Goal: Task Accomplishment & Management: Complete application form

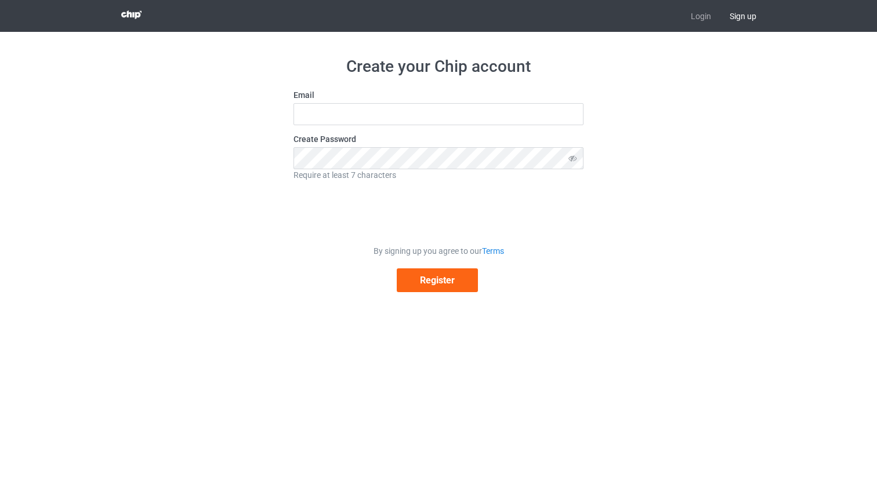
type input "loitan1239@gmail.com"
click at [439, 279] on button "Register" at bounding box center [437, 281] width 81 height 24
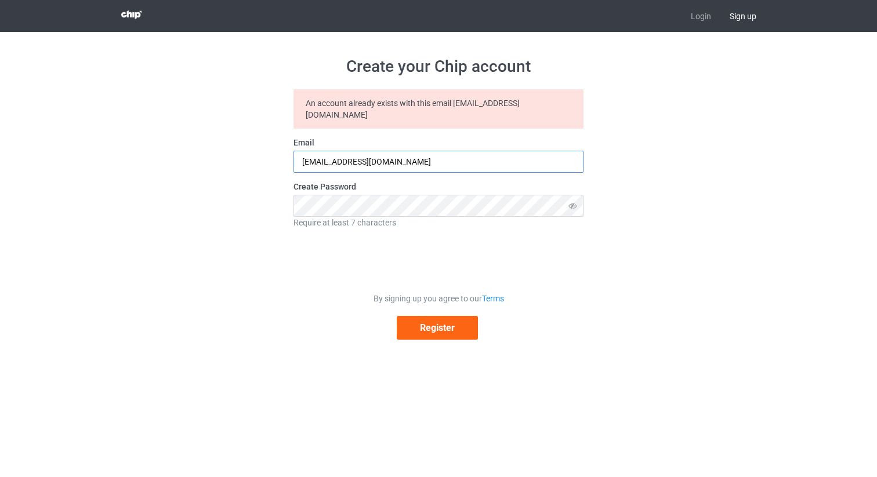
click at [461, 151] on input "loitan1239@gmail.com" at bounding box center [438, 162] width 290 height 22
click at [430, 319] on button "Register" at bounding box center [437, 328] width 81 height 24
click at [751, 17] on span "Sign up" at bounding box center [742, 16] width 45 height 32
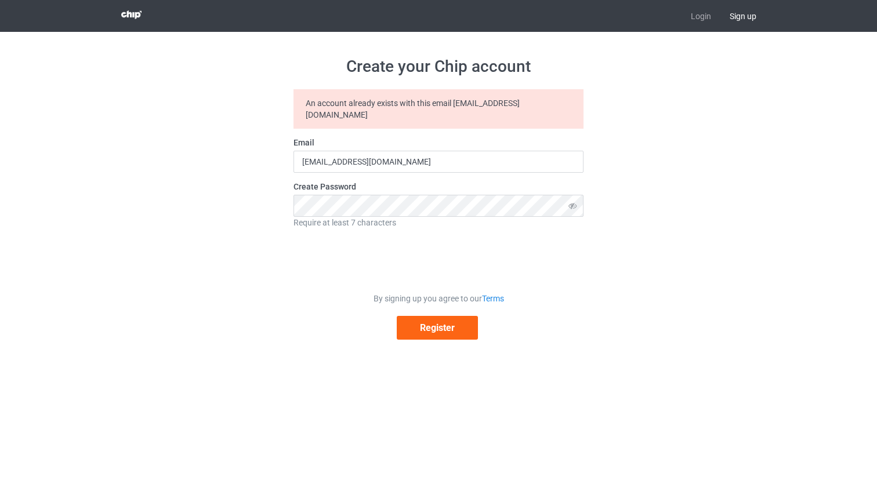
click at [735, 15] on span "Sign up" at bounding box center [742, 16] width 45 height 32
click at [704, 18] on link "Login" at bounding box center [701, 16] width 39 height 32
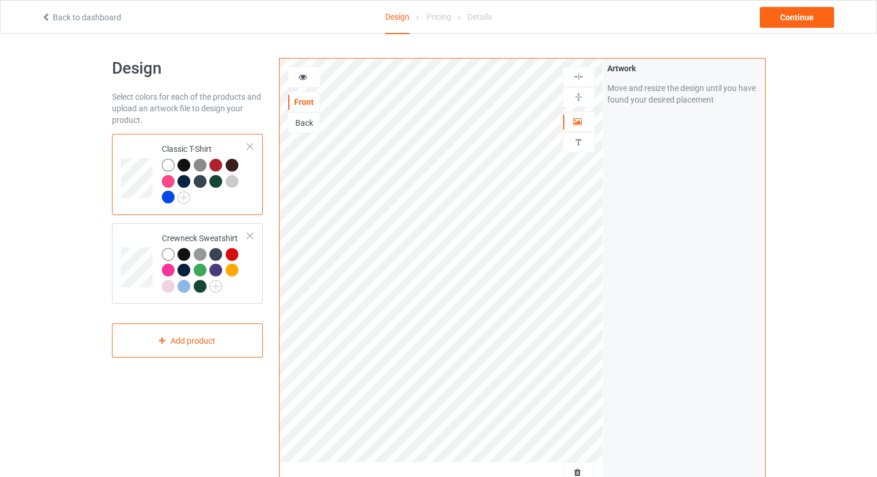
click at [816, 219] on div "Design Select colors for each of the products and upload an artwork file to des…" at bounding box center [438, 392] width 877 height 716
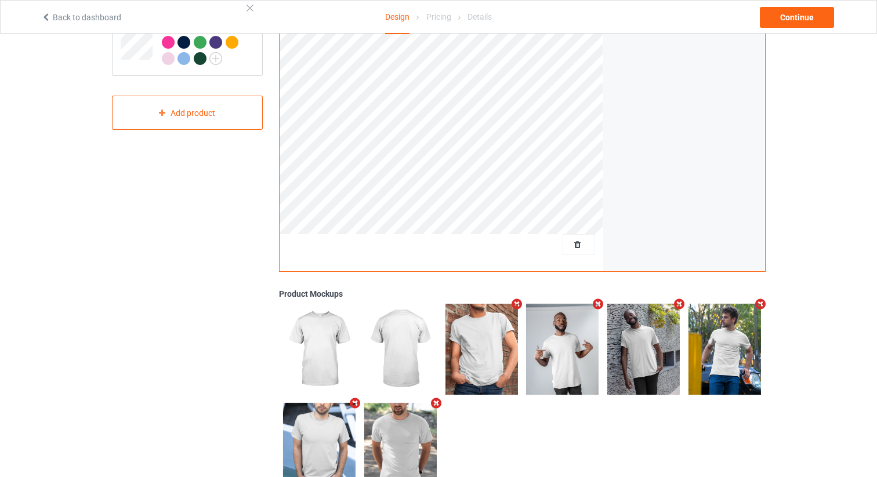
scroll to position [273, 0]
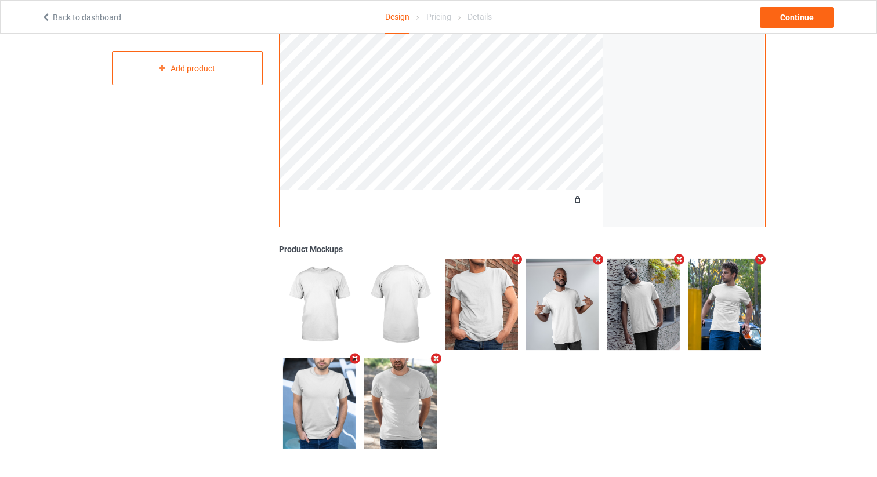
click at [517, 259] on icon "Remove mockup" at bounding box center [517, 259] width 15 height 12
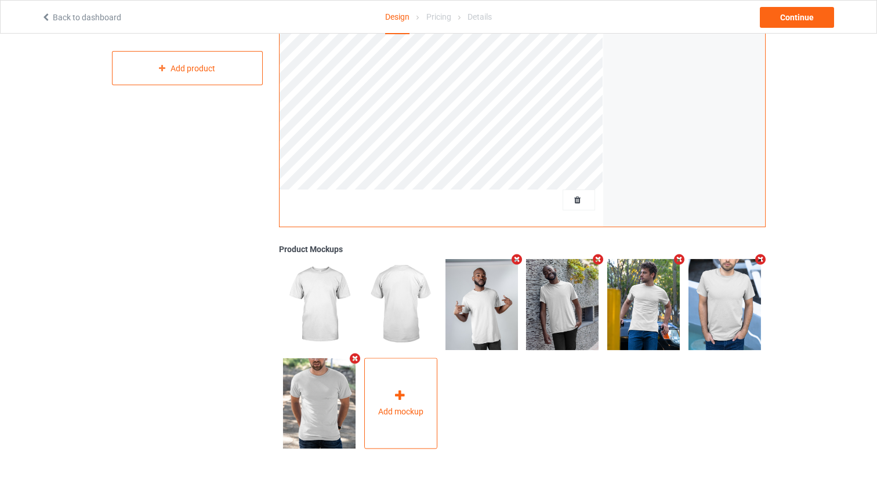
click at [394, 409] on span "Add mockup" at bounding box center [400, 412] width 45 height 12
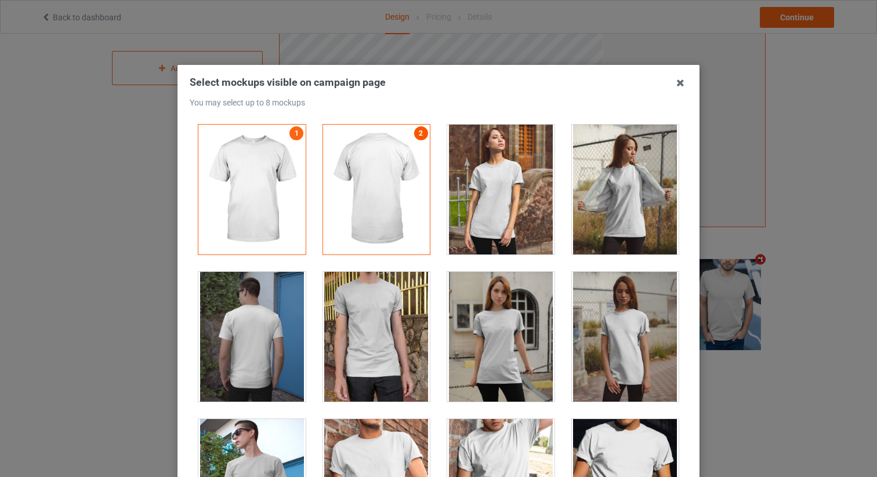
click at [417, 133] on link "2" at bounding box center [421, 133] width 14 height 14
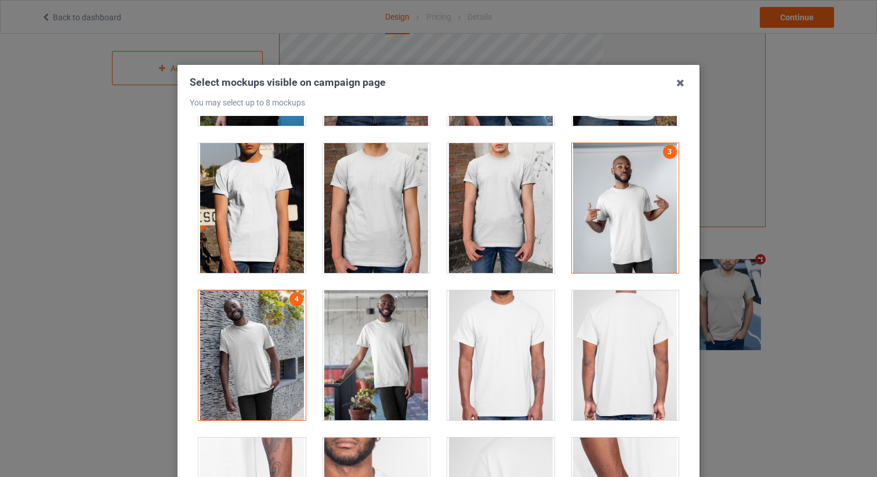
scroll to position [345, 0]
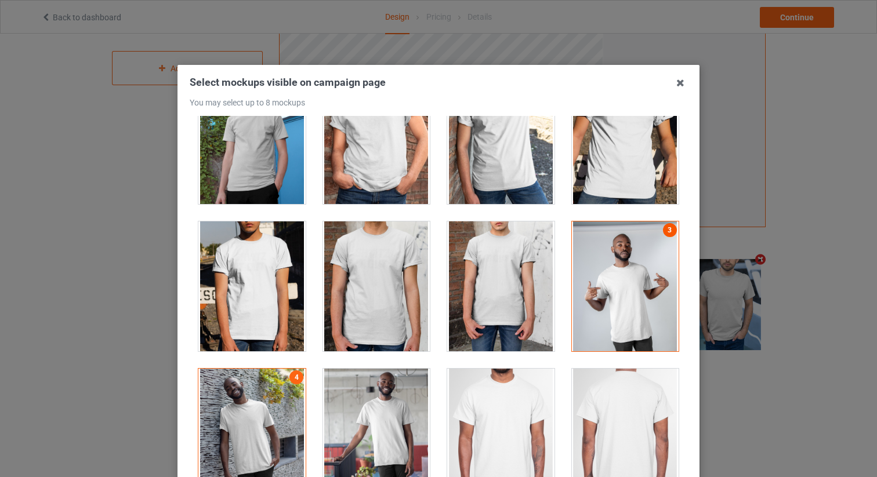
click at [666, 231] on link "3" at bounding box center [670, 230] width 14 height 14
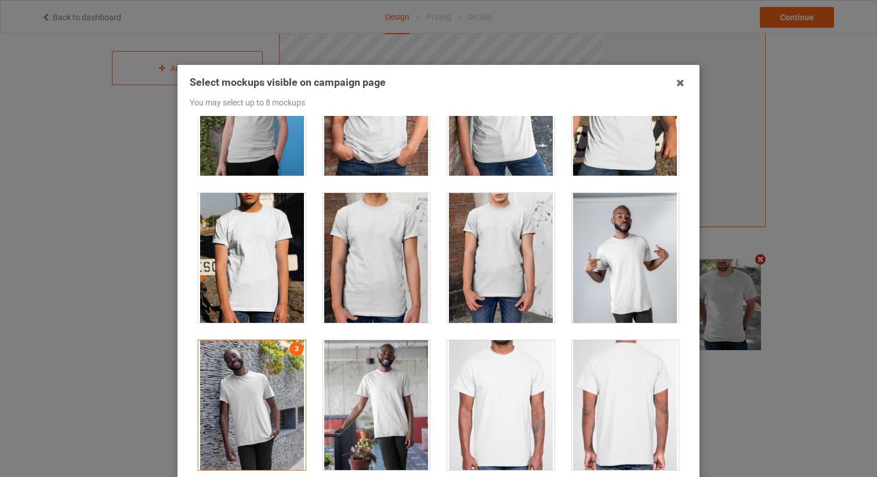
scroll to position [380, 0]
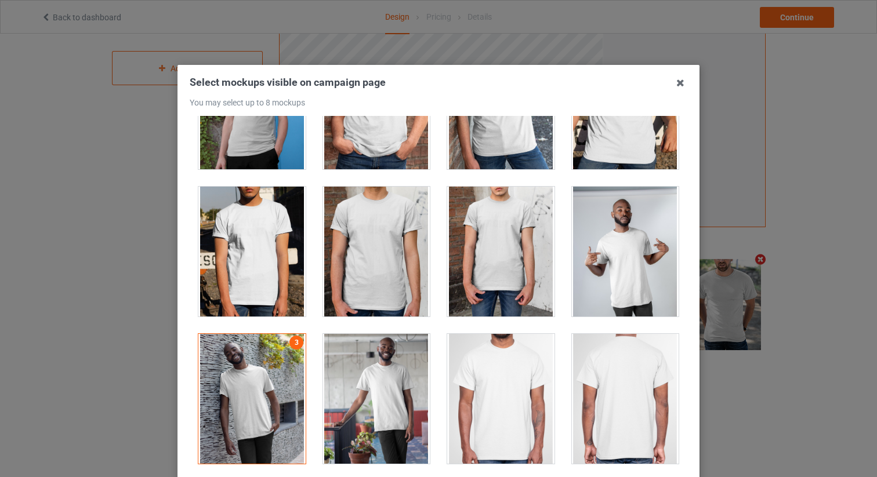
click at [623, 280] on div at bounding box center [625, 252] width 107 height 130
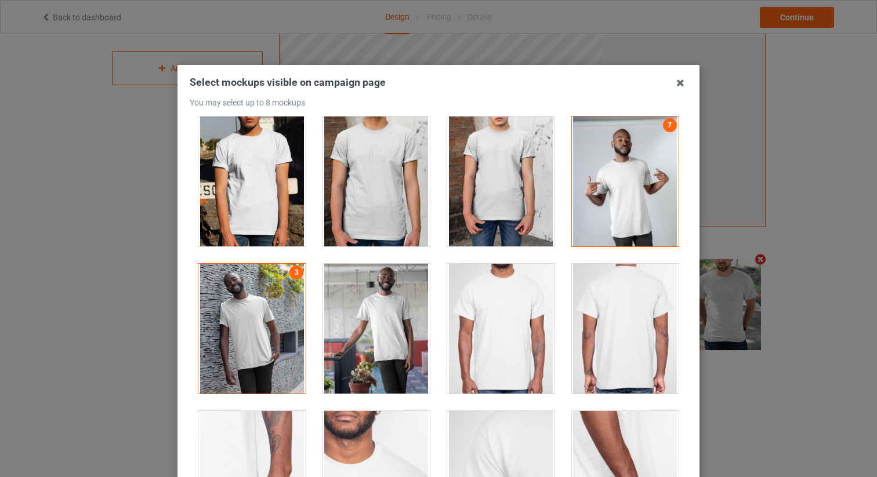
scroll to position [445, 0]
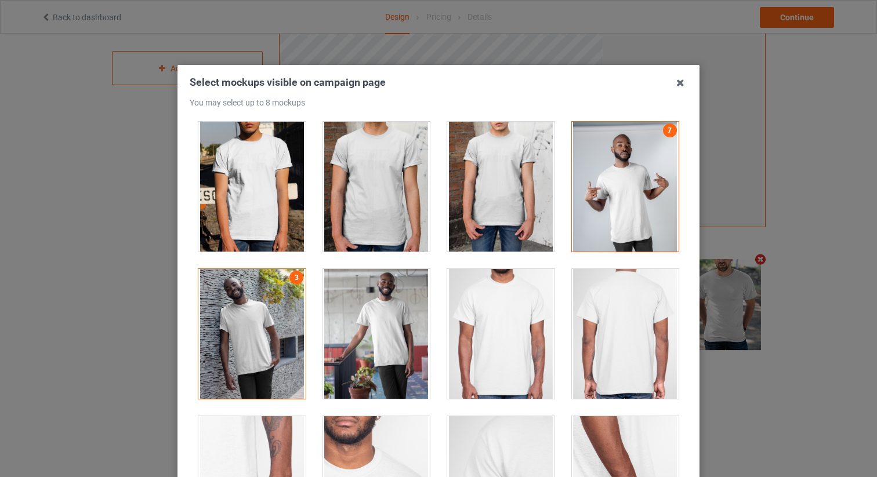
click at [646, 189] on div at bounding box center [625, 187] width 107 height 130
click at [232, 338] on div at bounding box center [251, 334] width 107 height 130
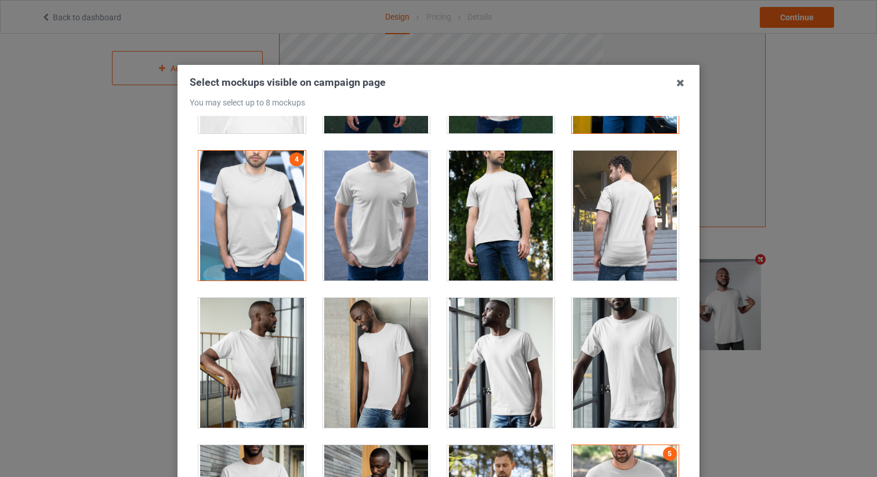
scroll to position [994, 0]
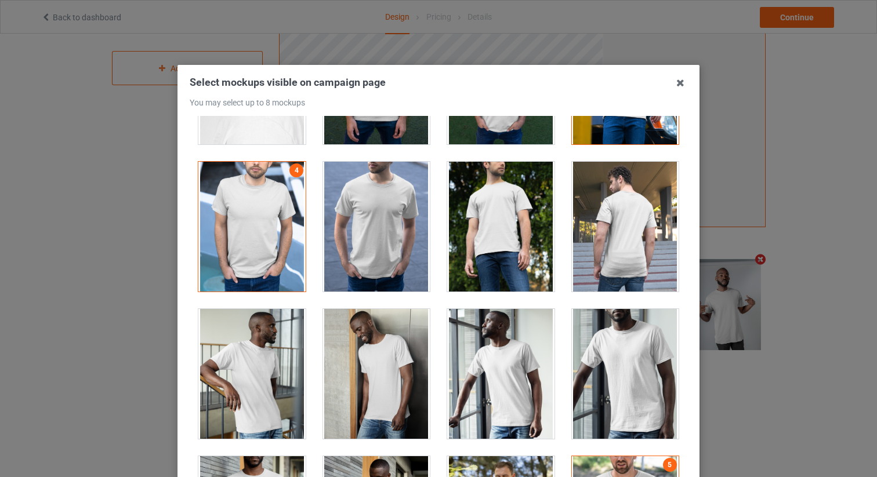
click at [256, 238] on div at bounding box center [251, 227] width 107 height 130
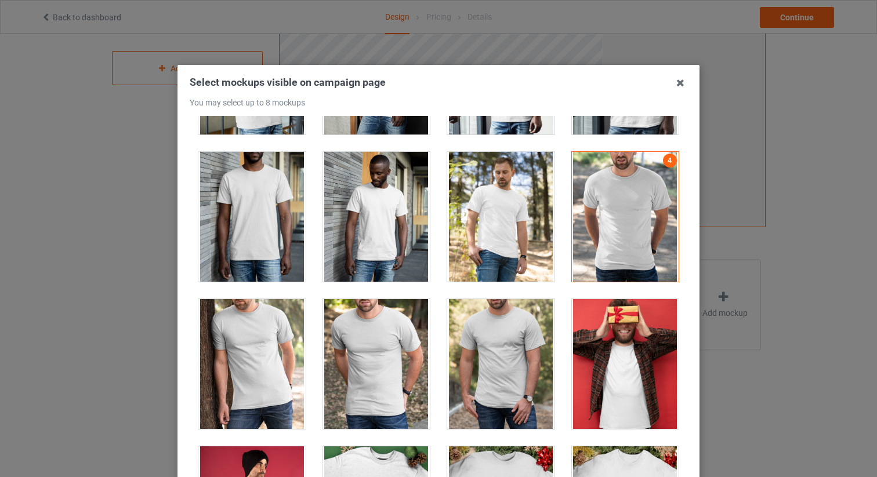
scroll to position [1310, 0]
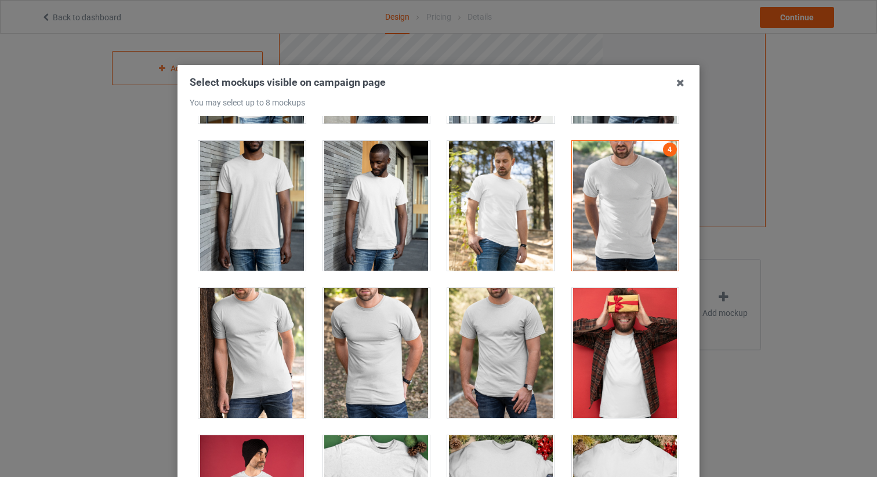
click at [657, 237] on div at bounding box center [625, 206] width 107 height 130
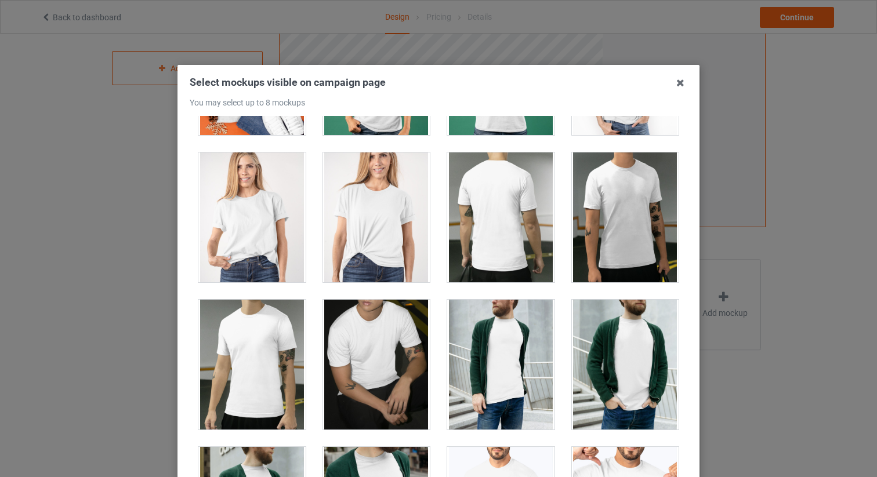
scroll to position [1884, 0]
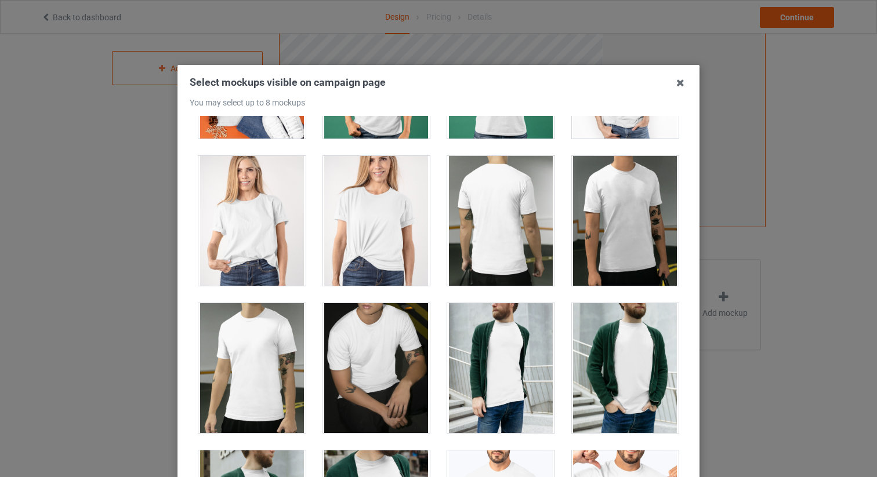
click at [506, 252] on div at bounding box center [500, 221] width 107 height 130
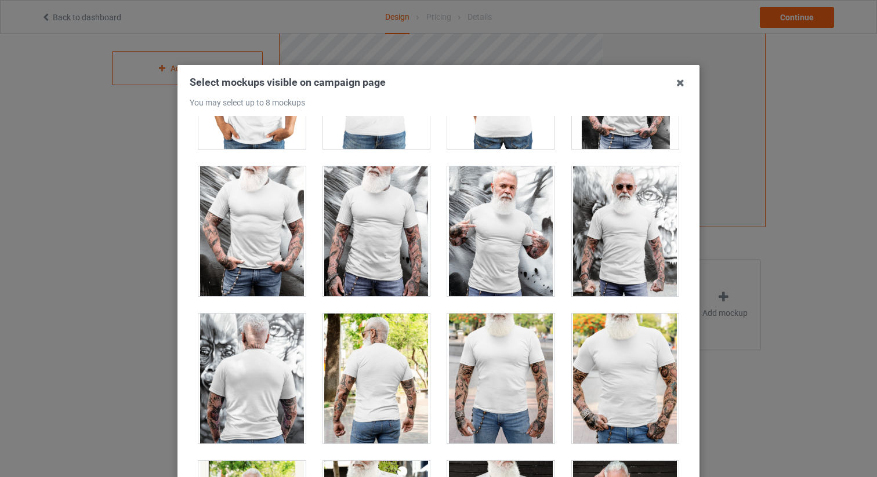
scroll to position [9226, 0]
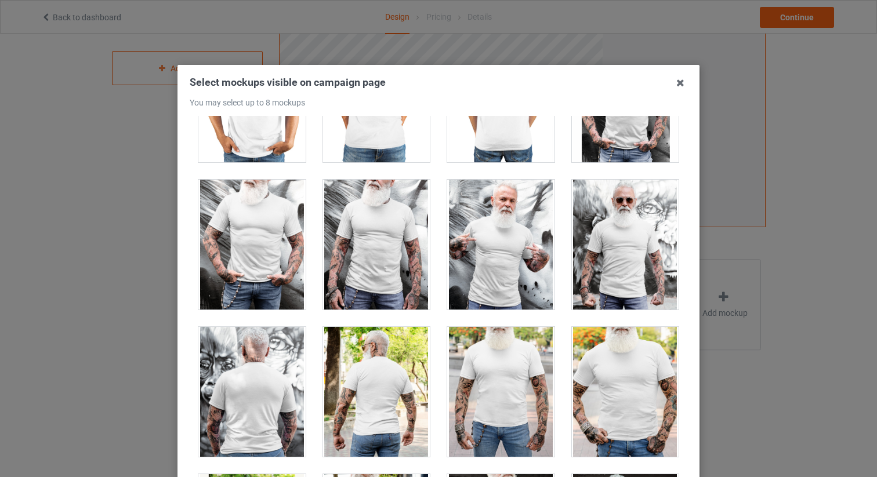
click at [396, 397] on div at bounding box center [376, 392] width 107 height 130
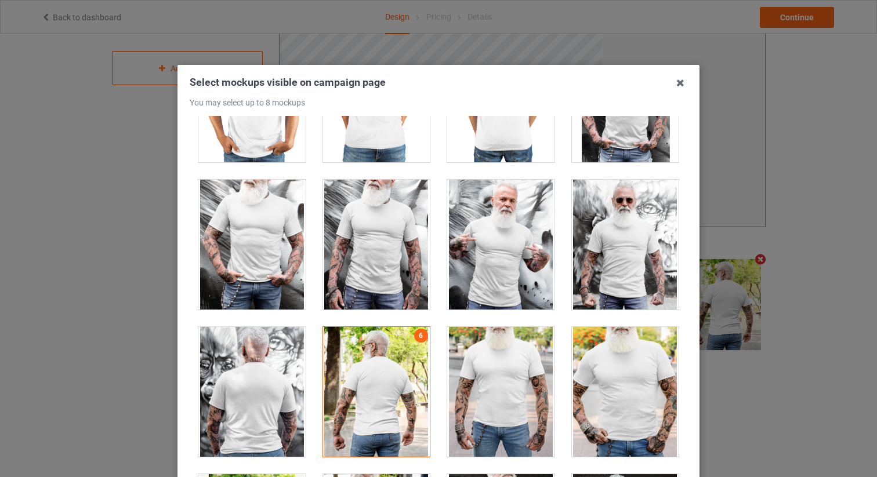
click at [271, 393] on div at bounding box center [251, 392] width 107 height 130
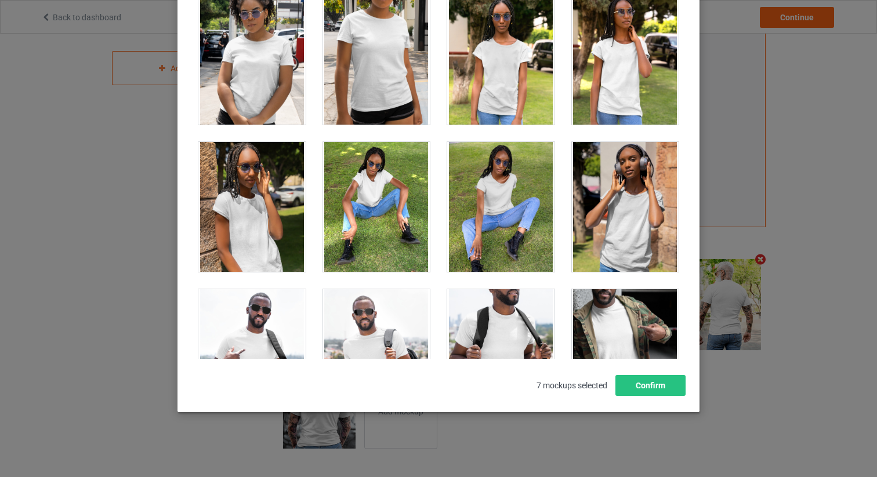
scroll to position [7004, 0]
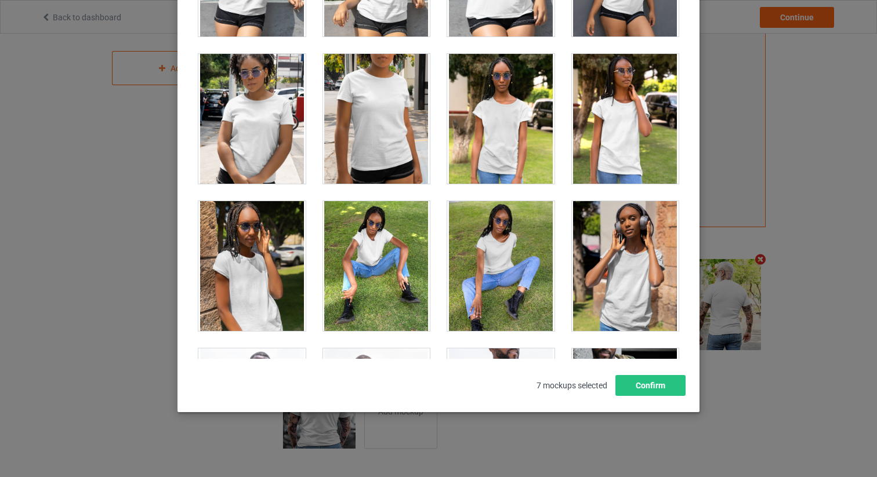
click at [618, 111] on div at bounding box center [625, 119] width 107 height 130
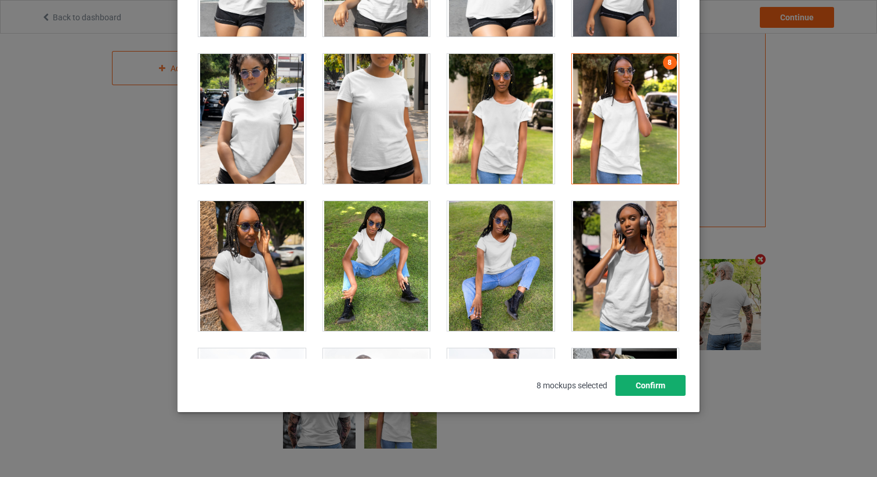
click at [644, 385] on button "Confirm" at bounding box center [650, 385] width 70 height 21
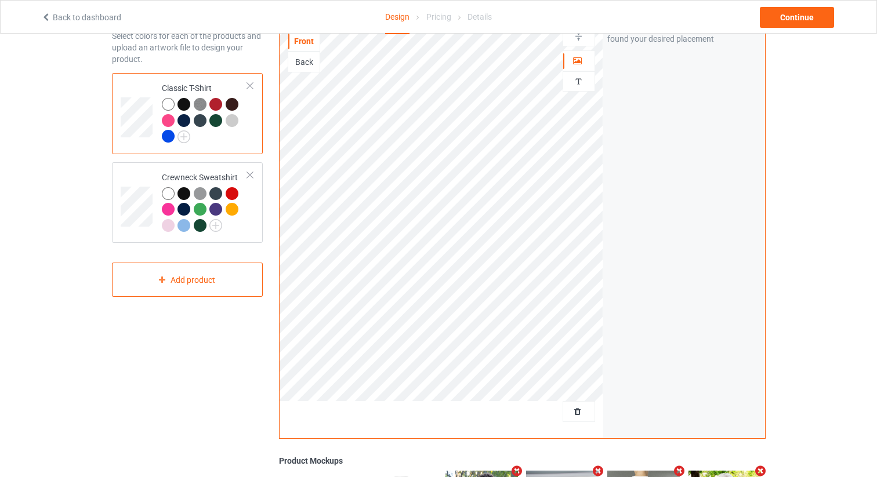
scroll to position [46, 0]
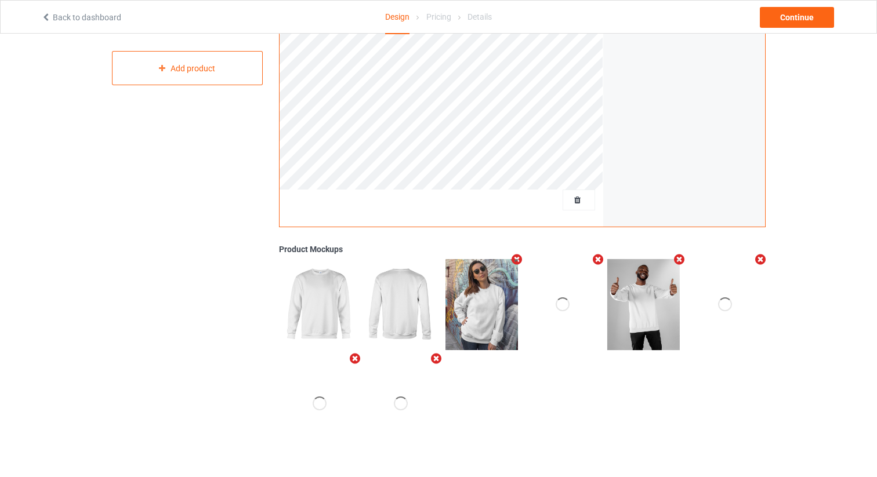
scroll to position [273, 0]
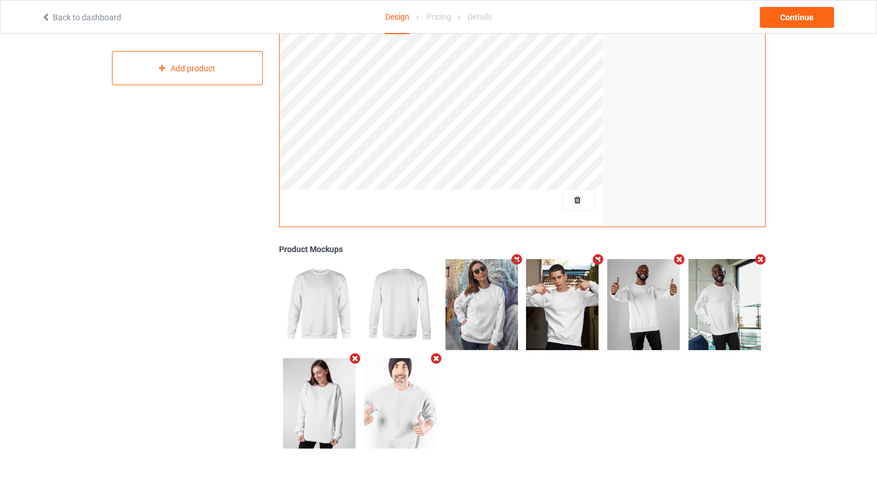
click at [680, 258] on icon "Remove mockup" at bounding box center [679, 259] width 15 height 12
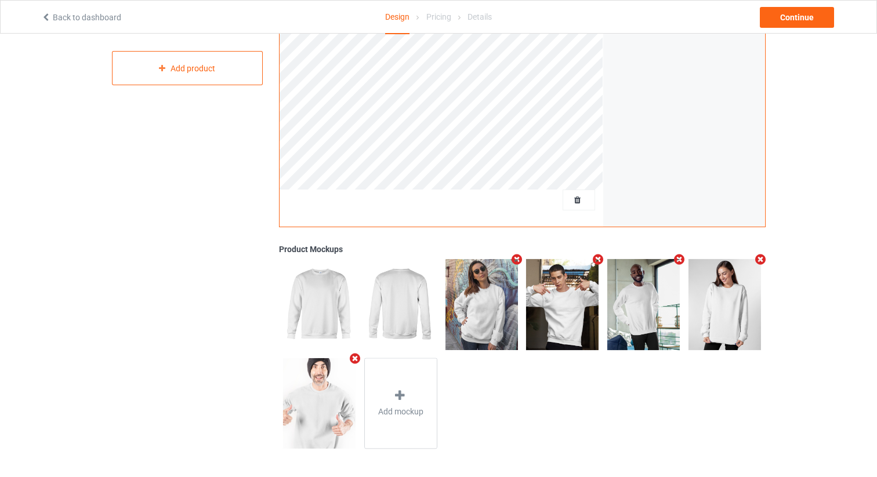
click at [680, 258] on icon "Remove mockup" at bounding box center [679, 259] width 15 height 12
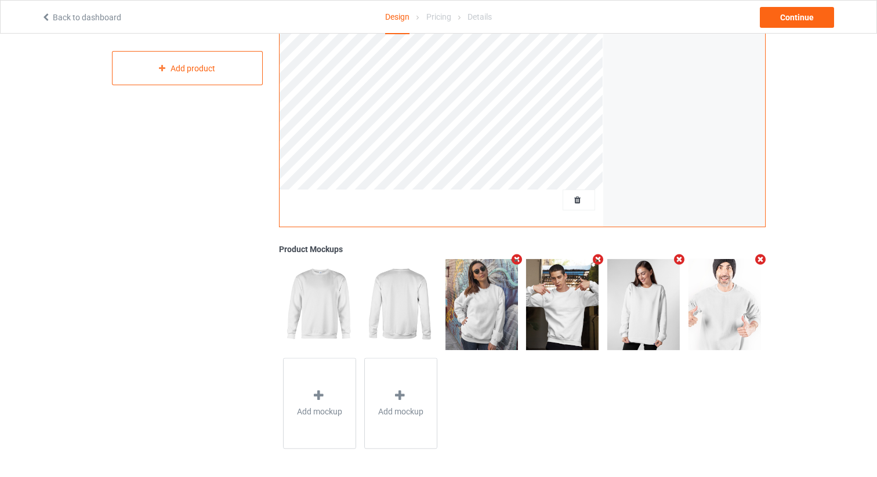
click at [756, 258] on icon "Remove mockup" at bounding box center [760, 259] width 15 height 12
click at [595, 262] on icon "Remove mockup" at bounding box center [598, 259] width 15 height 12
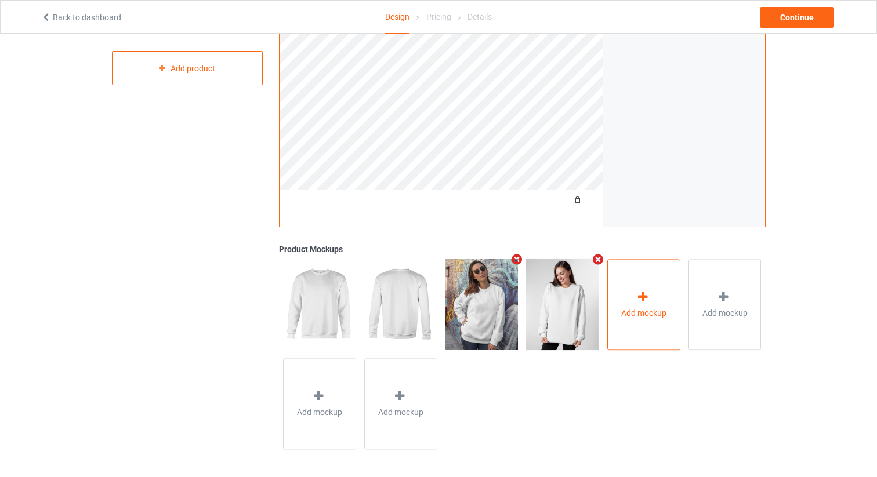
click at [640, 310] on span "Add mockup" at bounding box center [643, 313] width 45 height 12
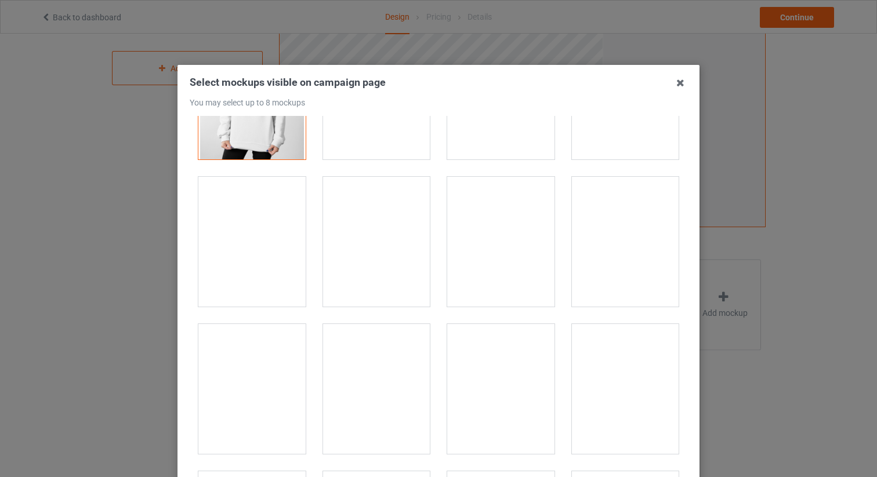
scroll to position [976, 0]
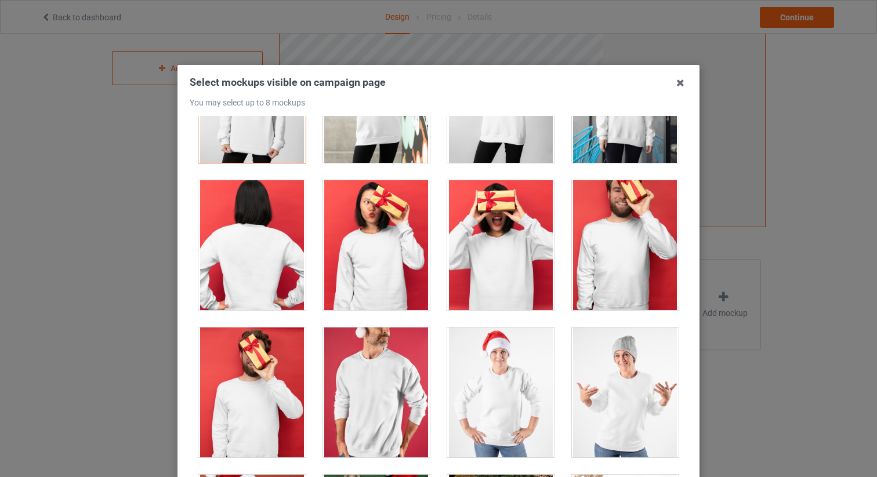
click at [238, 286] on div at bounding box center [251, 245] width 107 height 130
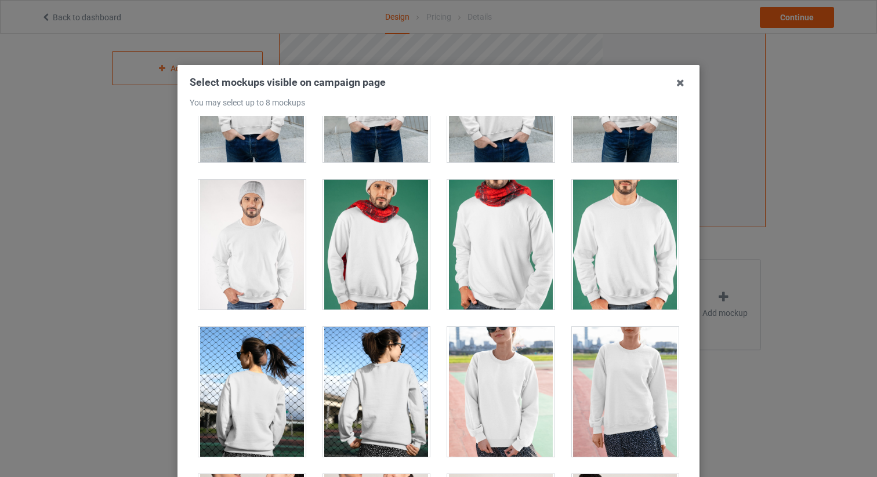
scroll to position [2008, 0]
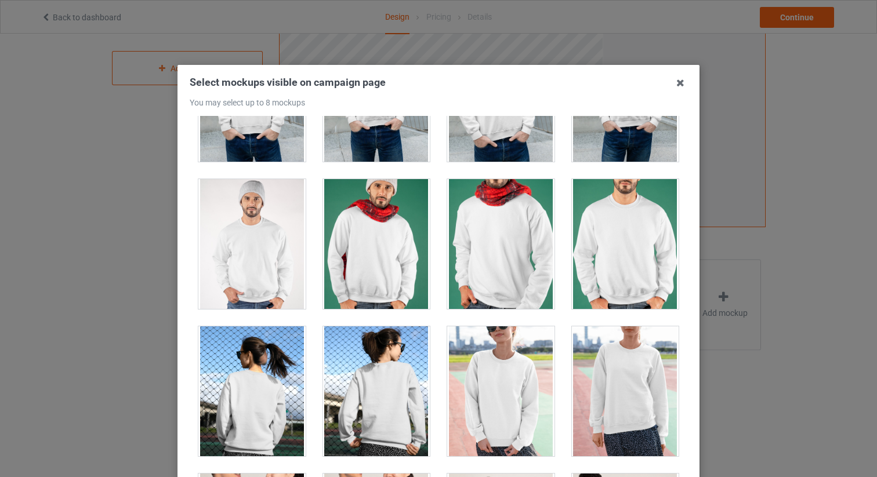
click at [358, 388] on div at bounding box center [376, 392] width 107 height 130
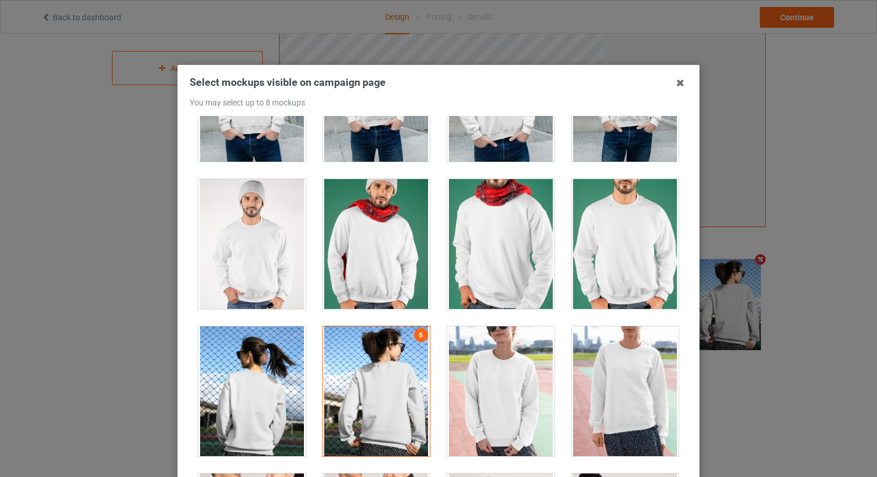
click at [278, 387] on div at bounding box center [251, 392] width 107 height 130
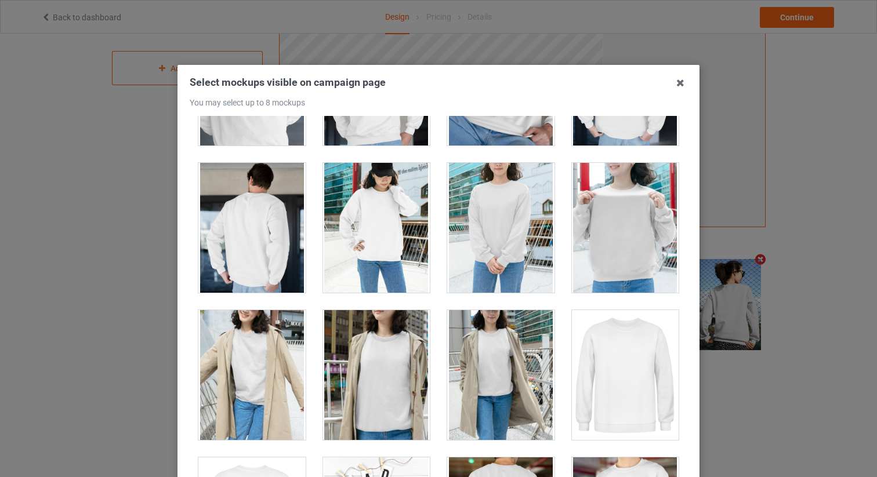
scroll to position [3036, 0]
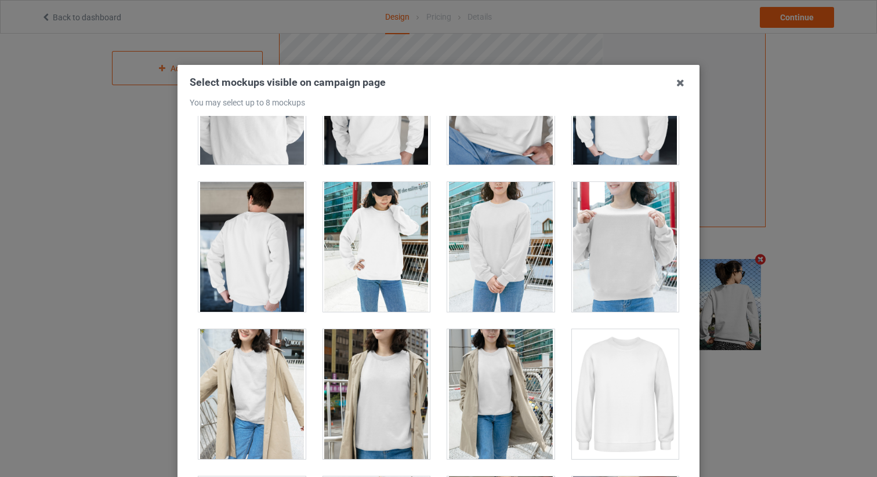
click at [386, 258] on div at bounding box center [376, 247] width 107 height 130
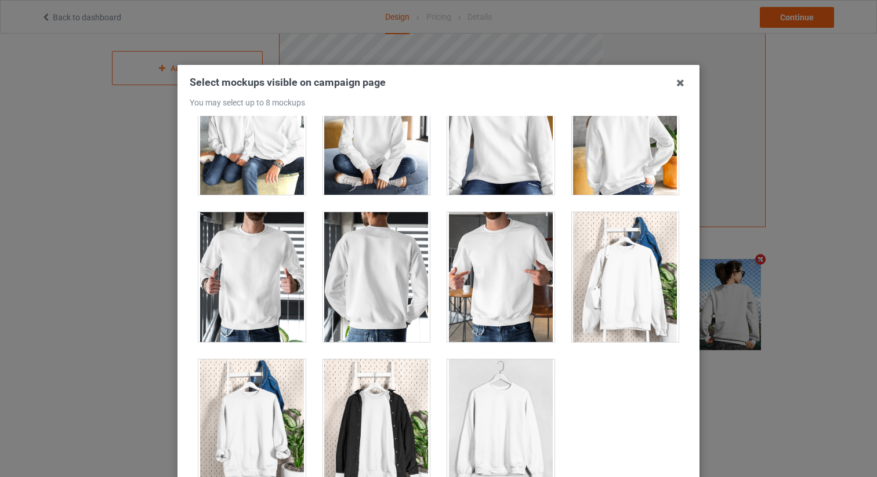
scroll to position [139, 0]
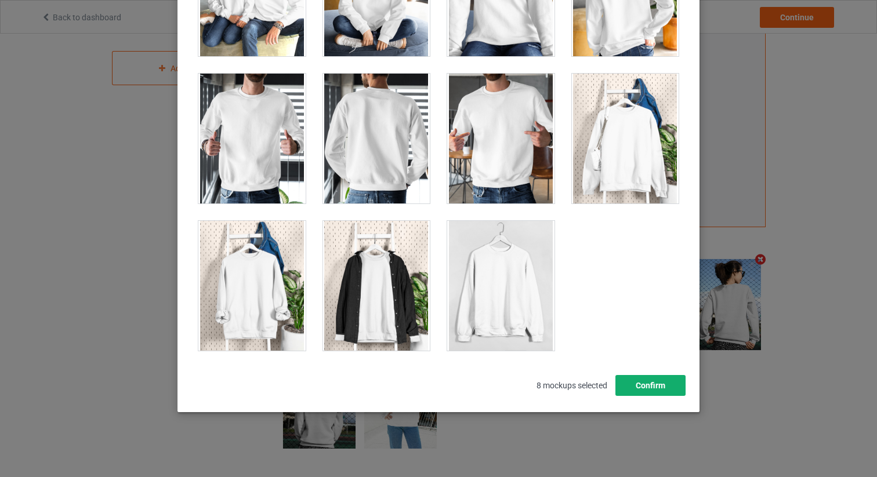
click at [662, 389] on button "Confirm" at bounding box center [650, 385] width 70 height 21
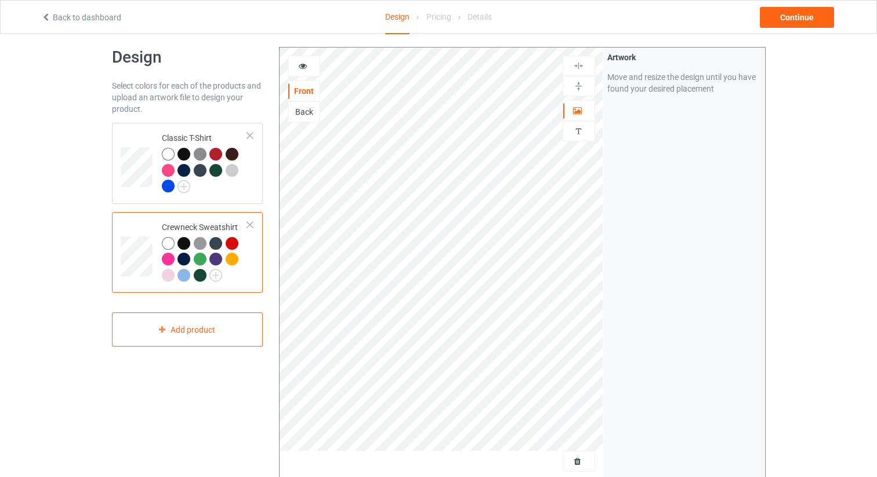
scroll to position [0, 0]
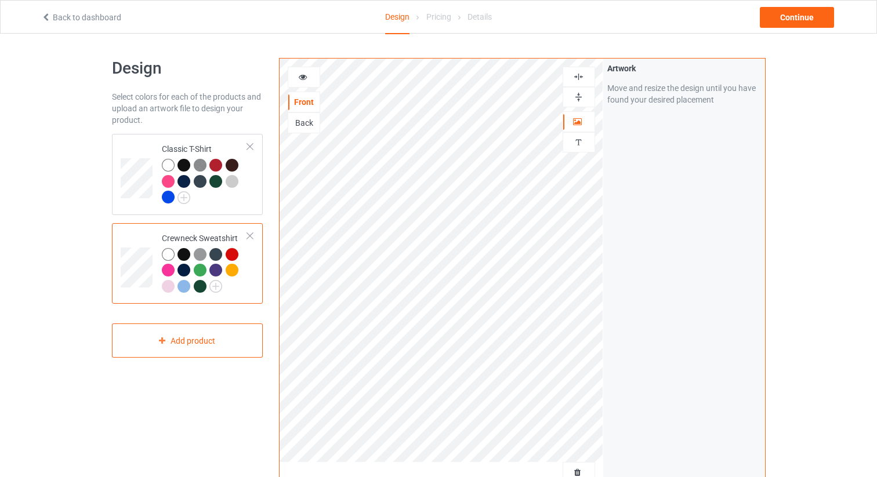
click at [307, 129] on div "Back" at bounding box center [304, 123] width 32 height 21
click at [306, 126] on div "Back" at bounding box center [303, 123] width 31 height 12
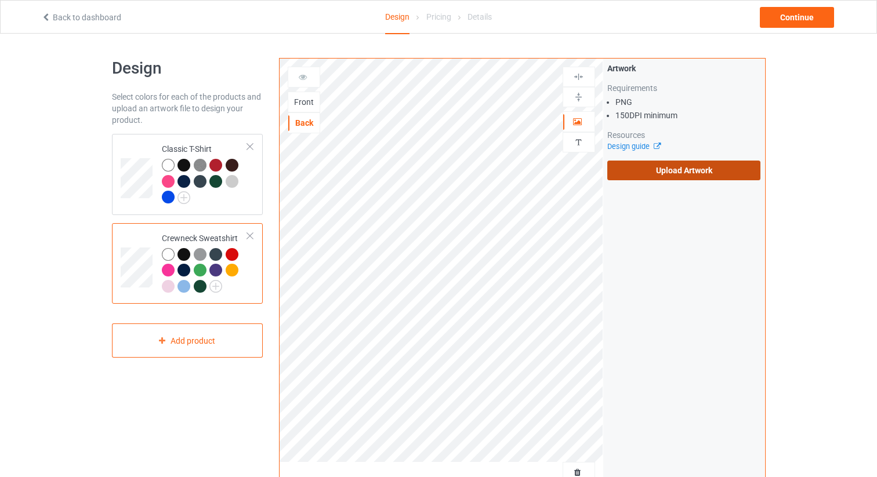
click at [669, 169] on label "Upload Artwork" at bounding box center [684, 171] width 154 height 20
click at [0, 0] on input "Upload Artwork" at bounding box center [0, 0] width 0 height 0
click at [636, 167] on label "Upload Artwork" at bounding box center [684, 171] width 154 height 20
click at [0, 0] on input "Upload Artwork" at bounding box center [0, 0] width 0 height 0
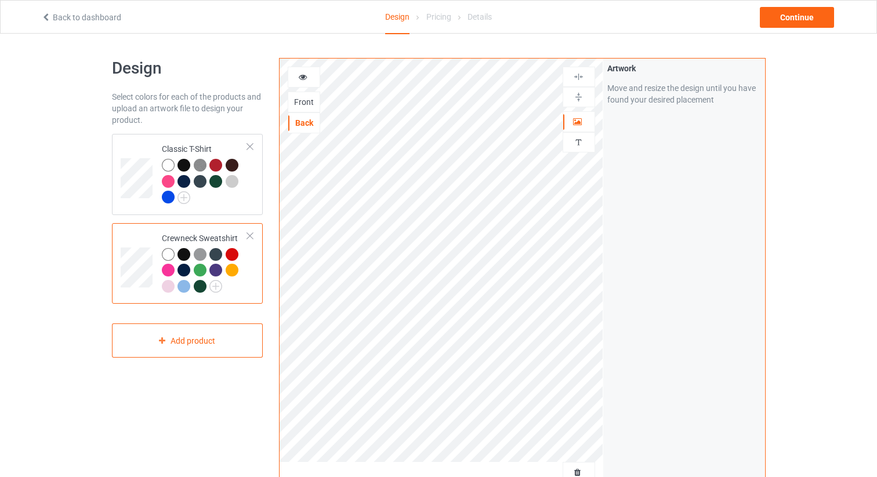
click at [309, 103] on div "Front" at bounding box center [303, 102] width 31 height 12
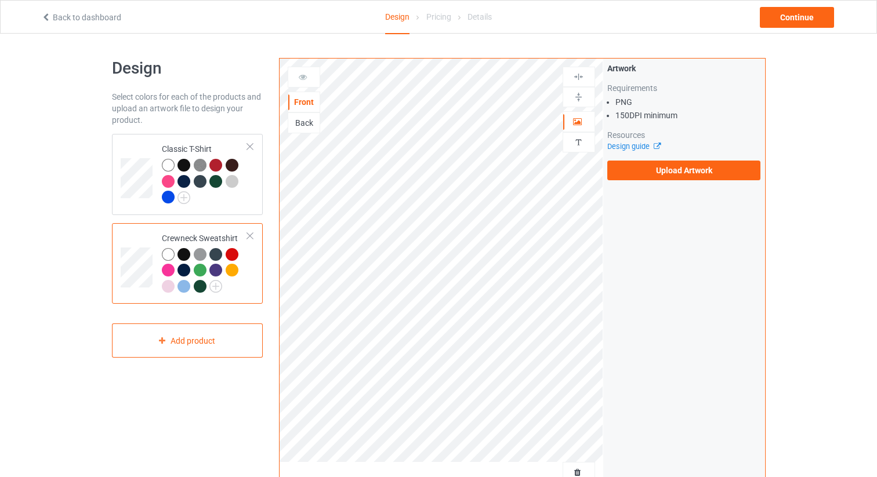
click at [670, 182] on div "Artwork Requirements PNG 150 DPI minimum Resources Design guide Upload Artwork" at bounding box center [684, 122] width 162 height 126
click at [666, 172] on label "Upload Artwork" at bounding box center [684, 171] width 154 height 20
click at [0, 0] on input "Upload Artwork" at bounding box center [0, 0] width 0 height 0
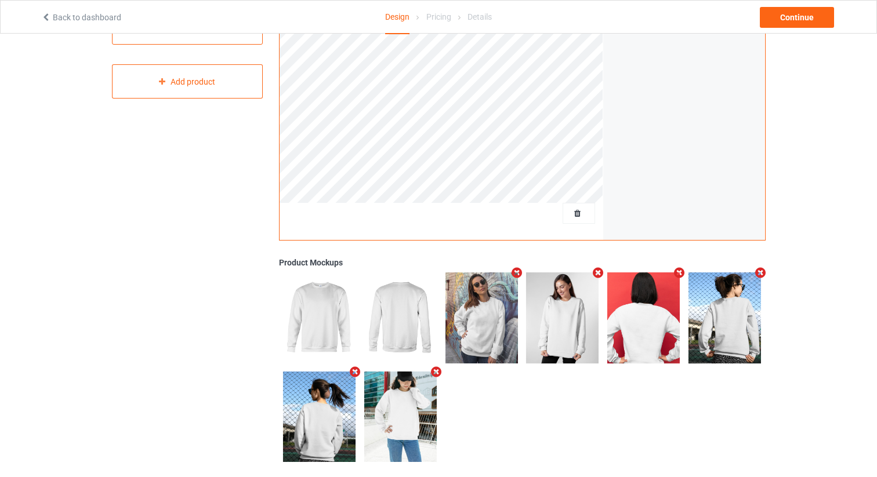
scroll to position [273, 0]
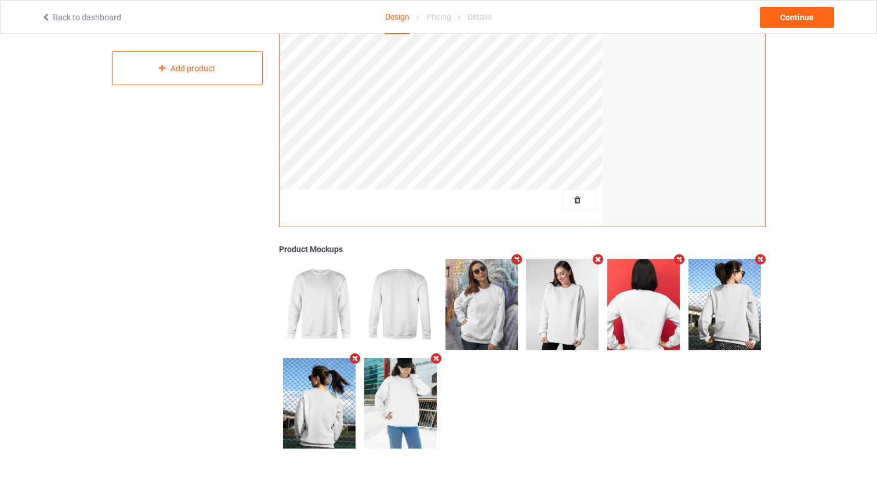
click at [603, 419] on div at bounding box center [522, 354] width 486 height 198
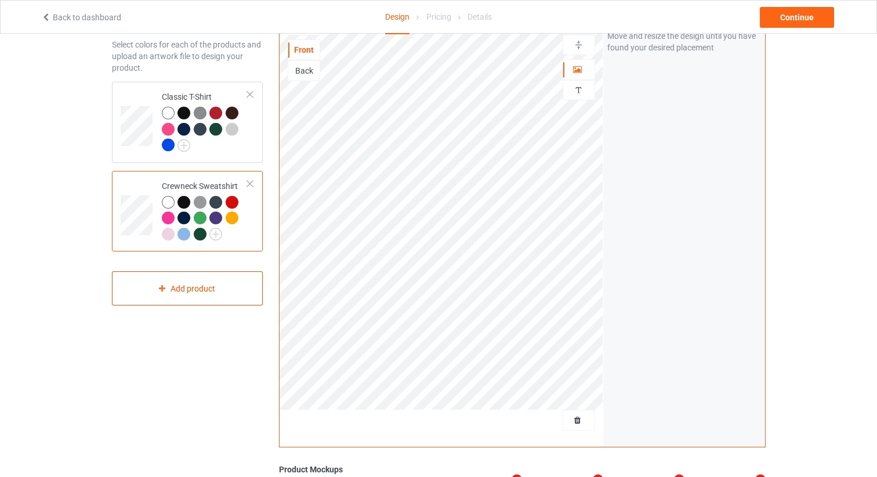
scroll to position [0, 0]
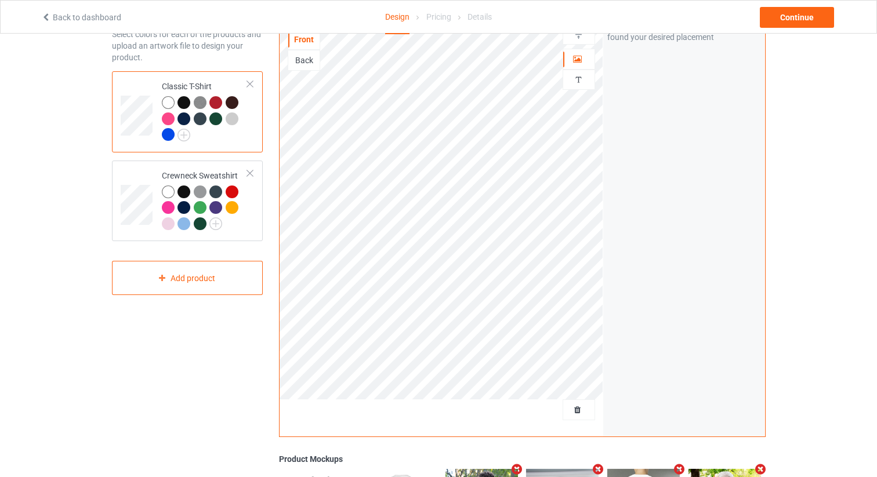
scroll to position [273, 0]
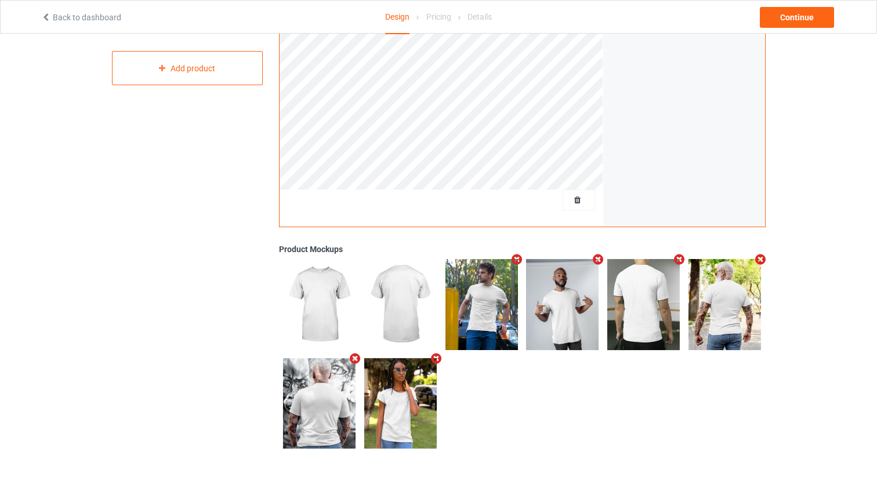
click at [434, 362] on icon "Remove mockup" at bounding box center [436, 359] width 15 height 12
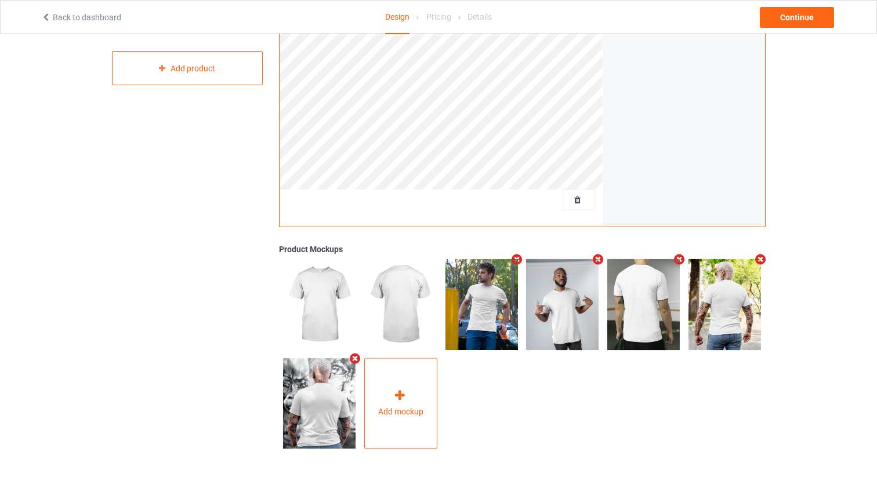
click at [390, 390] on div "Add mockup" at bounding box center [400, 403] width 73 height 91
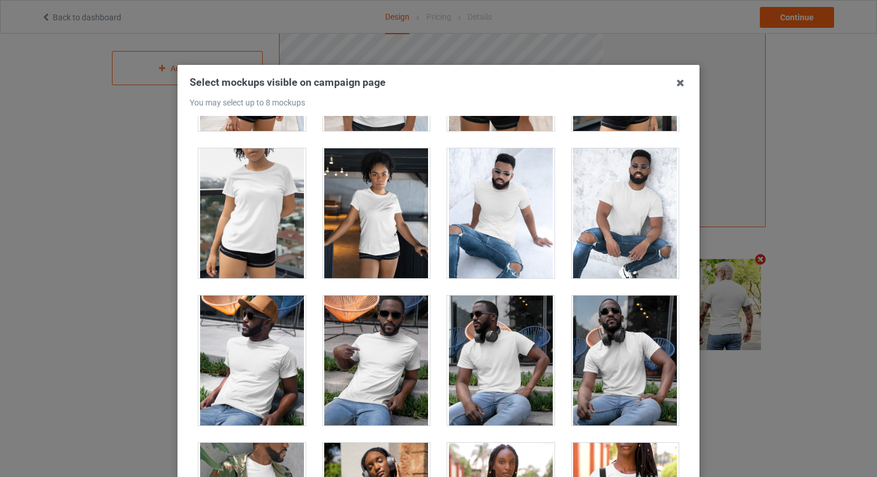
scroll to position [8065, 0]
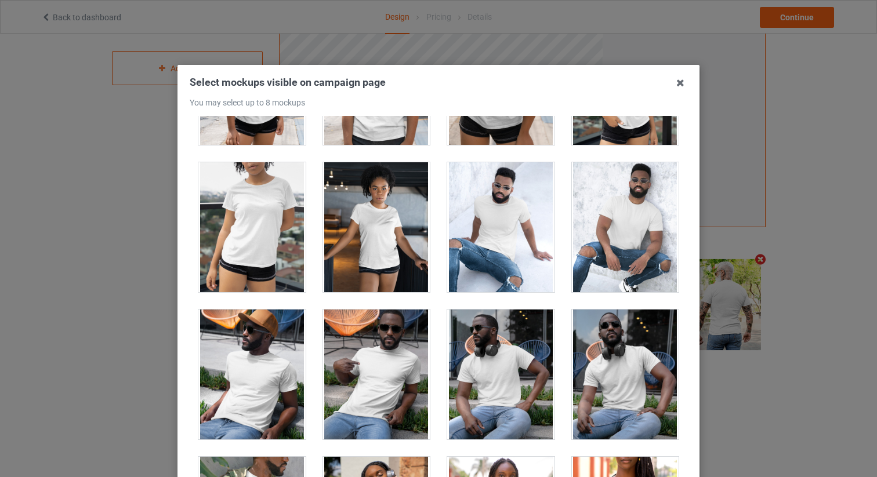
click at [380, 250] on div at bounding box center [376, 227] width 107 height 130
click at [277, 253] on div at bounding box center [251, 227] width 107 height 130
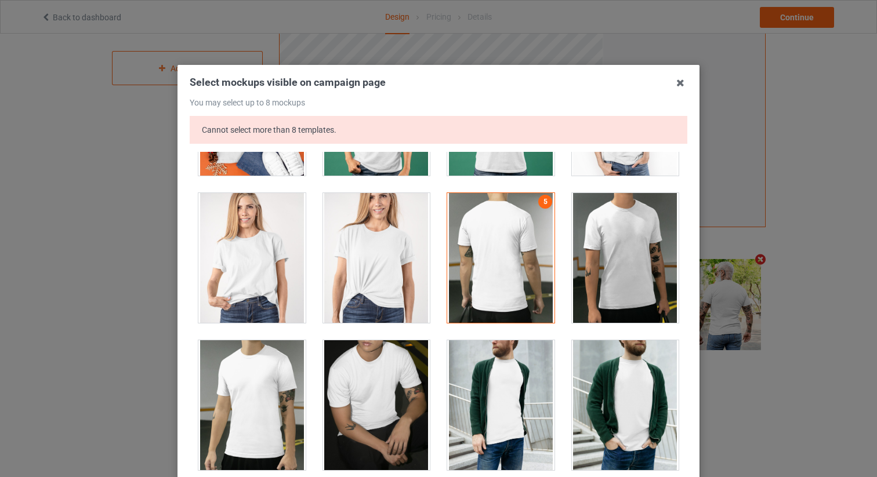
scroll to position [1863, 0]
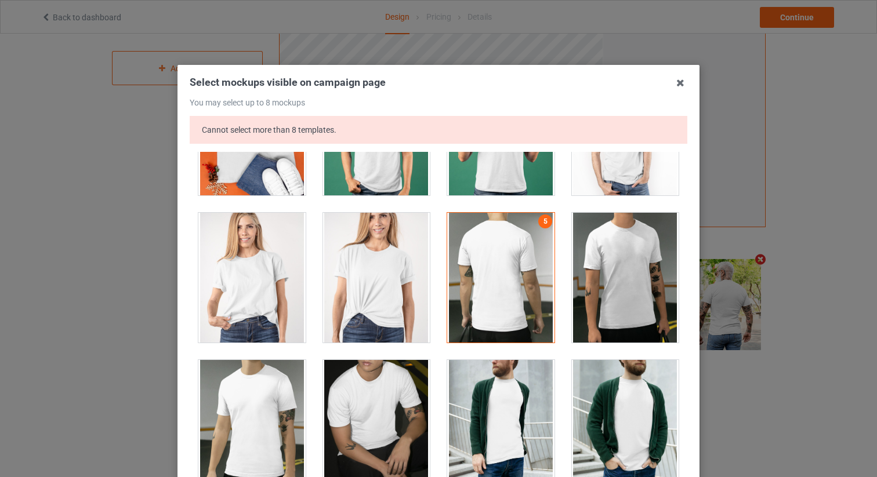
click at [514, 295] on div at bounding box center [500, 278] width 107 height 130
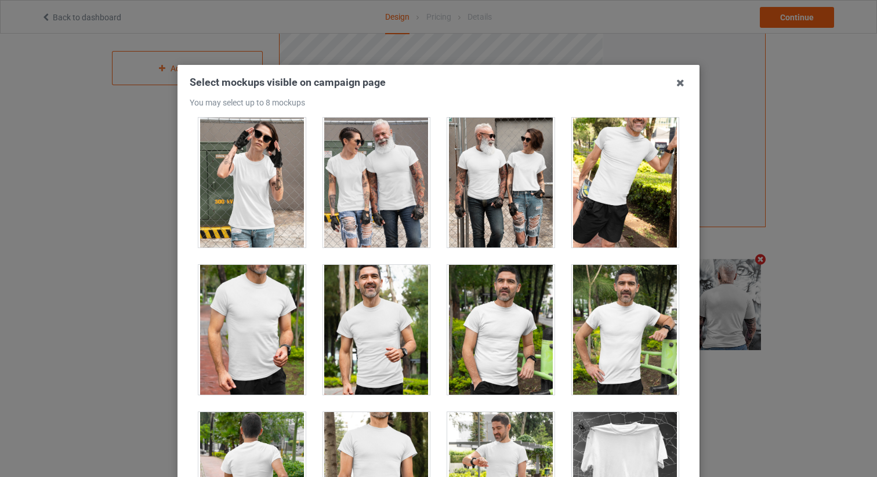
scroll to position [11065, 0]
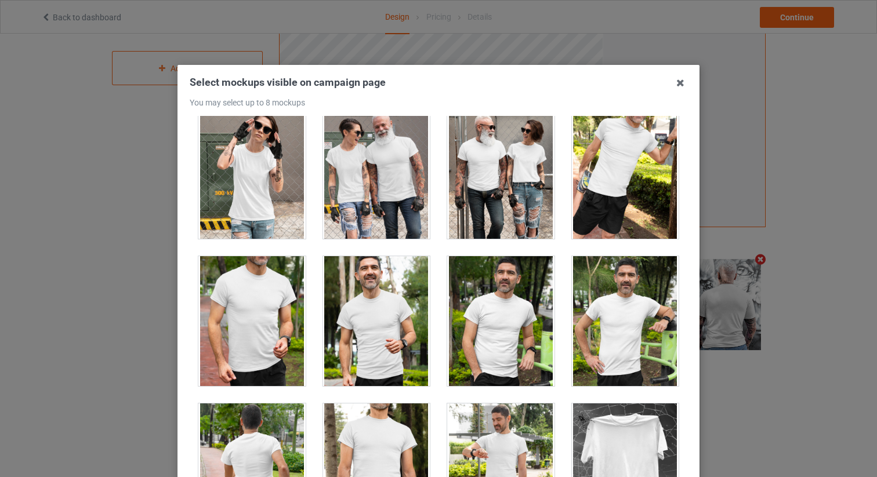
click at [269, 198] on div at bounding box center [251, 174] width 107 height 130
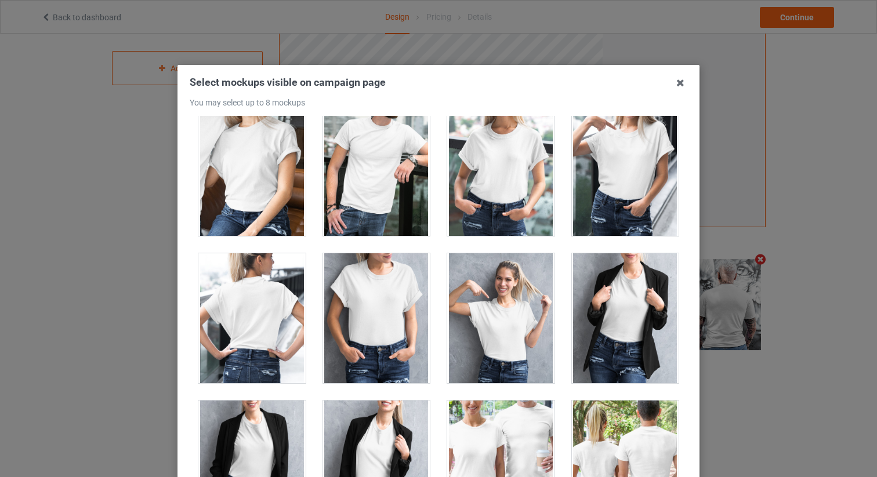
scroll to position [14321, 0]
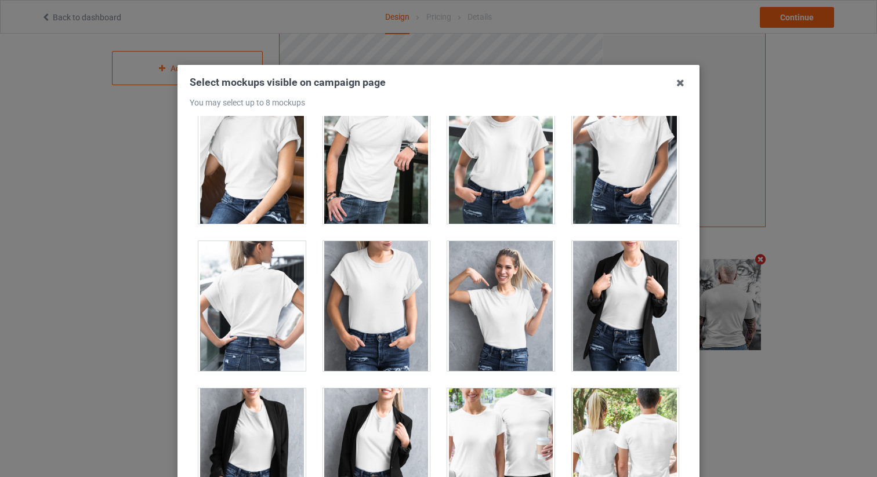
click at [519, 323] on div at bounding box center [500, 306] width 107 height 130
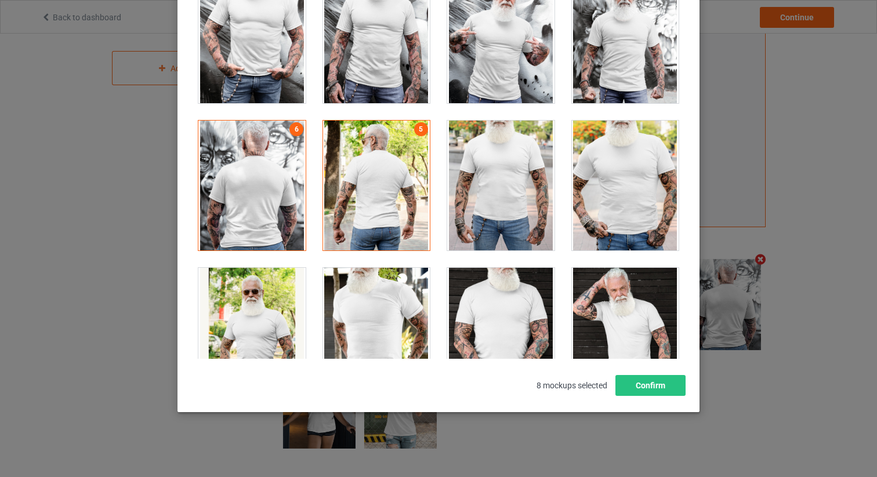
scroll to position [9210, 0]
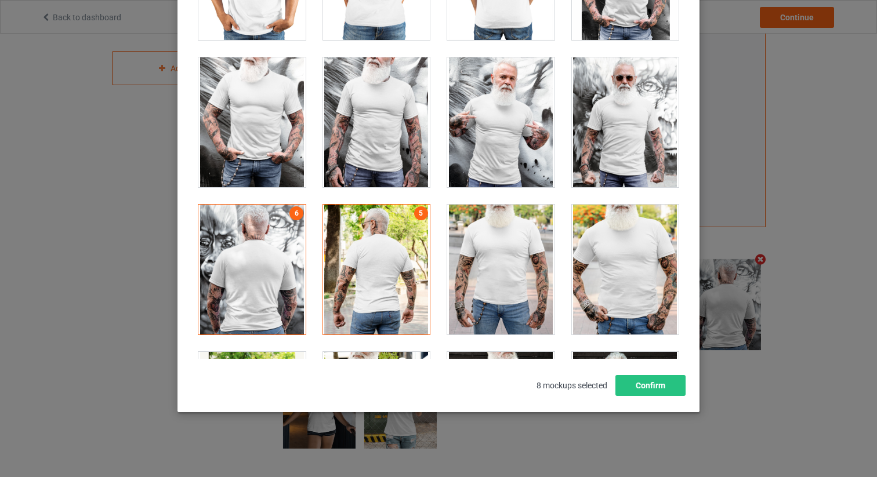
click at [414, 236] on div at bounding box center [376, 270] width 107 height 130
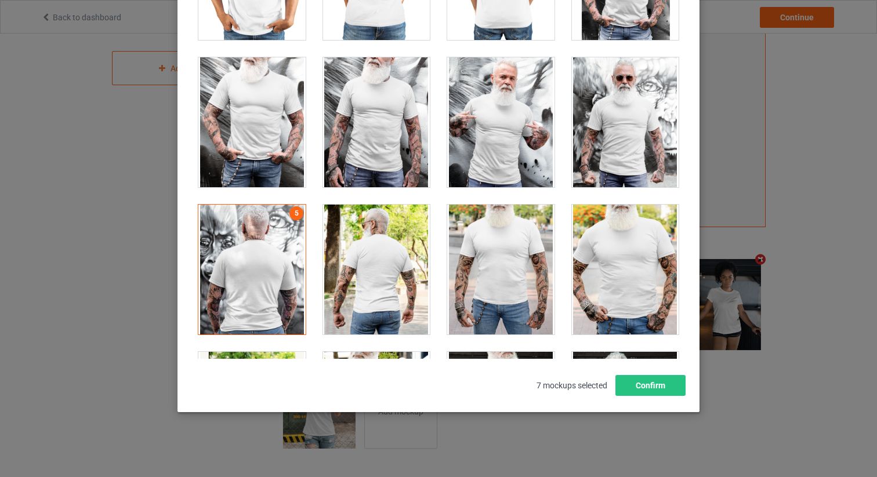
click at [256, 240] on div at bounding box center [251, 270] width 107 height 130
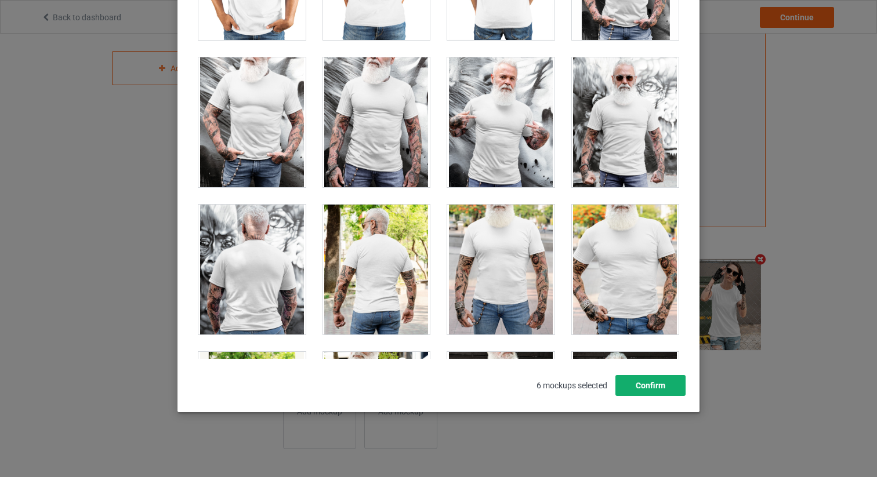
click at [661, 393] on button "Confirm" at bounding box center [650, 385] width 70 height 21
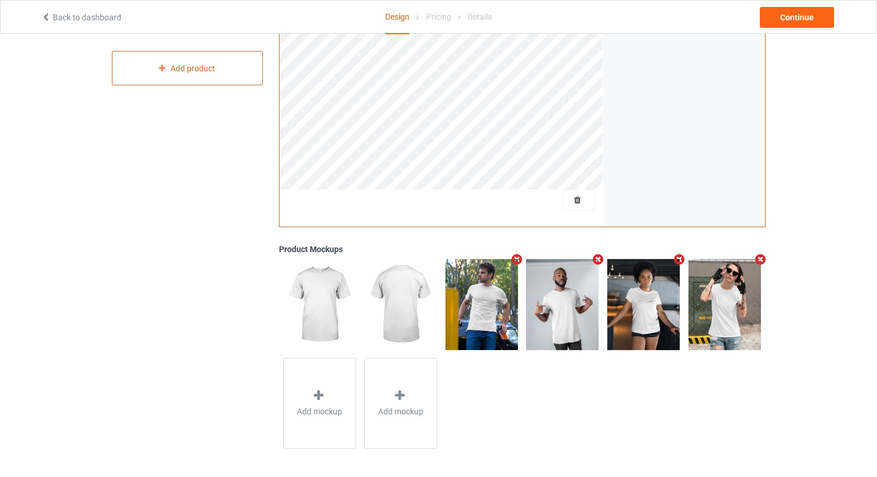
click at [516, 258] on icon "Remove mockup" at bounding box center [517, 259] width 15 height 12
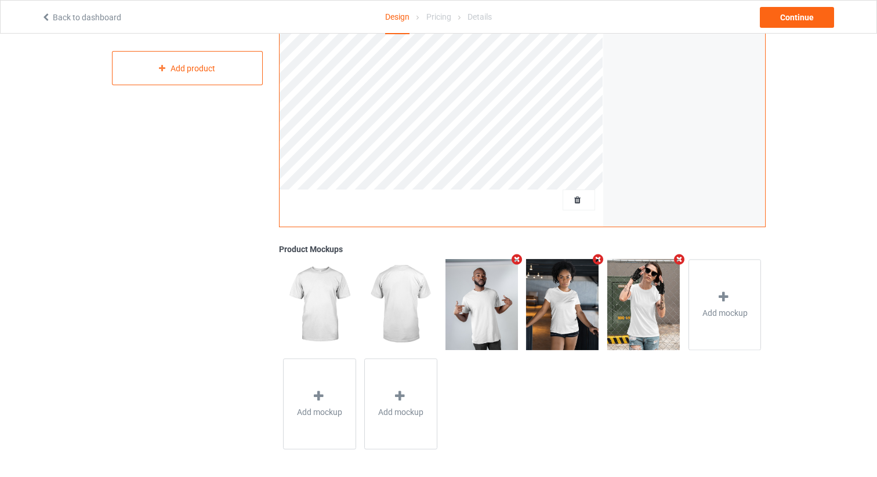
click at [516, 258] on icon "Remove mockup" at bounding box center [517, 259] width 15 height 12
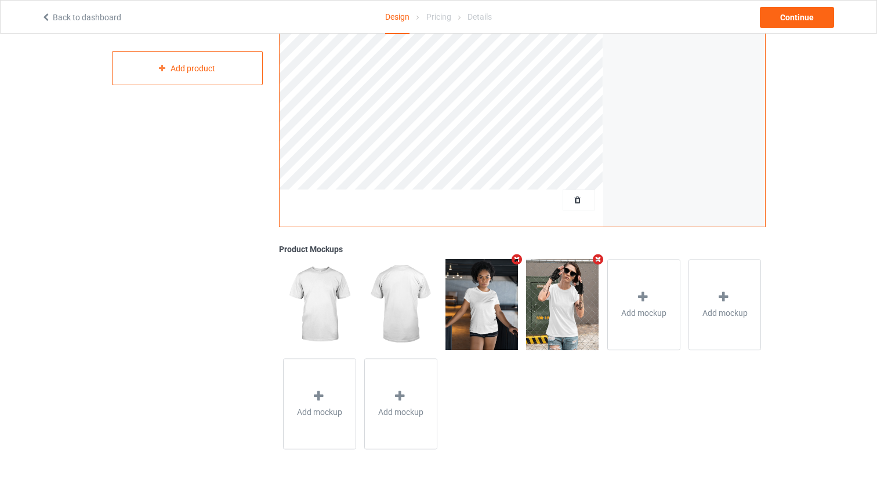
click at [516, 258] on icon "Remove mockup" at bounding box center [517, 259] width 15 height 12
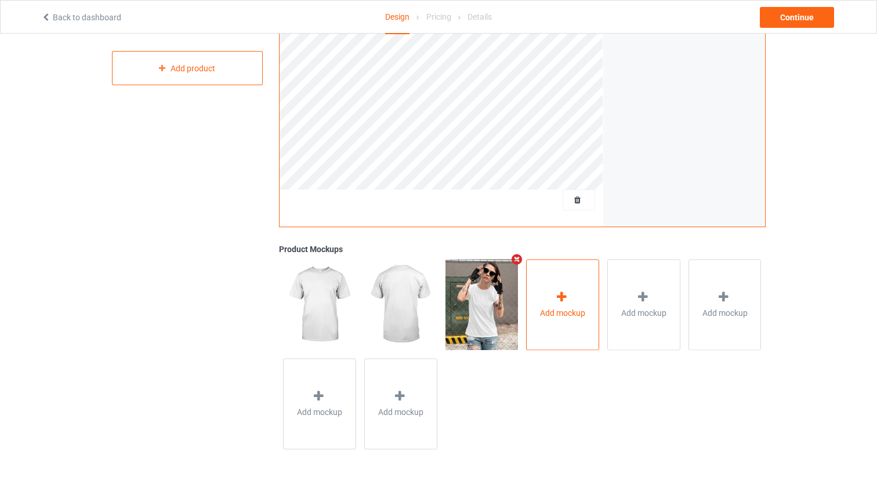
click at [578, 305] on div "Add mockup" at bounding box center [562, 304] width 73 height 91
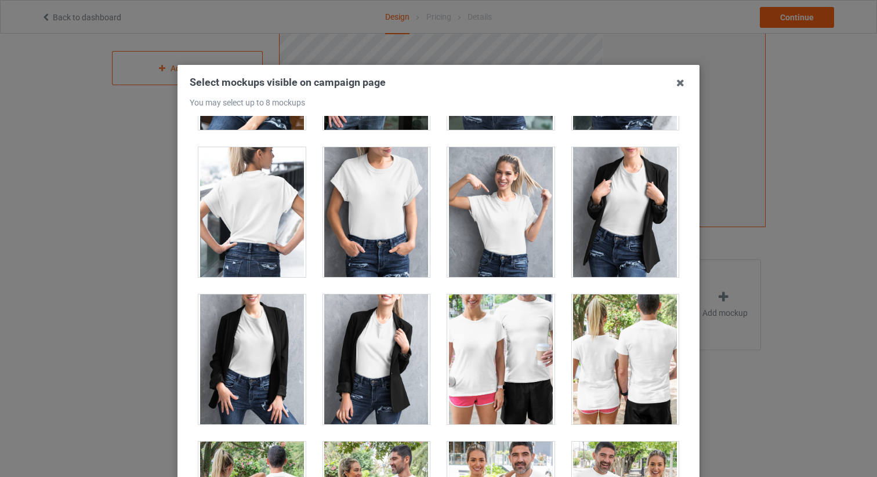
scroll to position [14410, 0]
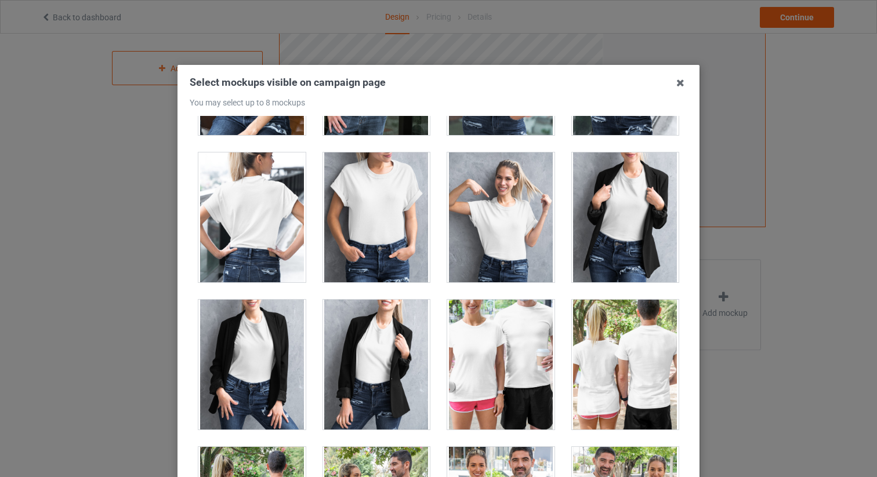
click at [276, 279] on div at bounding box center [251, 218] width 107 height 130
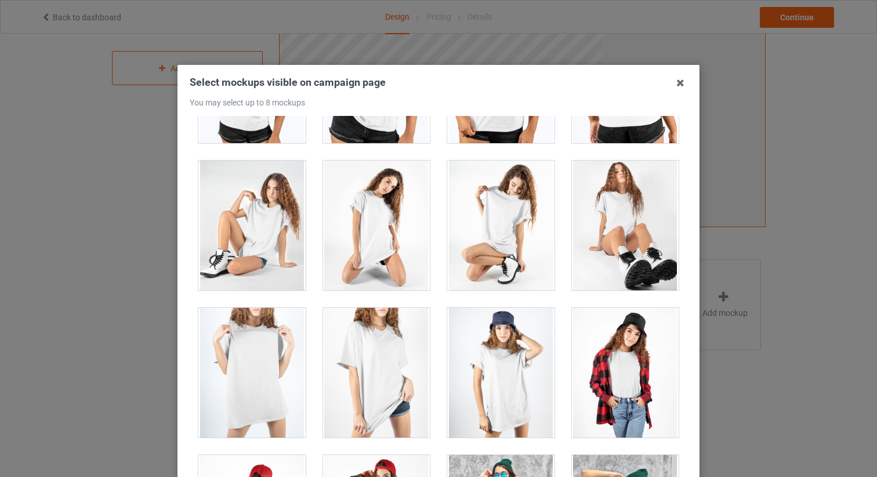
scroll to position [15581, 0]
click at [282, 353] on div at bounding box center [251, 372] width 107 height 130
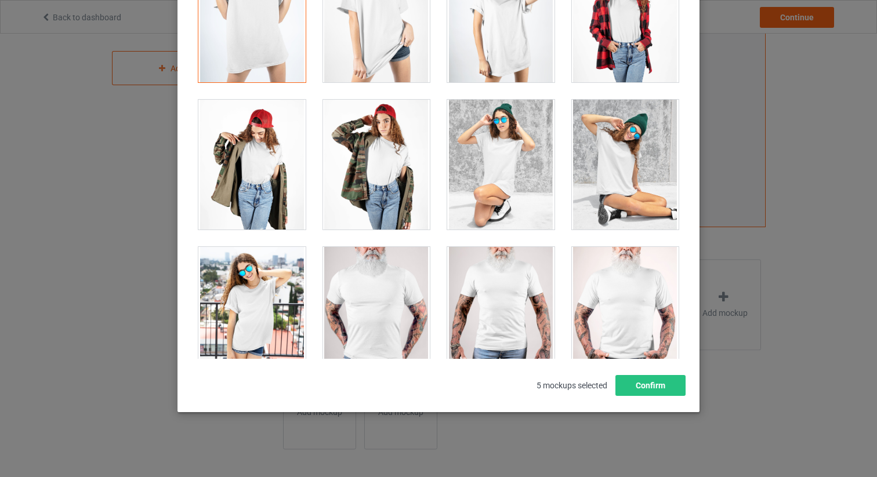
scroll to position [15662, 0]
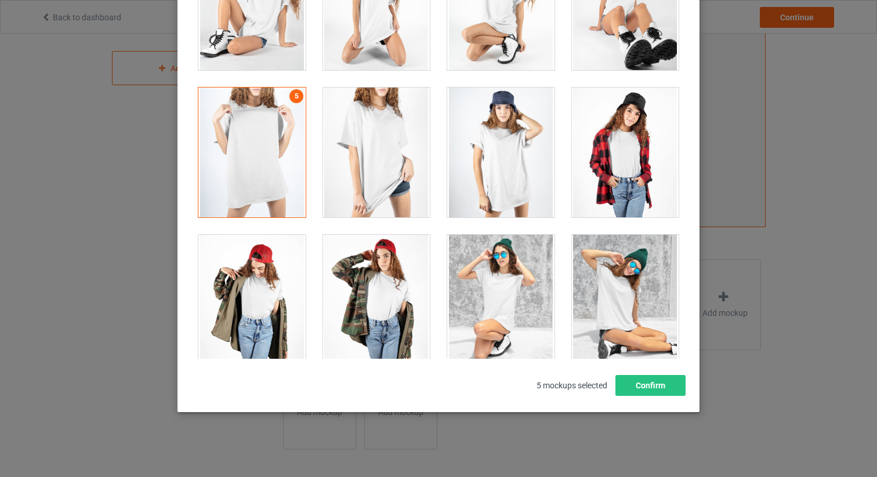
click at [532, 161] on div at bounding box center [500, 153] width 107 height 130
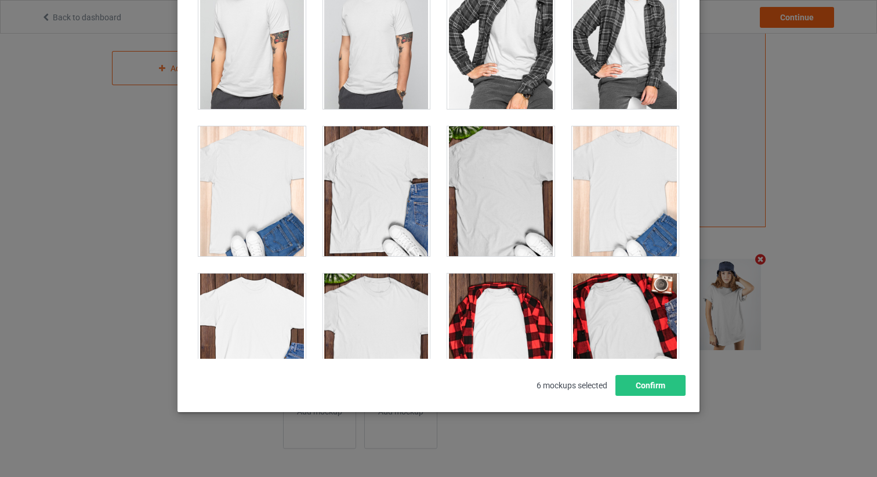
scroll to position [3331, 0]
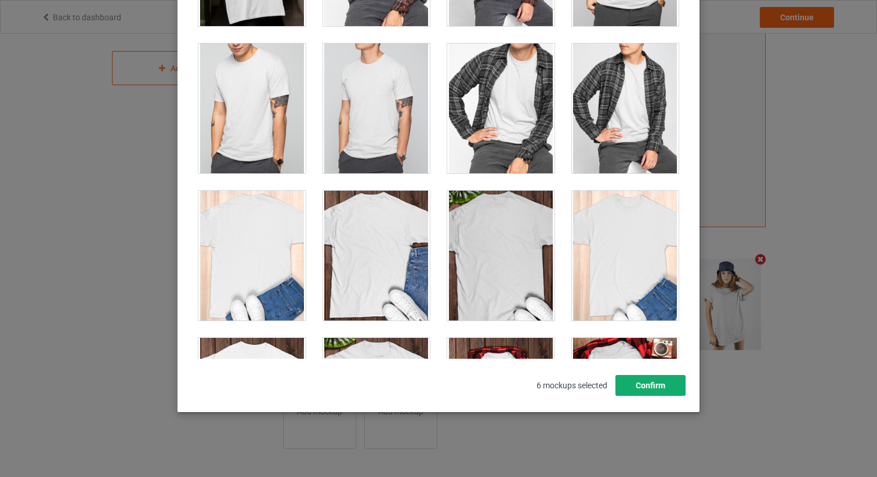
click at [652, 381] on button "Confirm" at bounding box center [650, 385] width 70 height 21
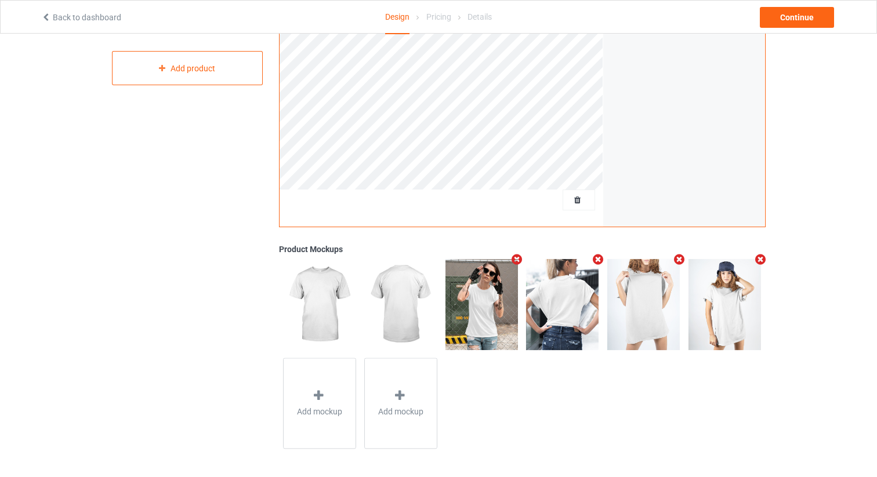
scroll to position [273, 0]
click at [316, 398] on icon at bounding box center [318, 395] width 15 height 12
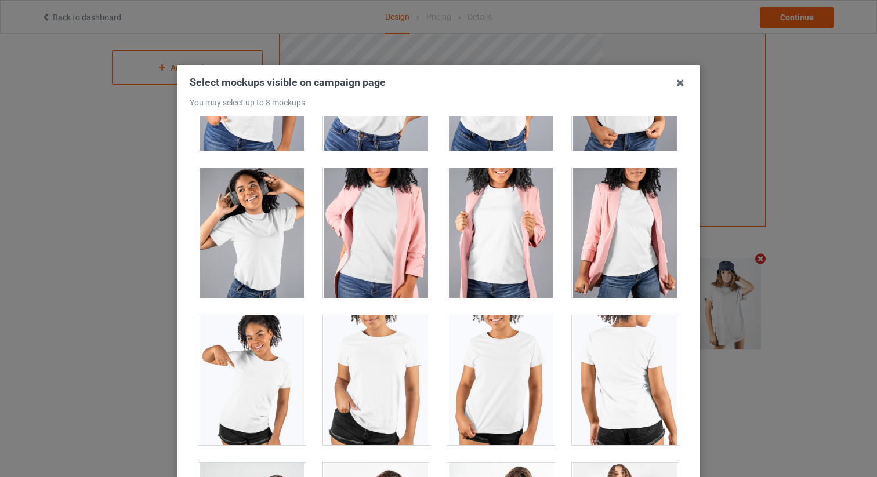
scroll to position [15277, 0]
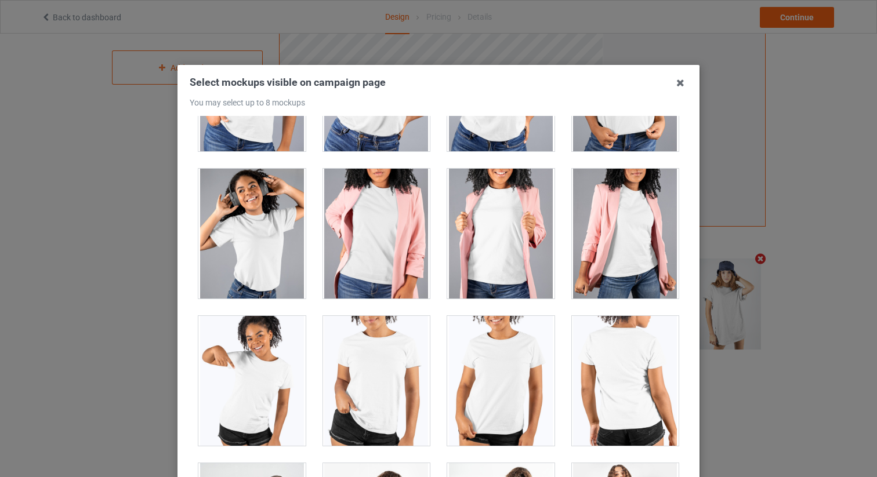
click at [625, 357] on div at bounding box center [625, 381] width 107 height 130
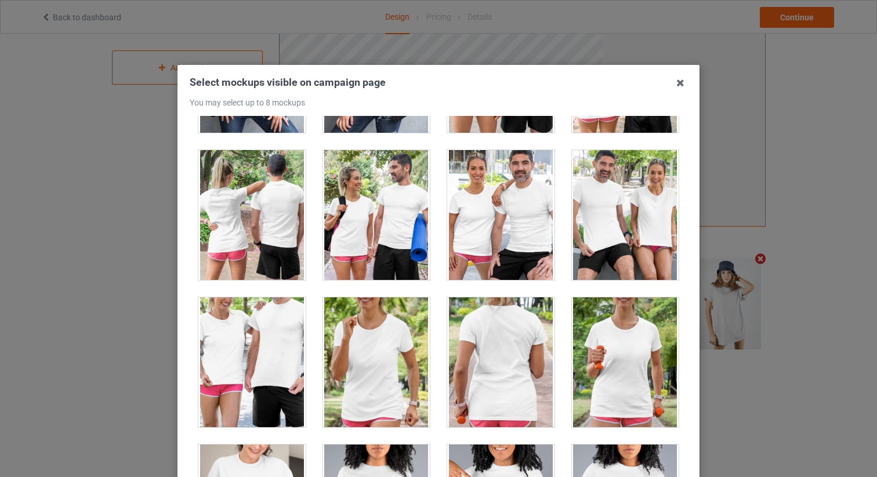
scroll to position [14705, 0]
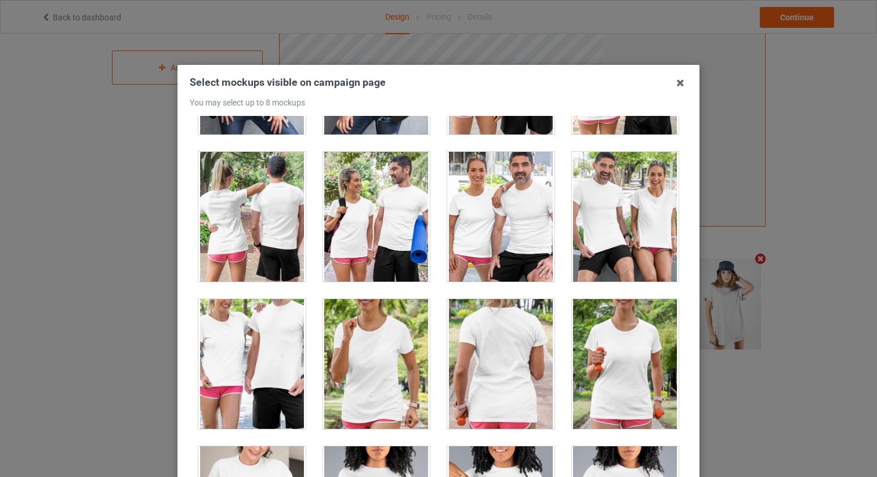
click at [532, 331] on div at bounding box center [500, 364] width 107 height 130
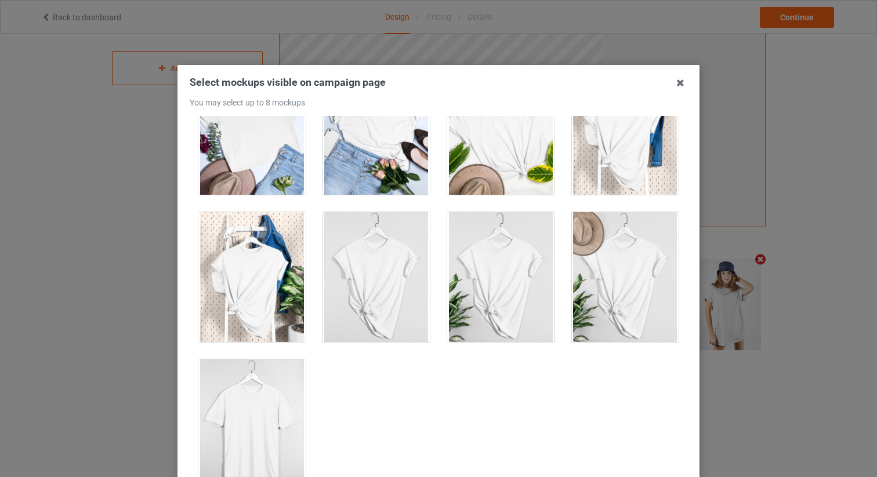
scroll to position [139, 0]
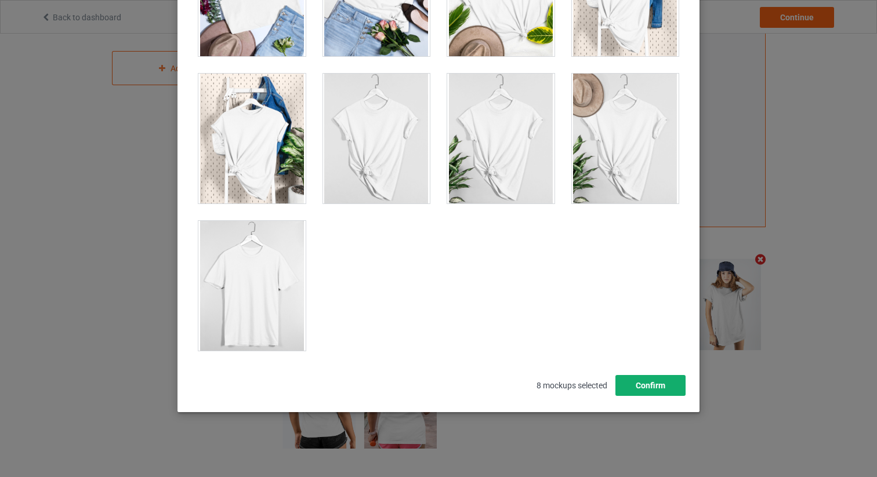
click at [643, 383] on button "Confirm" at bounding box center [650, 385] width 70 height 21
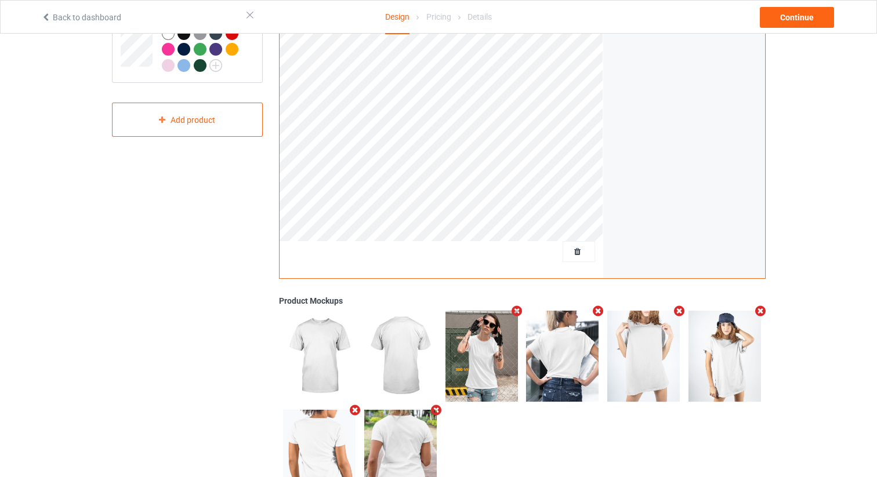
scroll to position [194, 0]
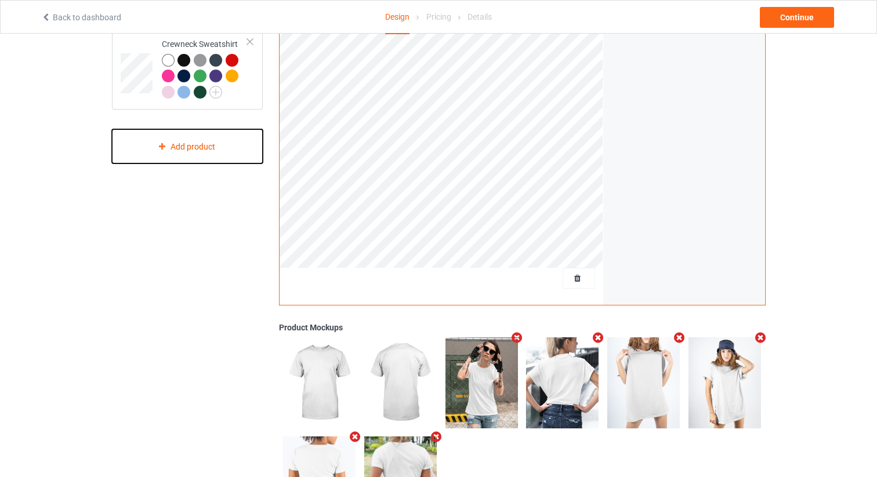
click at [190, 154] on div "Add product" at bounding box center [187, 146] width 151 height 34
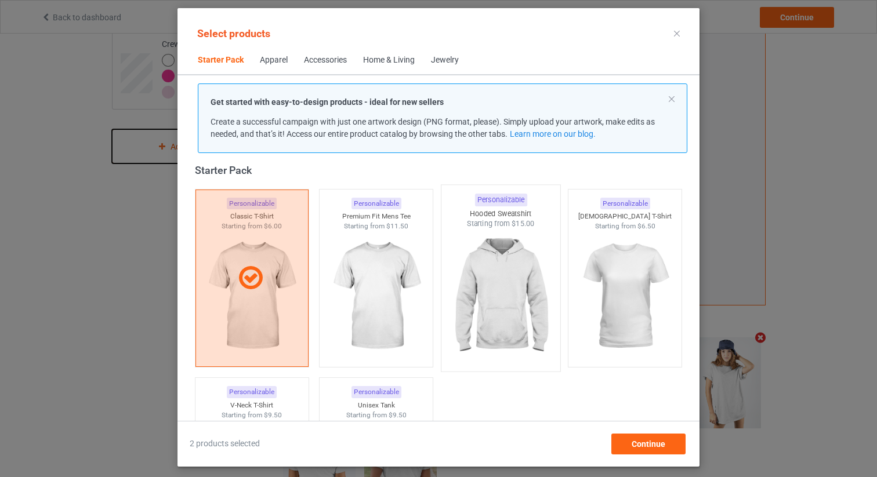
scroll to position [9, 0]
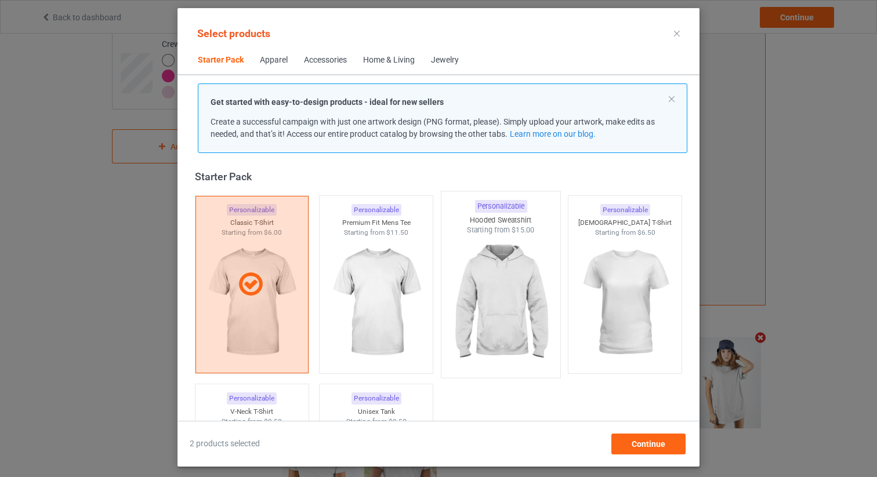
click at [495, 298] on img at bounding box center [500, 303] width 109 height 136
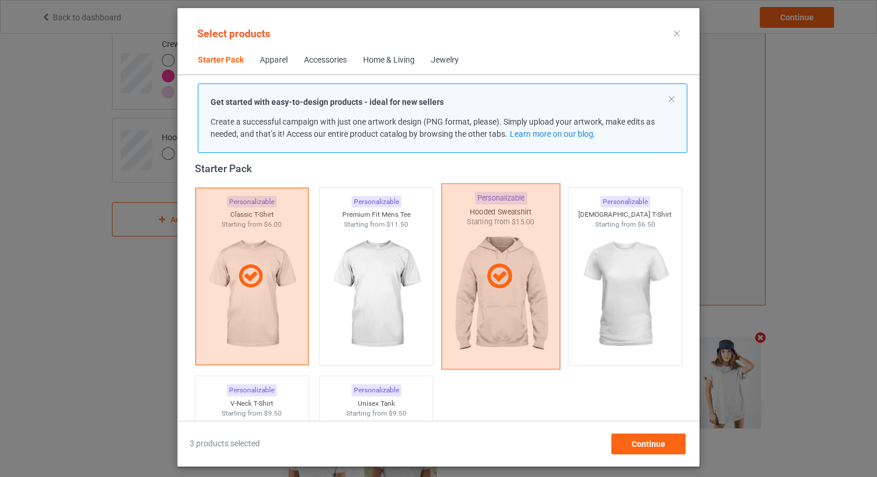
scroll to position [0, 0]
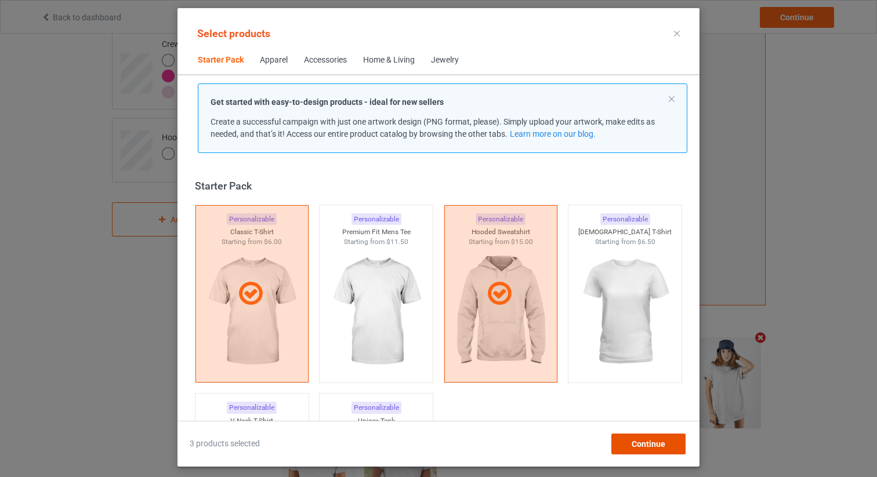
click at [648, 445] on span "Continue" at bounding box center [649, 444] width 34 height 9
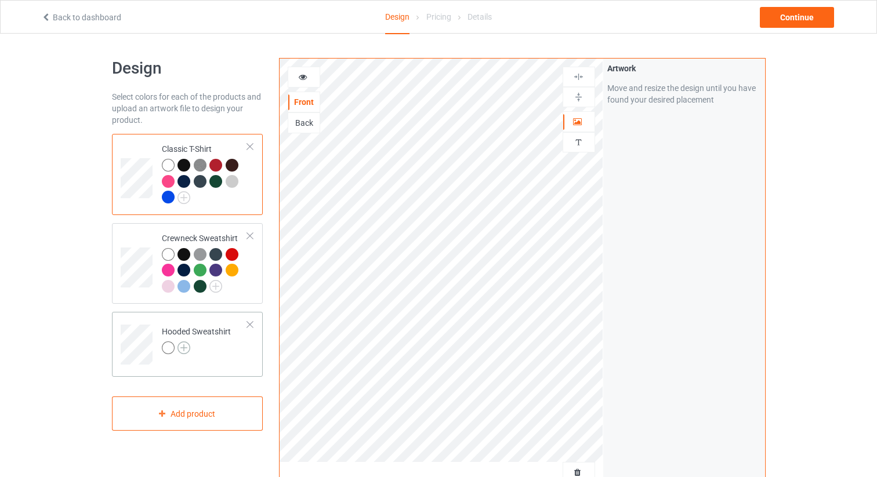
click at [183, 346] on img at bounding box center [183, 348] width 13 height 13
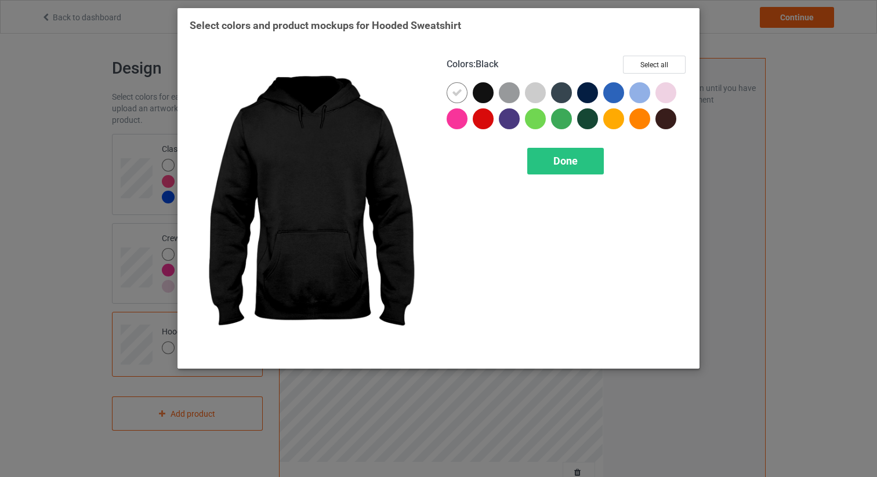
click at [484, 90] on div at bounding box center [483, 92] width 21 height 21
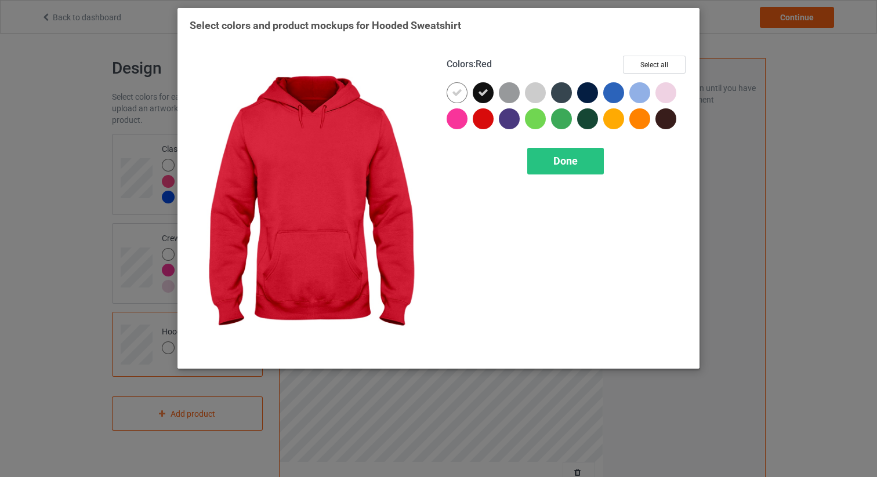
click at [479, 122] on div at bounding box center [483, 118] width 21 height 21
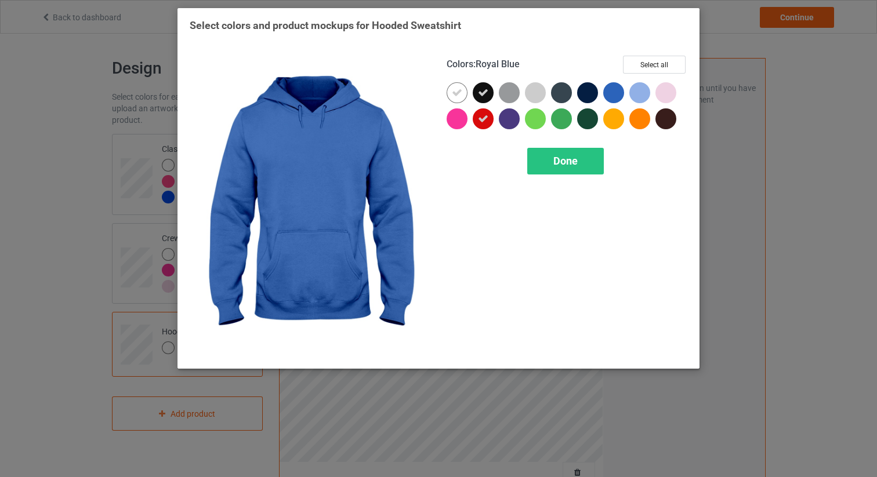
click at [610, 89] on div at bounding box center [613, 92] width 21 height 21
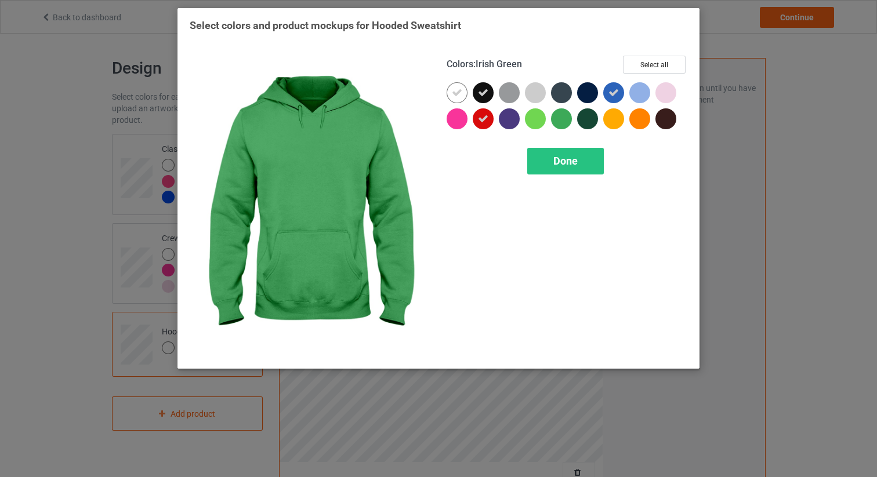
click at [561, 116] on div at bounding box center [561, 118] width 21 height 21
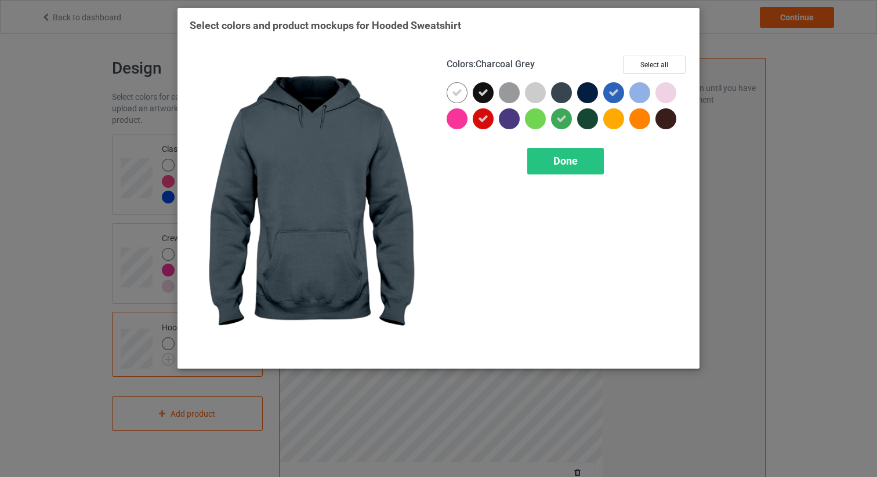
click at [564, 95] on div at bounding box center [561, 92] width 21 height 21
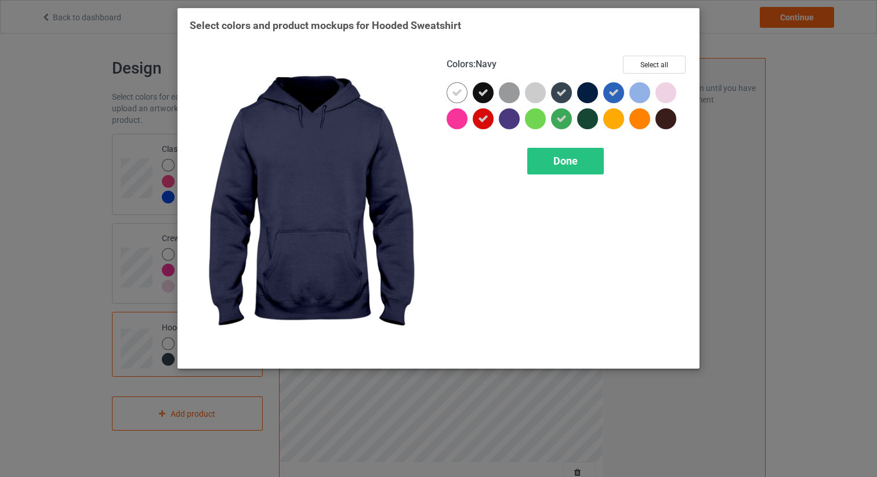
click at [583, 93] on div at bounding box center [587, 92] width 21 height 21
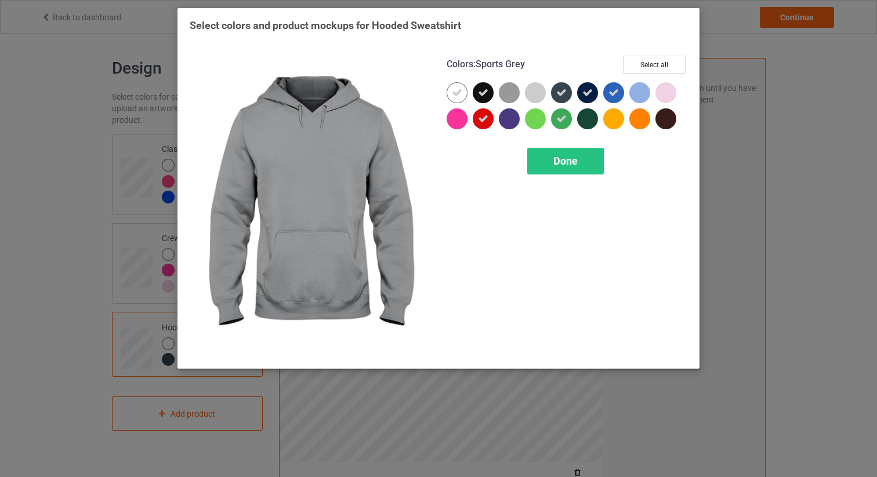
click at [513, 94] on div at bounding box center [509, 92] width 21 height 21
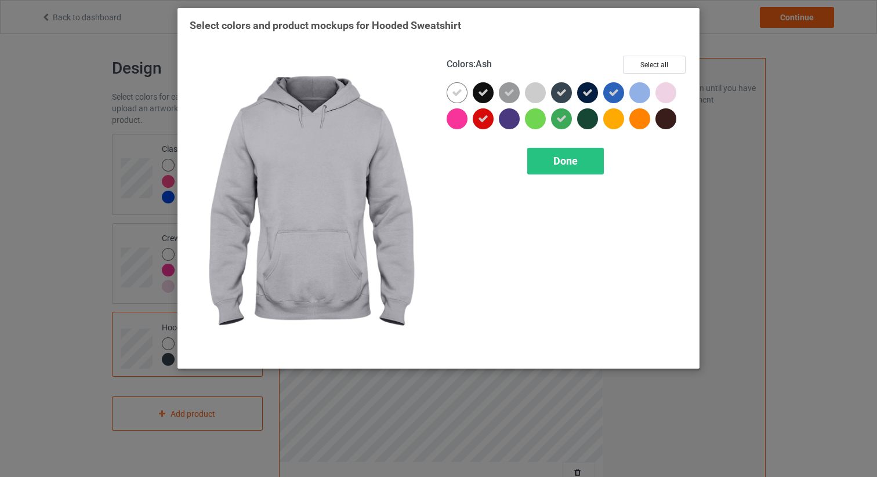
click at [539, 96] on div at bounding box center [535, 92] width 21 height 21
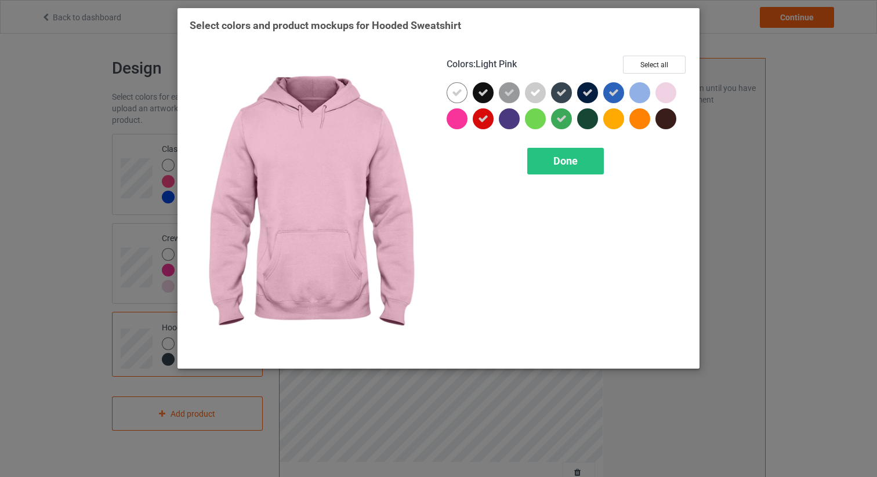
click at [670, 86] on div at bounding box center [665, 92] width 21 height 21
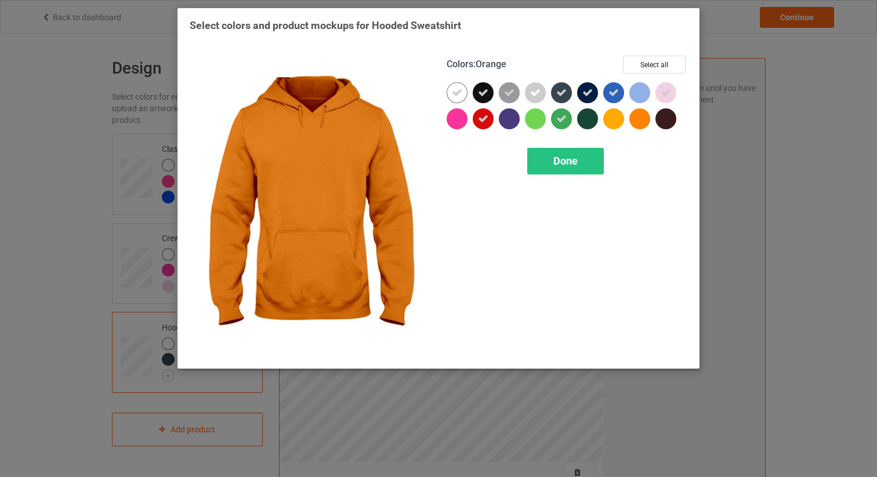
click at [642, 118] on div at bounding box center [639, 118] width 21 height 21
click at [561, 157] on span "Done" at bounding box center [565, 161] width 24 height 12
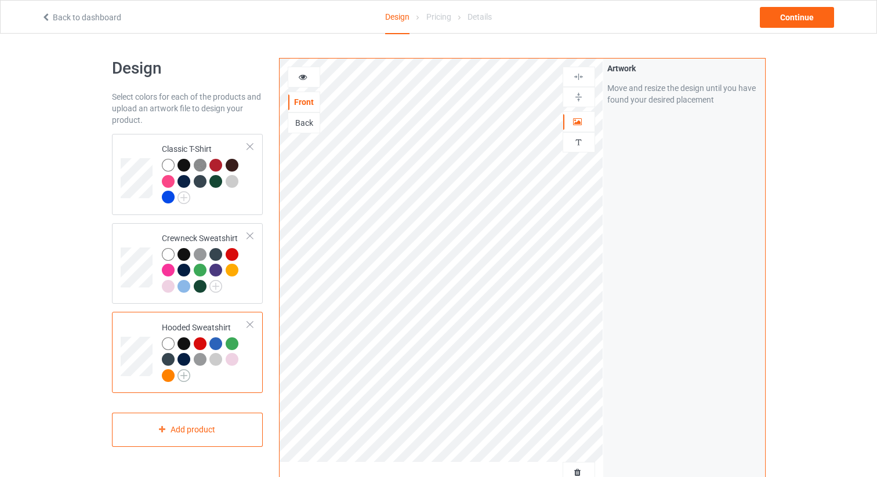
click at [184, 372] on img at bounding box center [183, 375] width 13 height 13
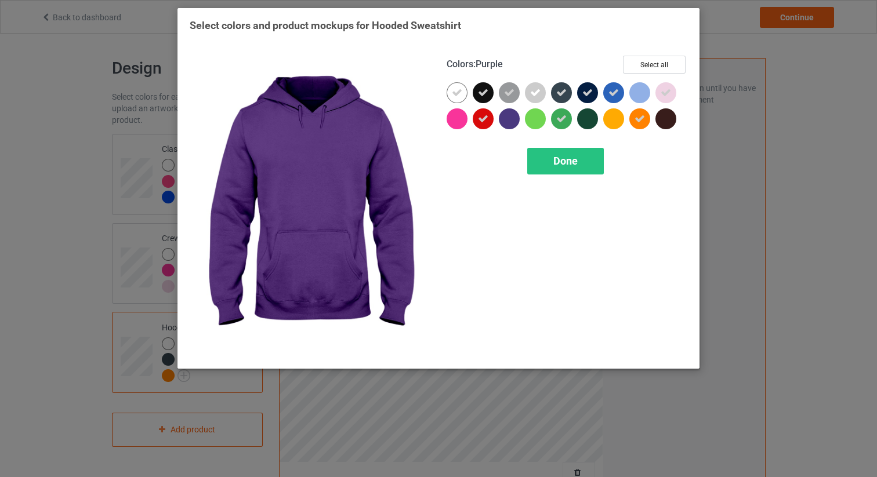
click at [507, 115] on div at bounding box center [509, 118] width 21 height 21
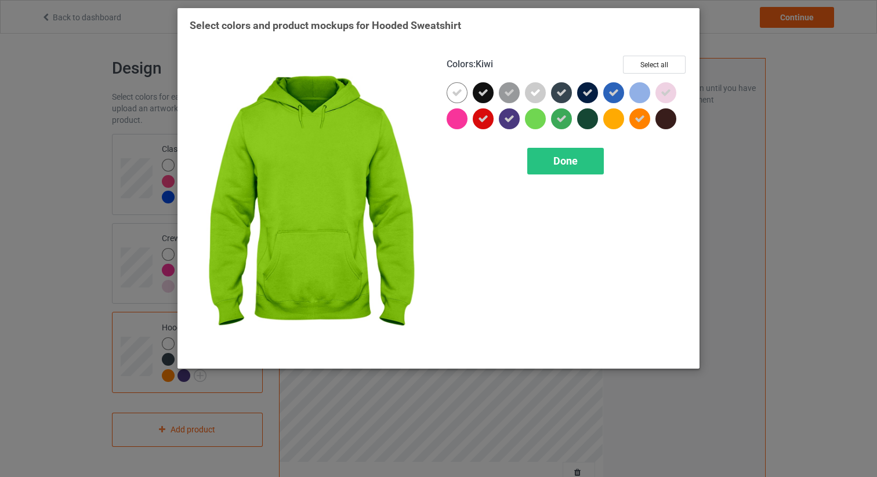
click at [532, 119] on div at bounding box center [535, 118] width 21 height 21
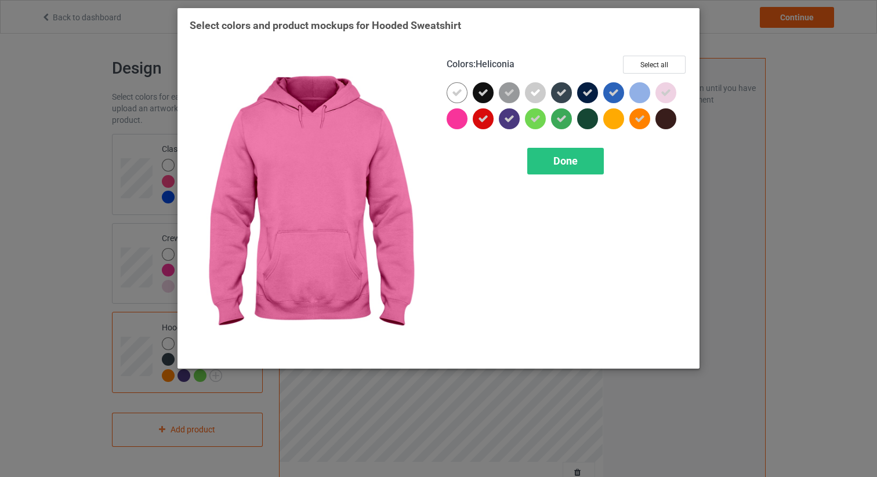
click at [454, 118] on div at bounding box center [457, 118] width 21 height 21
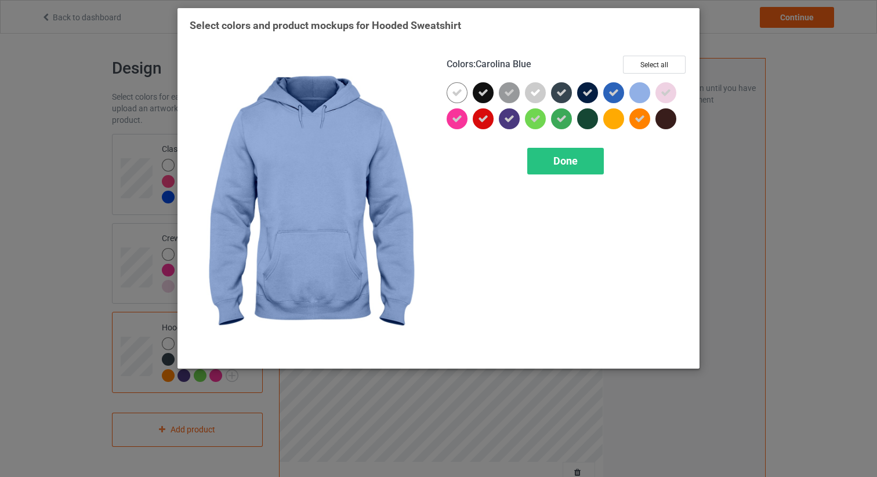
click at [643, 92] on div at bounding box center [639, 92] width 21 height 21
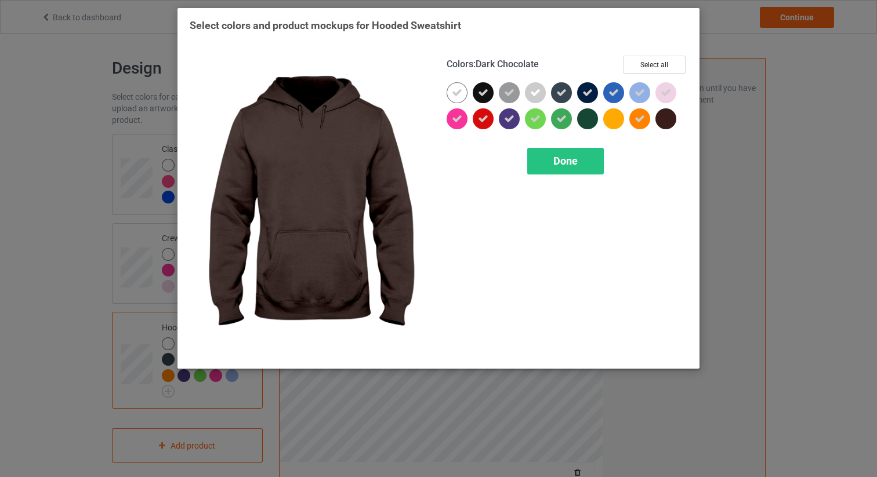
click at [662, 118] on div at bounding box center [665, 118] width 21 height 21
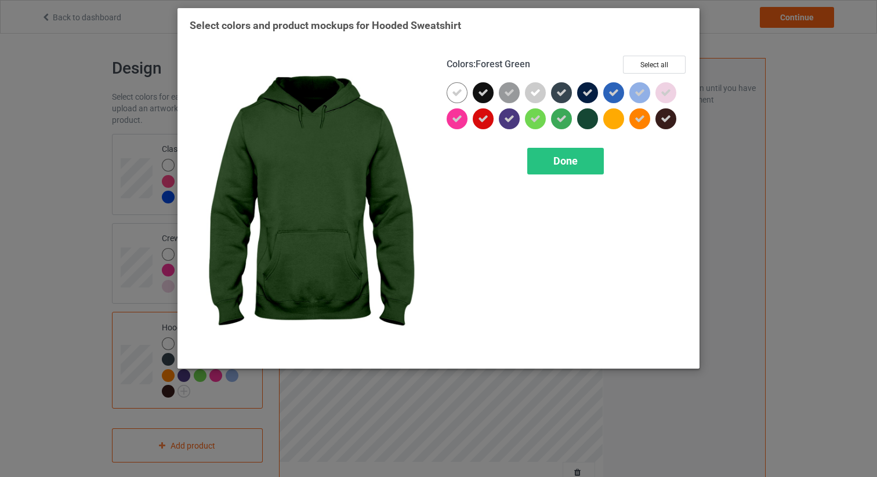
click at [588, 120] on div at bounding box center [587, 118] width 21 height 21
click at [567, 163] on span "Done" at bounding box center [565, 161] width 24 height 12
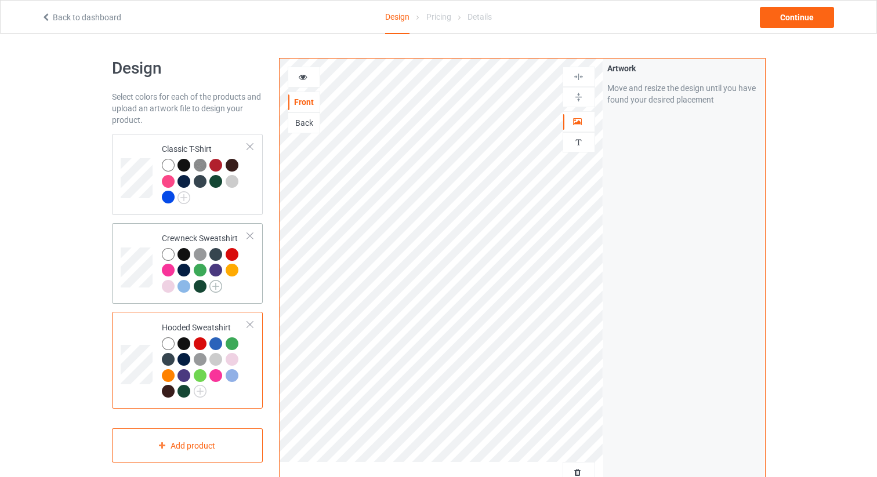
click at [220, 284] on img at bounding box center [215, 286] width 13 height 13
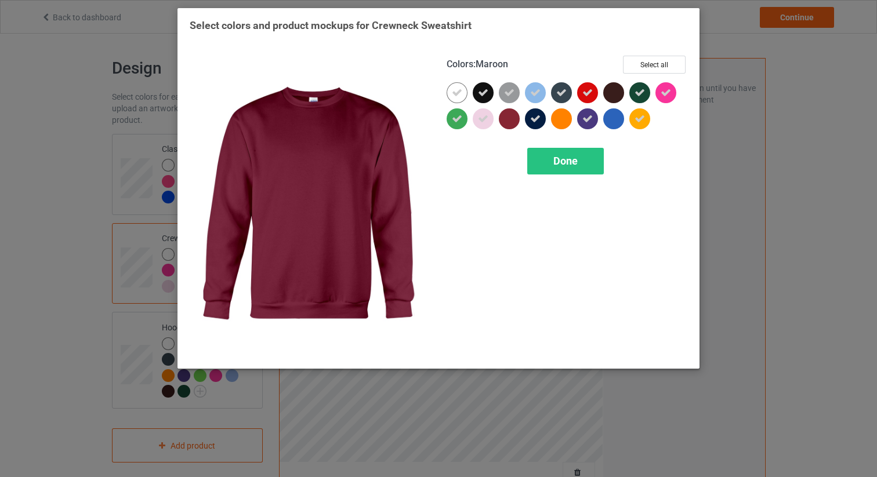
click at [506, 126] on div at bounding box center [509, 118] width 21 height 21
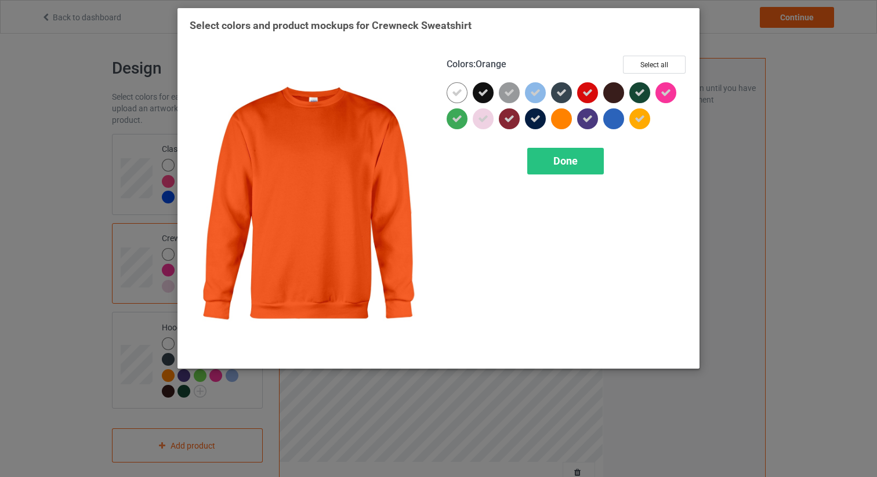
click at [571, 121] on div at bounding box center [561, 118] width 21 height 21
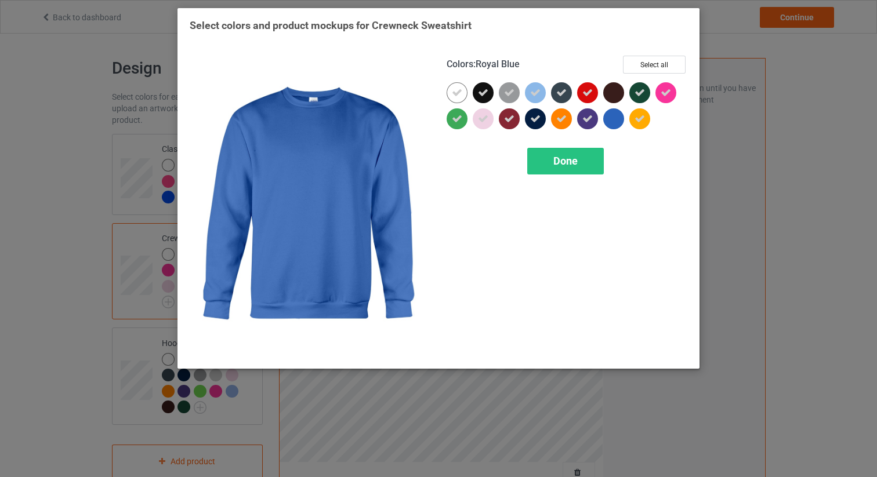
click at [613, 118] on div at bounding box center [613, 118] width 21 height 21
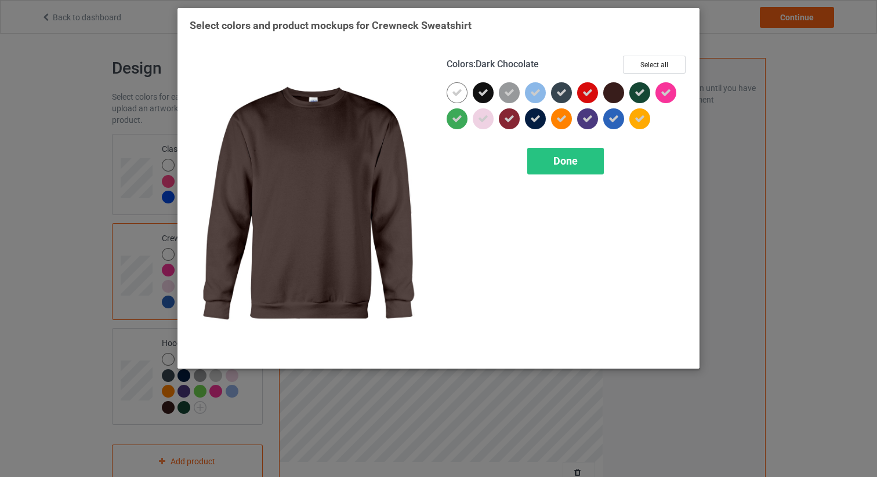
click at [613, 89] on div at bounding box center [613, 92] width 21 height 21
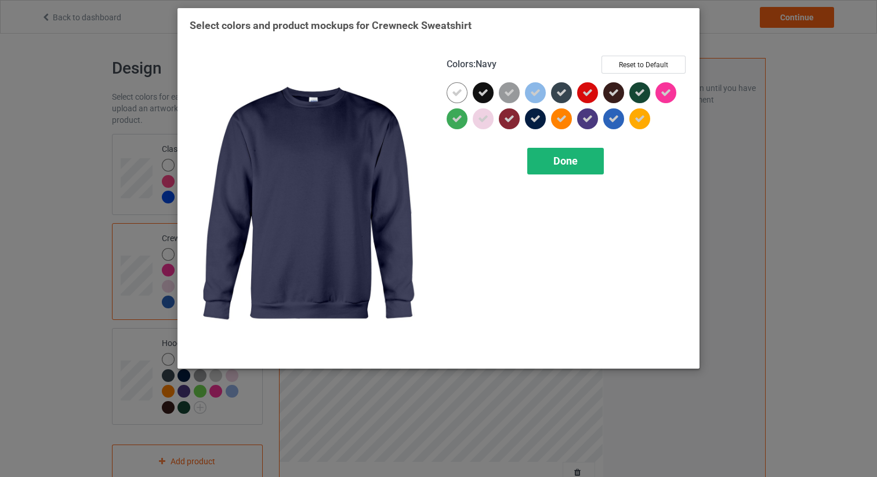
click at [565, 160] on span "Done" at bounding box center [565, 161] width 24 height 12
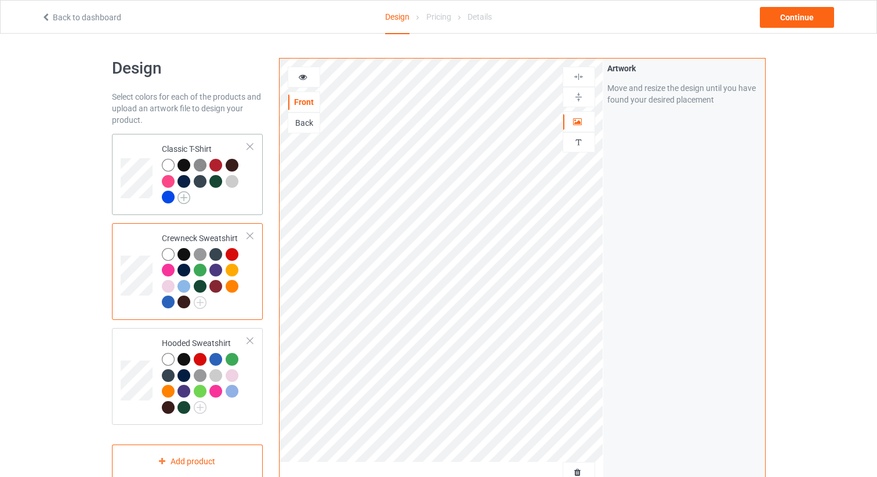
click at [182, 204] on img at bounding box center [183, 197] width 13 height 13
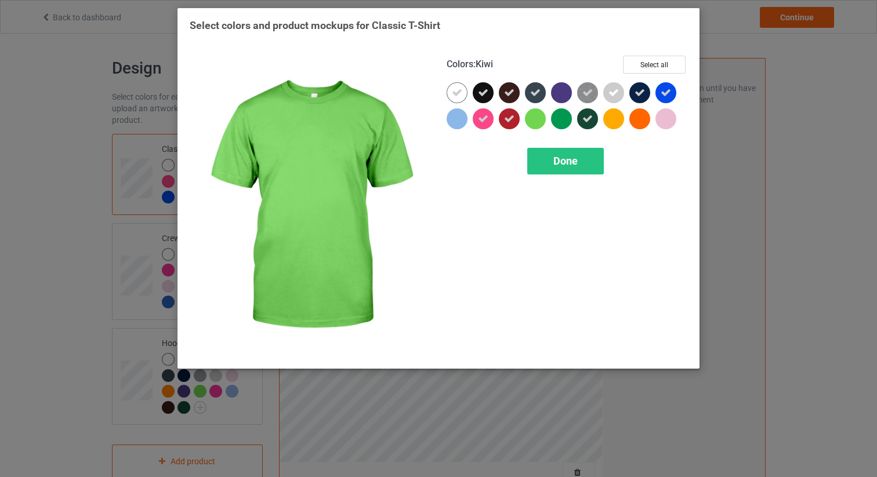
click at [542, 117] on div at bounding box center [535, 118] width 21 height 21
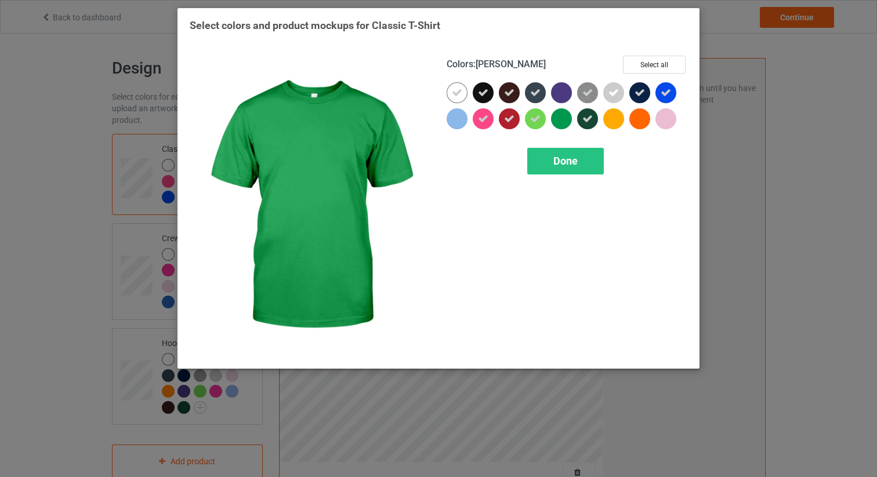
click at [564, 122] on div at bounding box center [561, 118] width 21 height 21
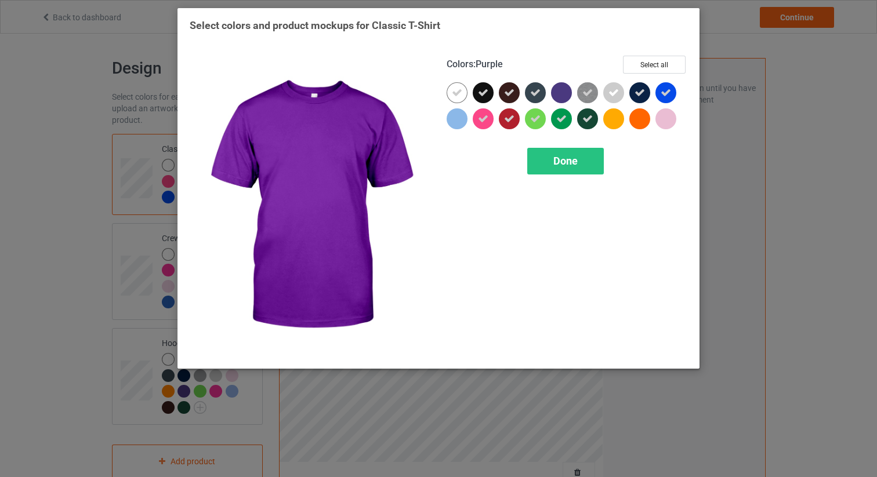
click at [564, 92] on div at bounding box center [561, 92] width 21 height 21
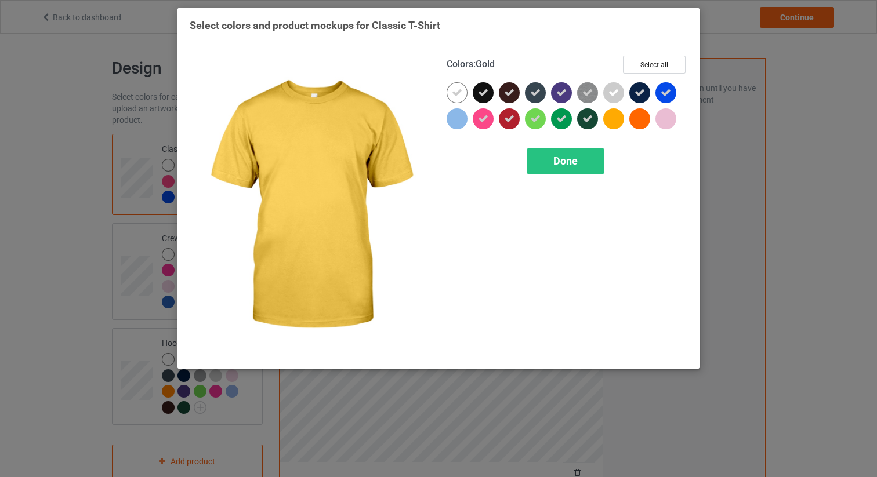
click at [619, 122] on div at bounding box center [613, 118] width 21 height 21
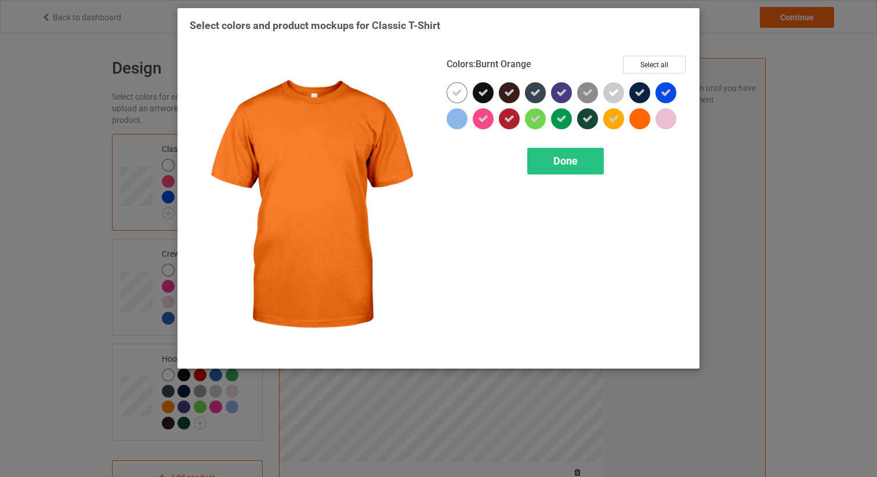
click at [644, 119] on div at bounding box center [639, 118] width 21 height 21
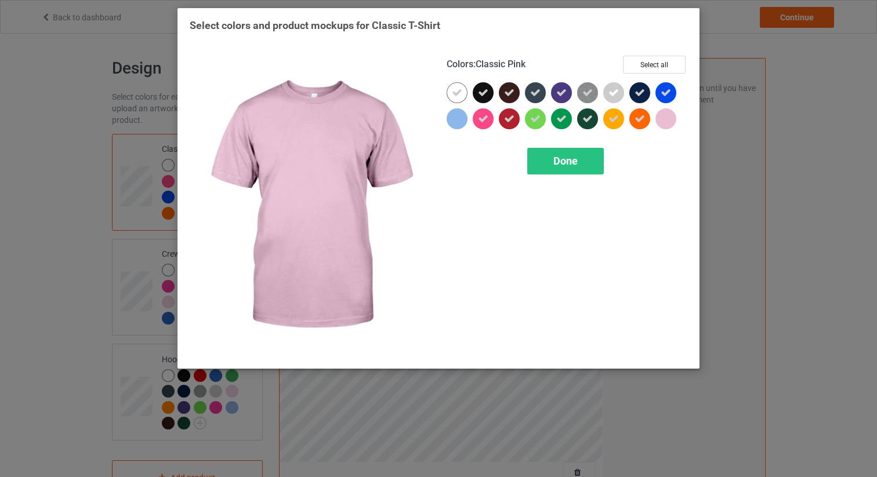
click at [664, 120] on div at bounding box center [665, 118] width 21 height 21
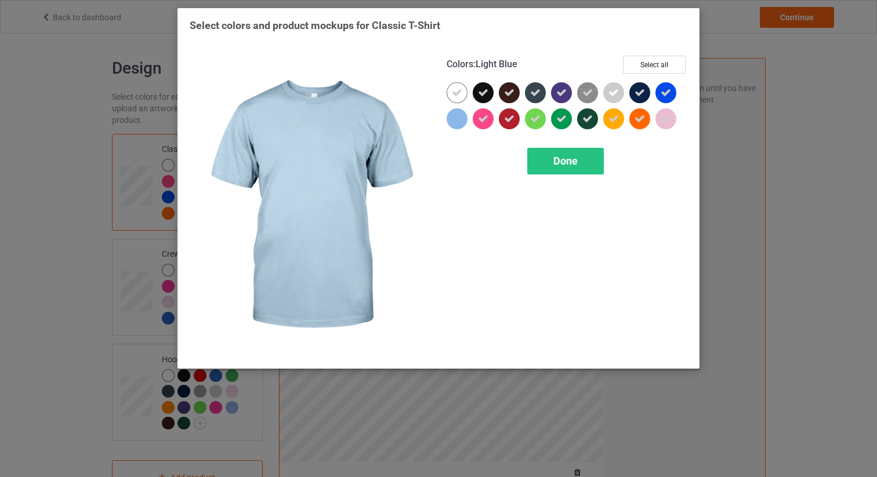
click at [455, 119] on div at bounding box center [457, 118] width 21 height 21
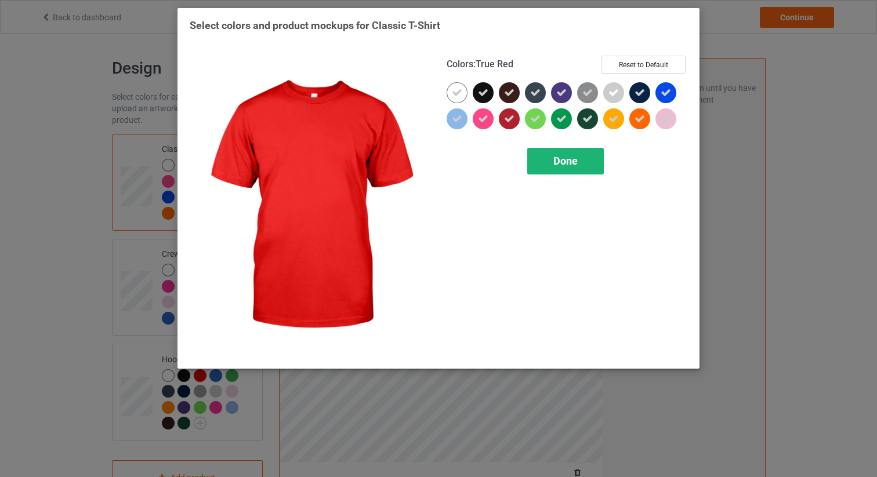
click at [568, 161] on span "Done" at bounding box center [565, 161] width 24 height 12
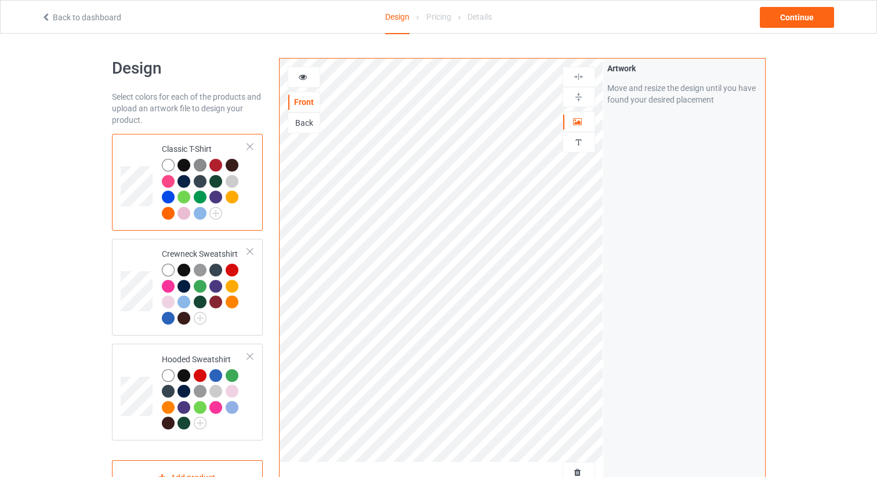
click at [272, 266] on div "Front Back Artwork Personalized text Artwork Move and resize the design until y…" at bounding box center [522, 392] width 502 height 684
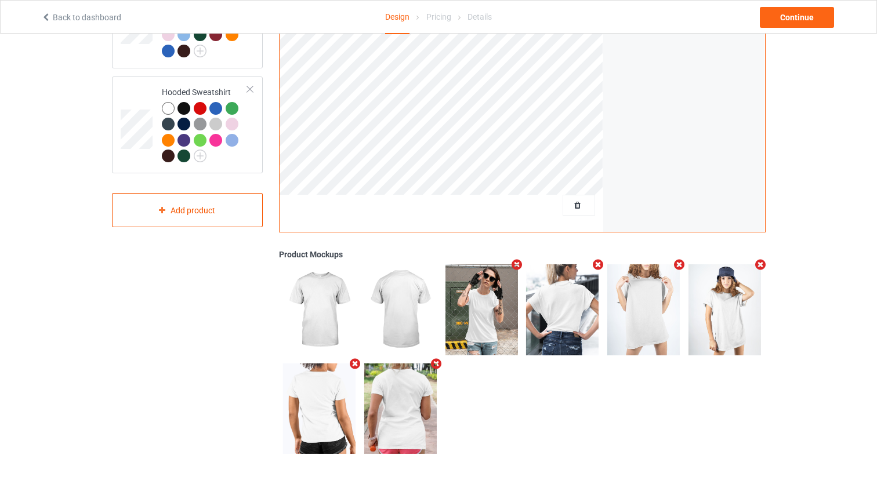
scroll to position [273, 0]
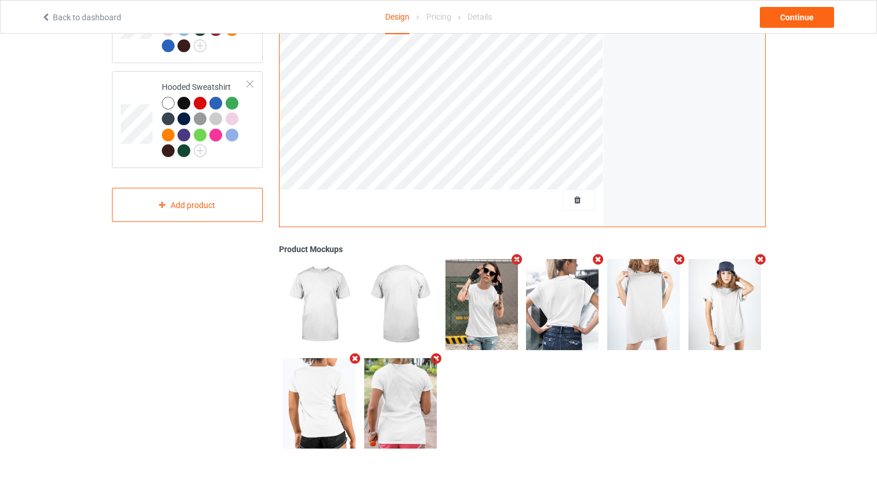
click at [827, 159] on div "Design Select colors for each of the products and upload an artwork file to des…" at bounding box center [438, 119] width 877 height 716
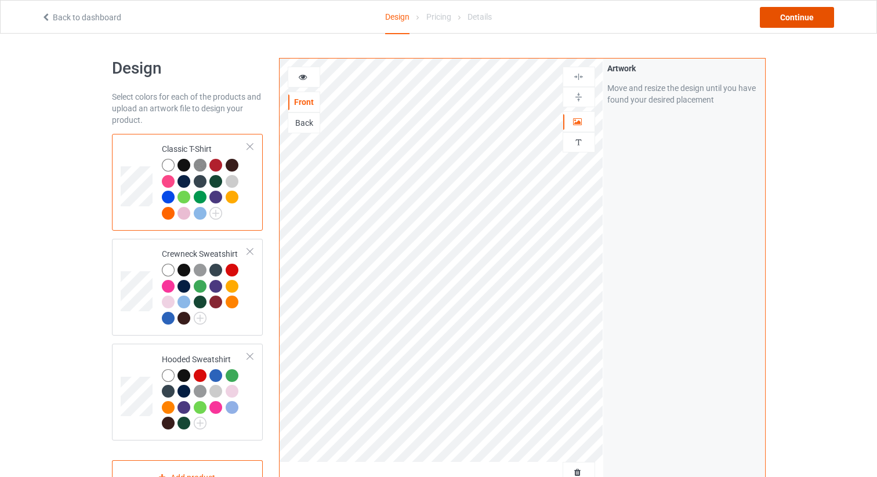
click at [800, 12] on div "Continue" at bounding box center [797, 17] width 74 height 21
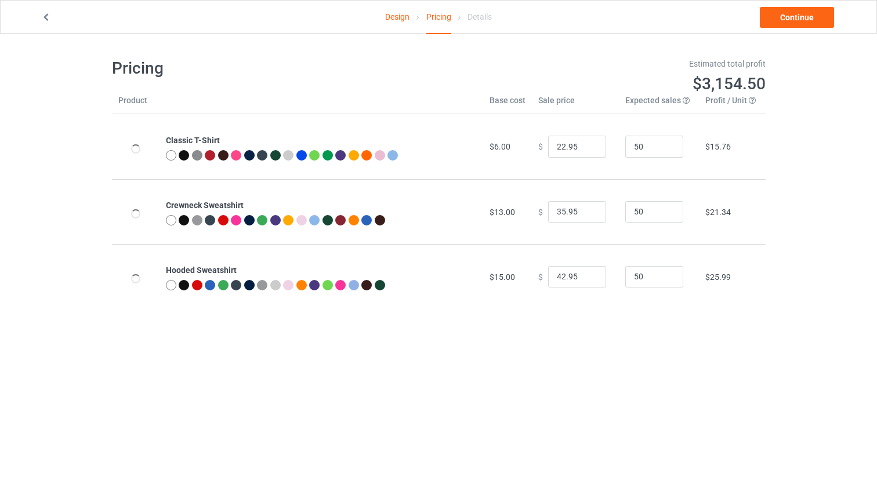
type input "26.95"
type input "39.95"
type input "46.95"
click at [856, 75] on div "Design Pricing Details Continue Pricing Estimated total profit $3,154.50 Produc…" at bounding box center [438, 184] width 877 height 300
click at [788, 19] on link "Continue" at bounding box center [797, 17] width 74 height 21
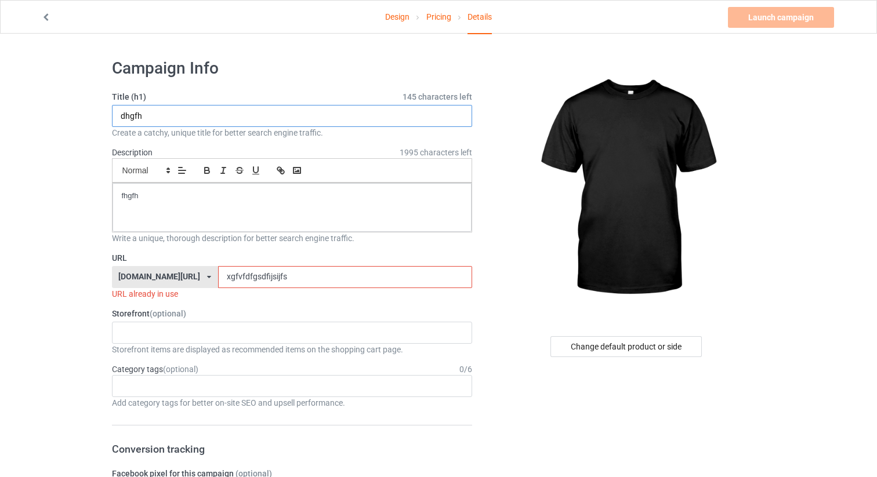
click at [261, 105] on input "dhgfh" at bounding box center [292, 116] width 361 height 22
type input "Mockup Girl"
click at [219, 269] on input "xgfvfdfgsdfijsijfs" at bounding box center [345, 277] width 254 height 22
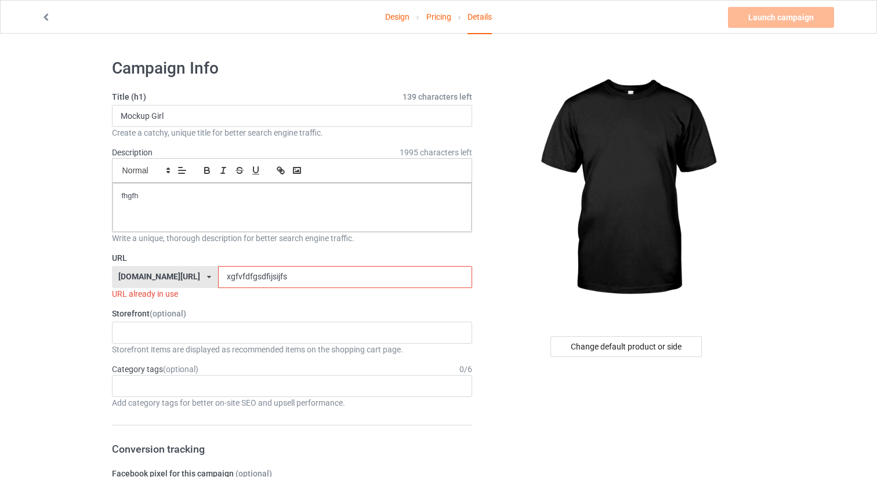
click at [219, 269] on input "xgfvfdfgsdfijsijfs" at bounding box center [345, 277] width 254 height 22
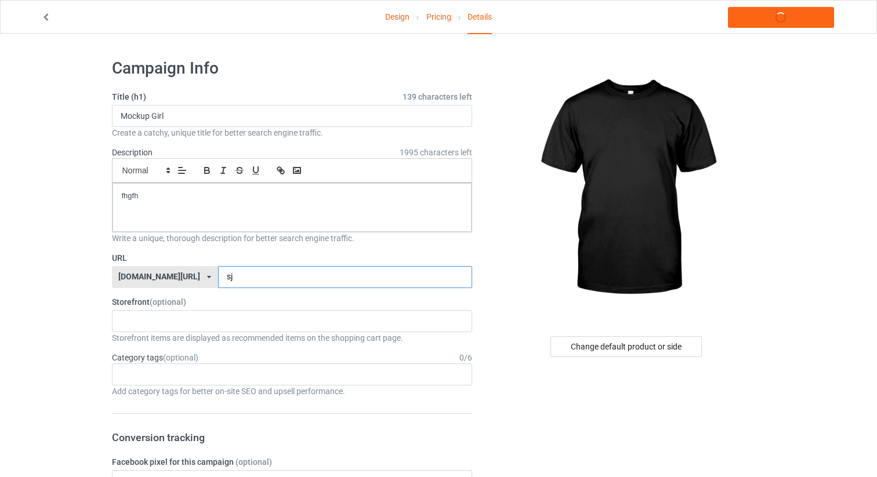
type input "s"
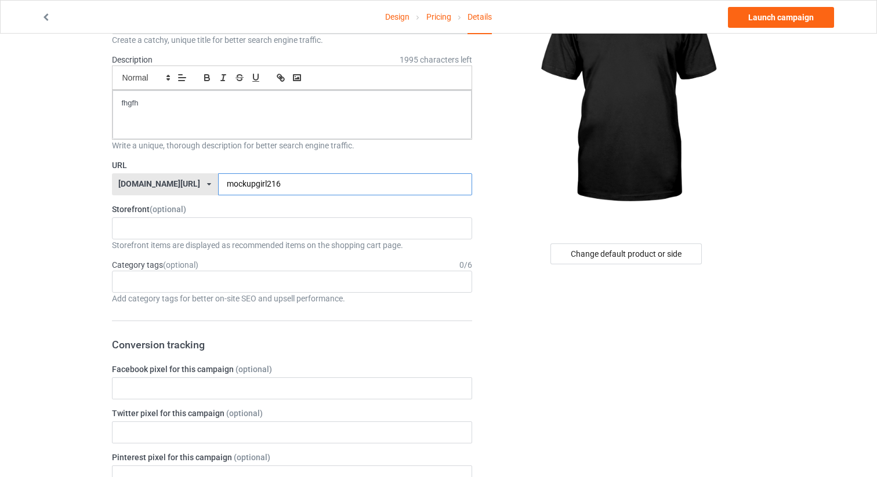
type input "mockupgirl216"
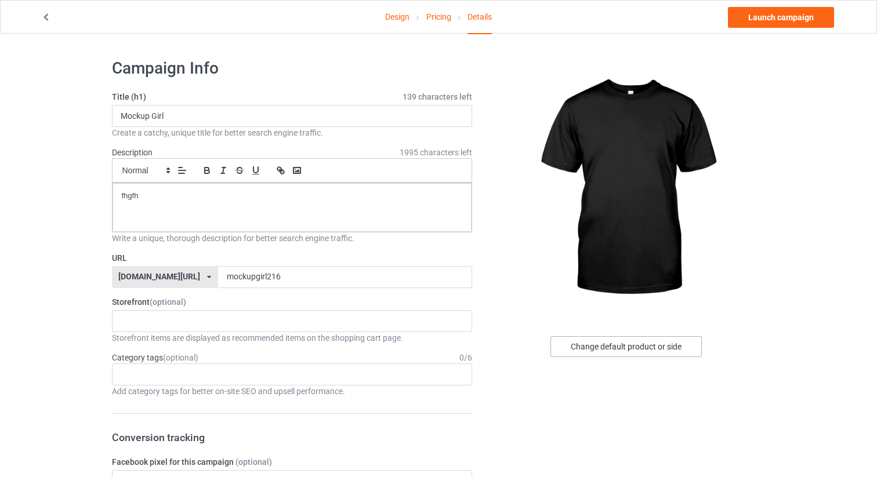
click at [603, 349] on div "Change default product or side" at bounding box center [625, 346] width 151 height 21
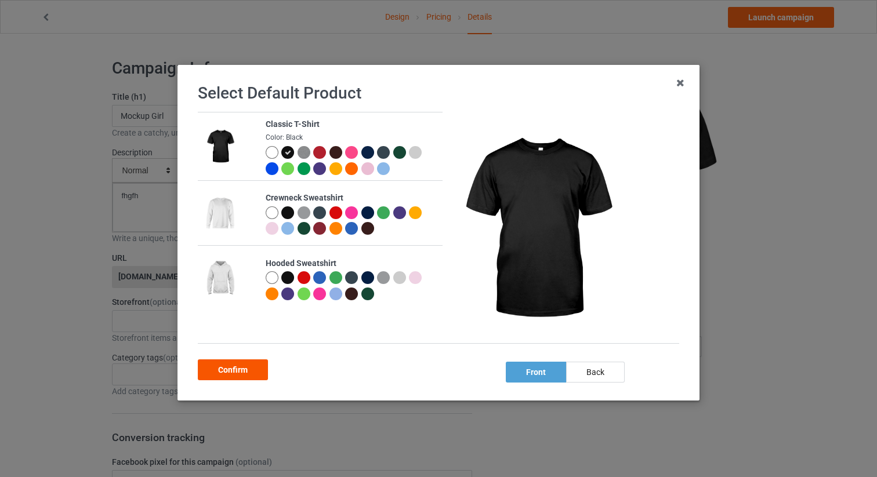
click at [233, 366] on div "Confirm" at bounding box center [233, 370] width 70 height 21
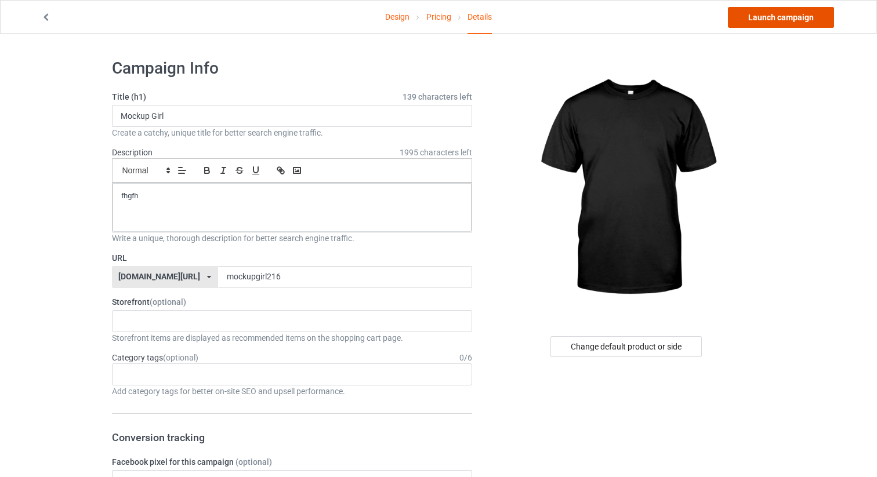
click at [759, 17] on link "Launch campaign" at bounding box center [781, 17] width 106 height 21
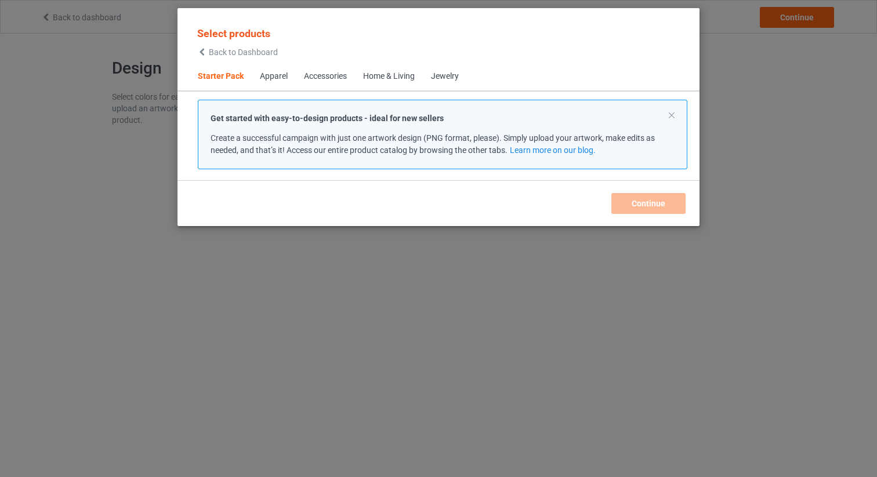
scroll to position [15, 0]
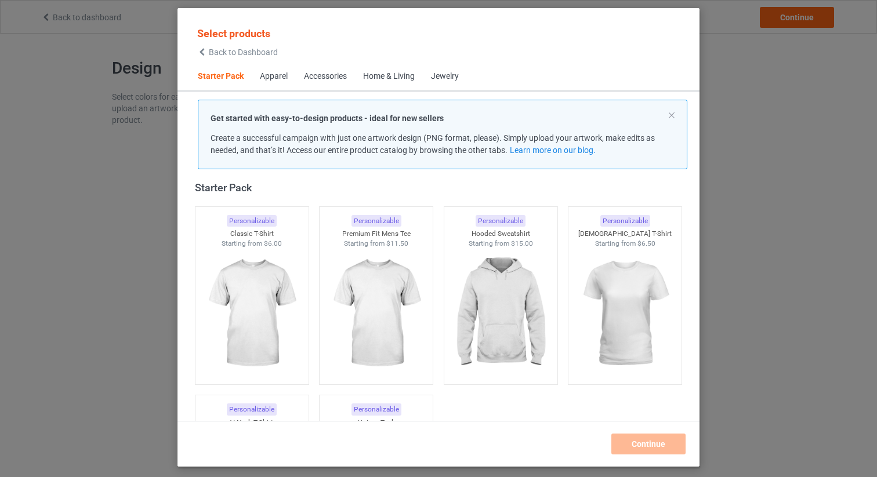
click at [225, 56] on span "Back to Dashboard" at bounding box center [243, 52] width 69 height 9
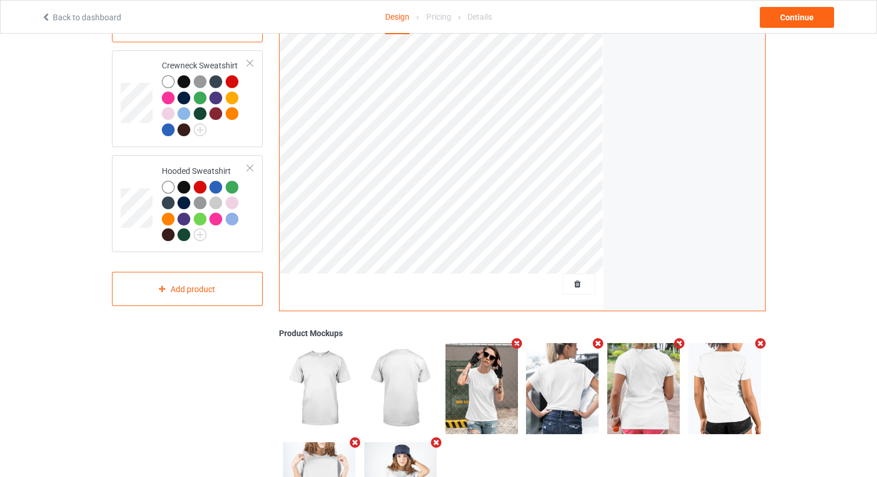
scroll to position [273, 0]
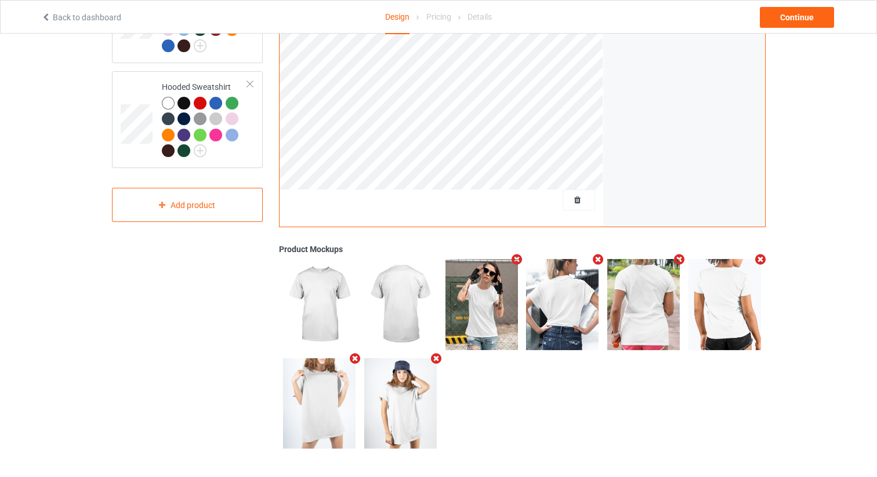
click at [517, 264] on icon "Remove mockup" at bounding box center [517, 259] width 15 height 12
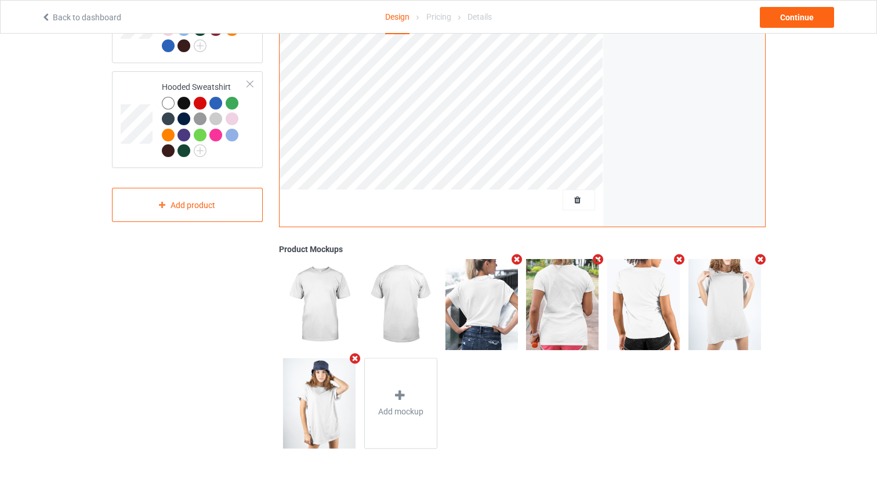
click at [517, 264] on icon "Remove mockup" at bounding box center [517, 259] width 15 height 12
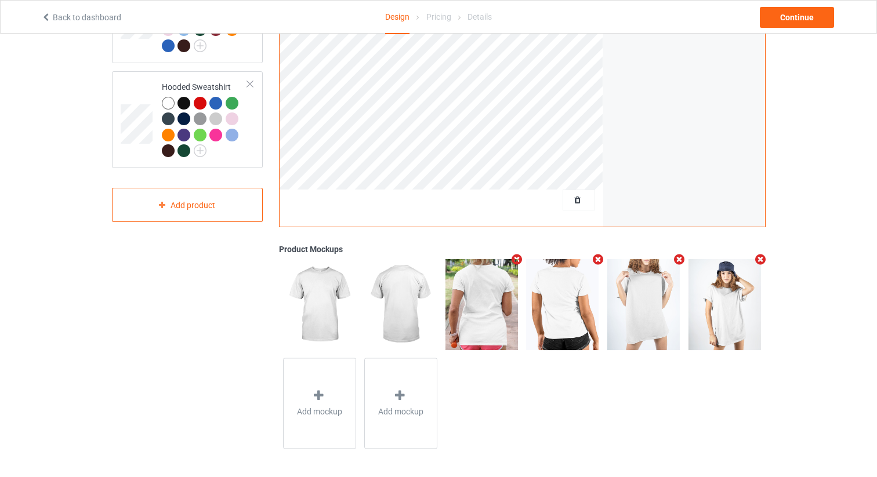
click at [517, 264] on icon "Remove mockup" at bounding box center [517, 259] width 15 height 12
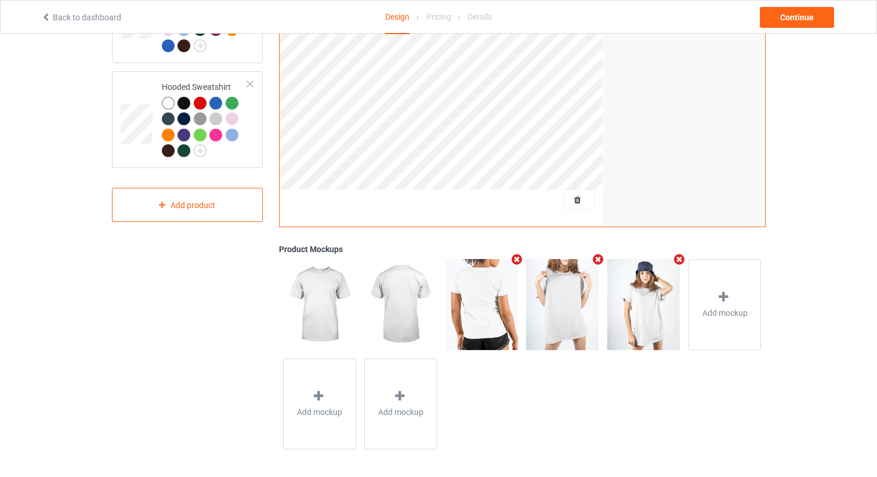
click at [517, 264] on icon "Remove mockup" at bounding box center [517, 259] width 15 height 12
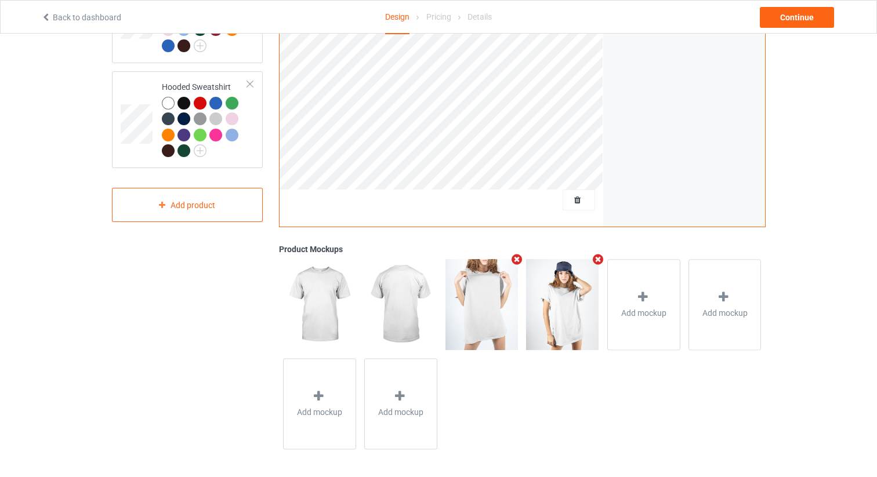
click at [517, 264] on icon "Remove mockup" at bounding box center [517, 259] width 15 height 12
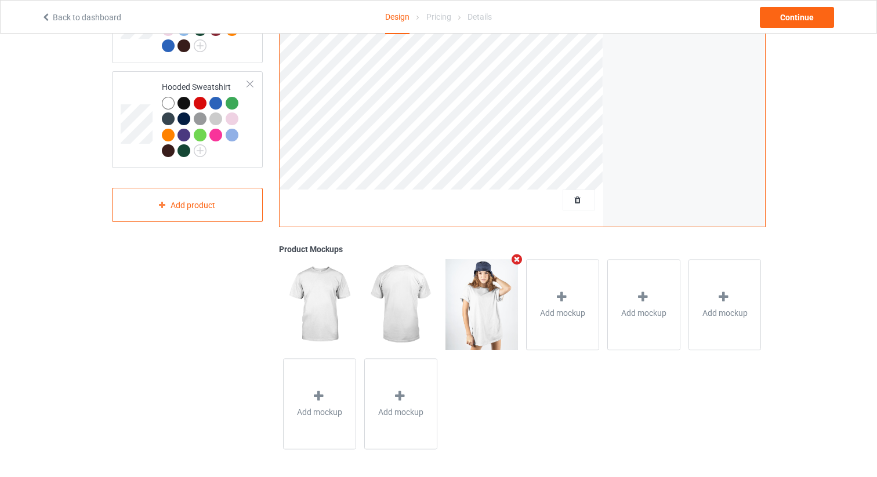
click at [517, 264] on icon "Remove mockup" at bounding box center [517, 259] width 15 height 12
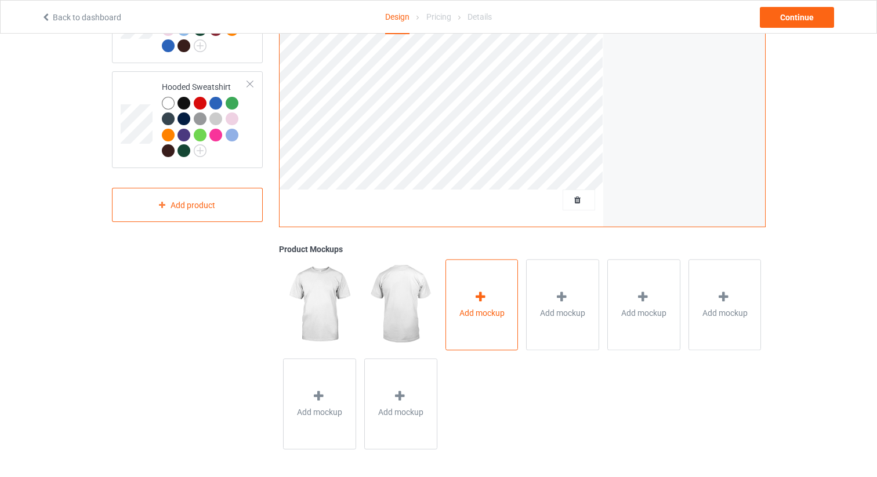
click at [489, 292] on div at bounding box center [481, 299] width 16 height 17
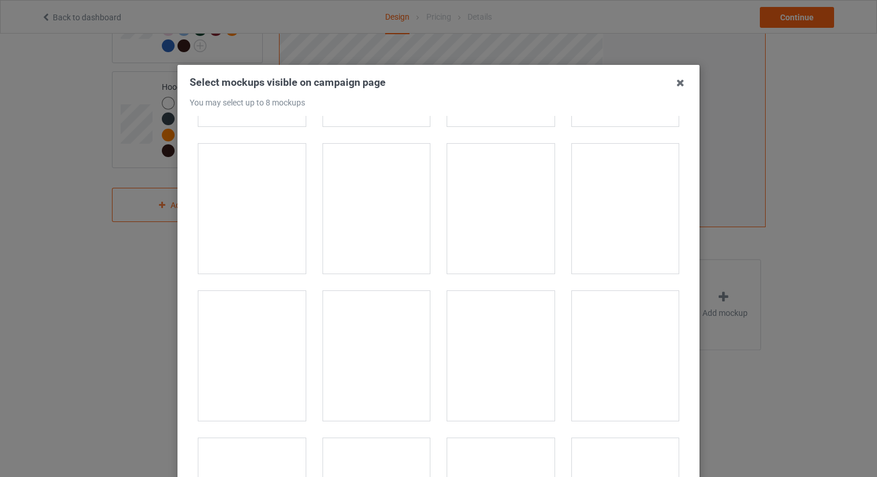
scroll to position [1171, 0]
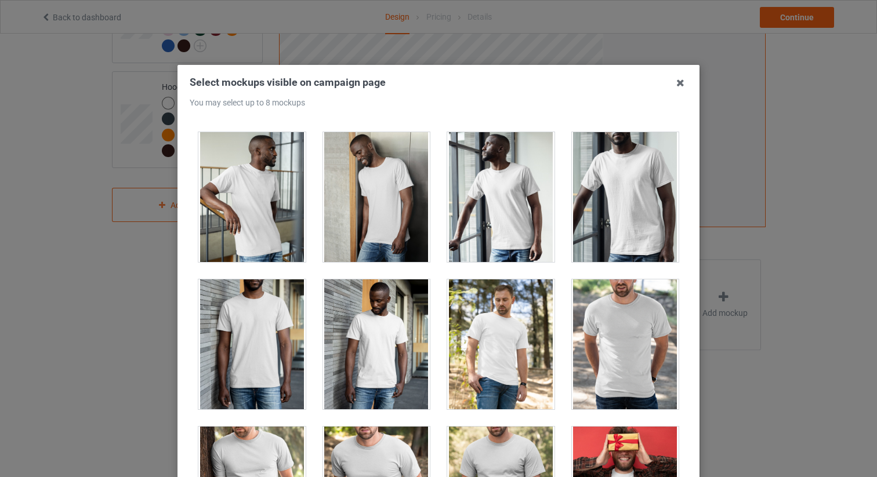
click at [378, 356] on div at bounding box center [376, 345] width 107 height 130
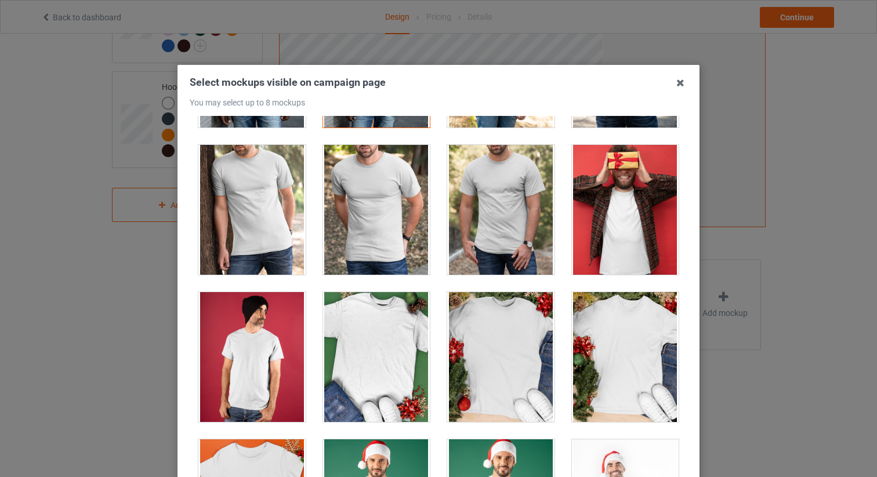
click at [501, 351] on div at bounding box center [500, 357] width 107 height 130
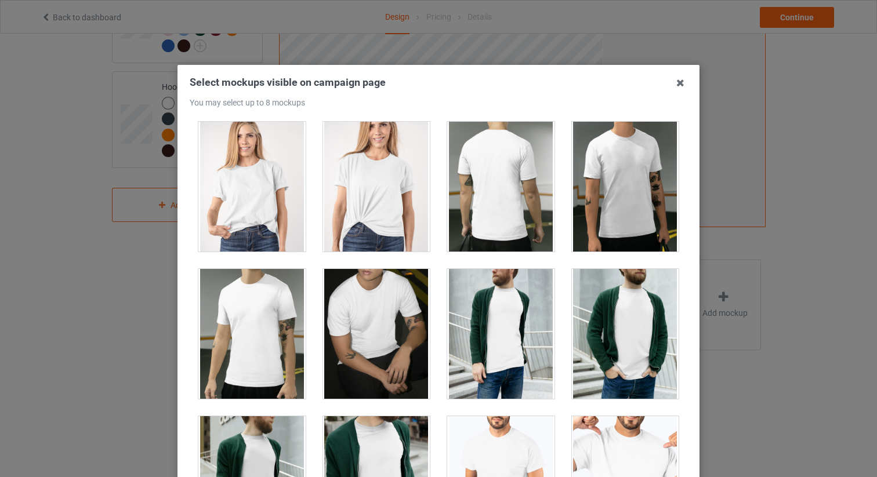
scroll to position [1933, 0]
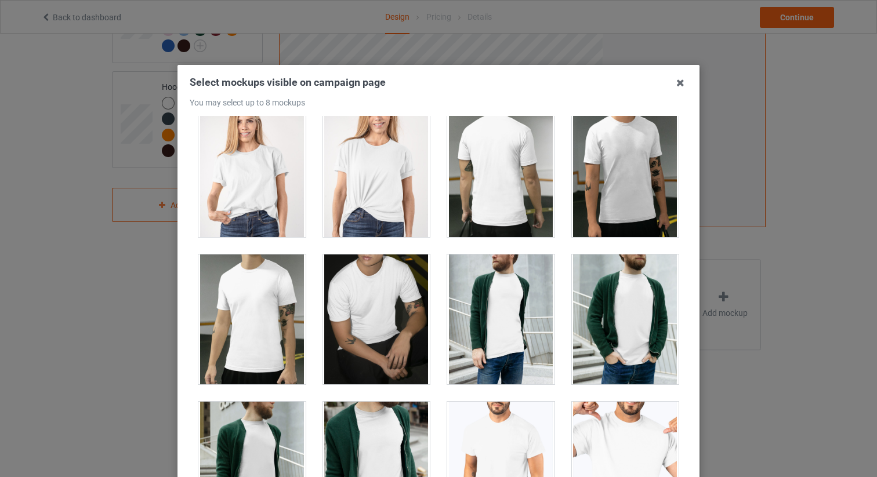
click at [496, 190] on div at bounding box center [500, 172] width 107 height 130
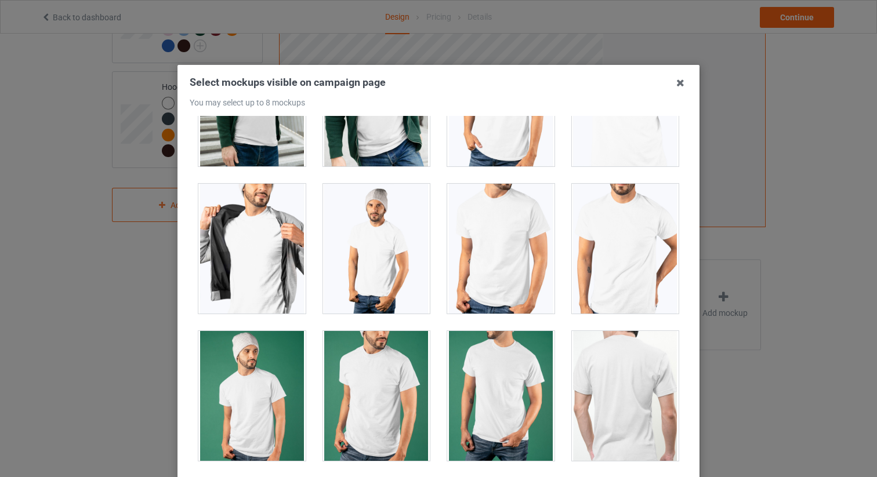
scroll to position [2304, 0]
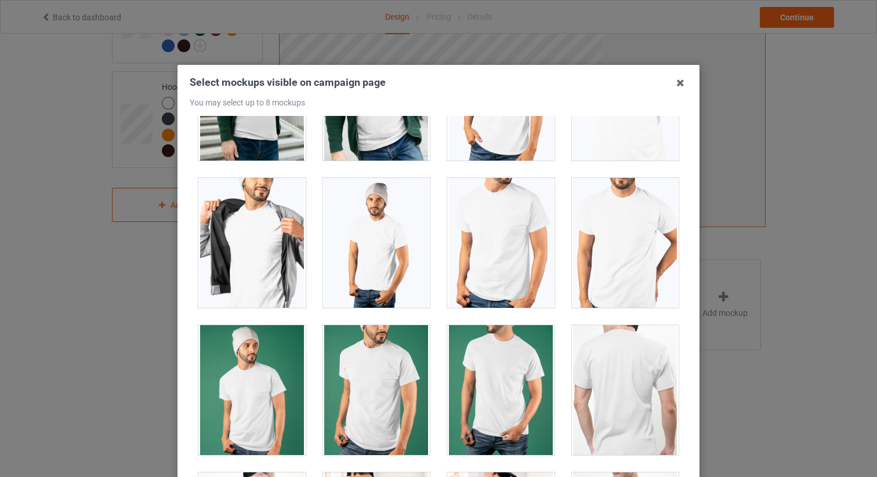
click at [383, 242] on div at bounding box center [376, 243] width 107 height 130
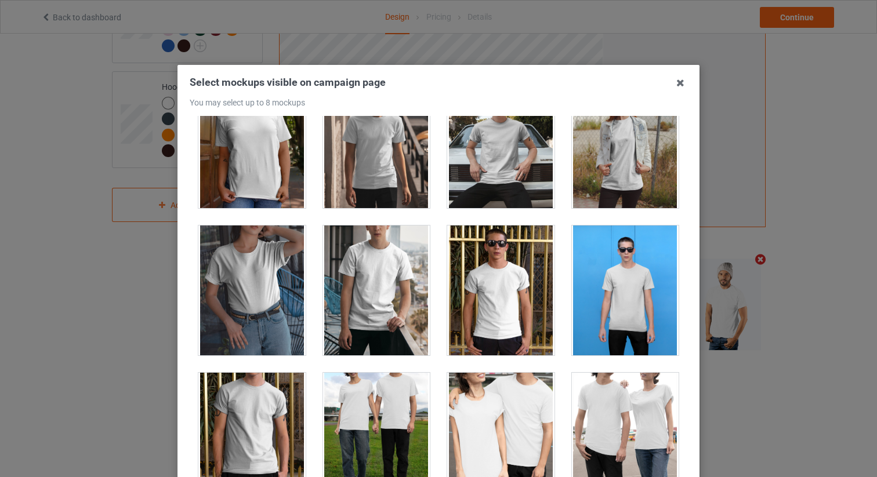
scroll to position [5923, 0]
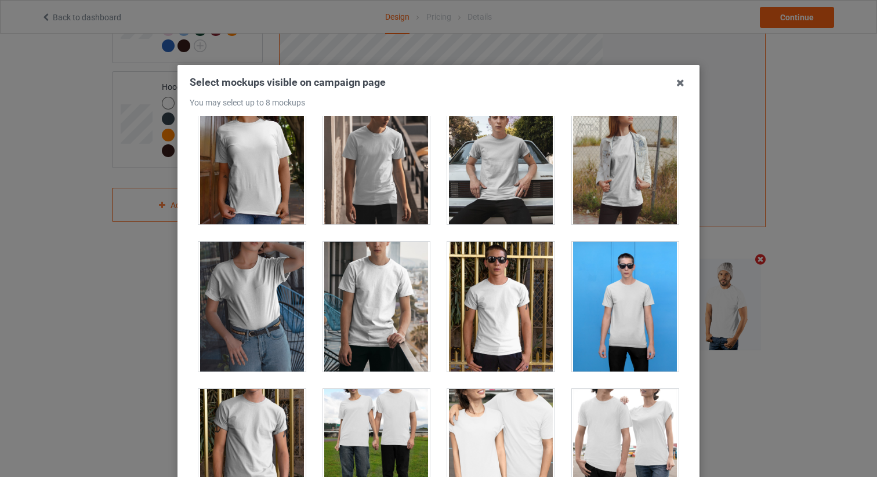
click at [496, 278] on div at bounding box center [500, 307] width 107 height 130
click at [493, 285] on div at bounding box center [500, 307] width 107 height 130
click at [597, 309] on div at bounding box center [625, 307] width 107 height 130
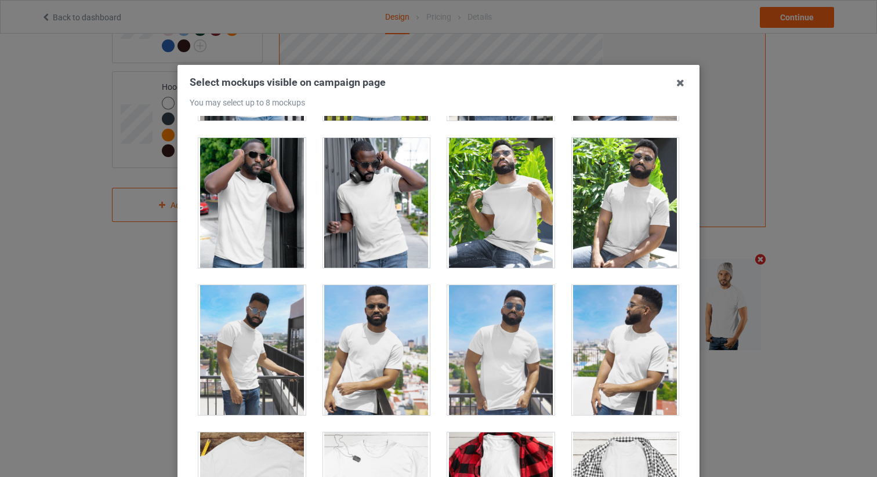
scroll to position [7504, 0]
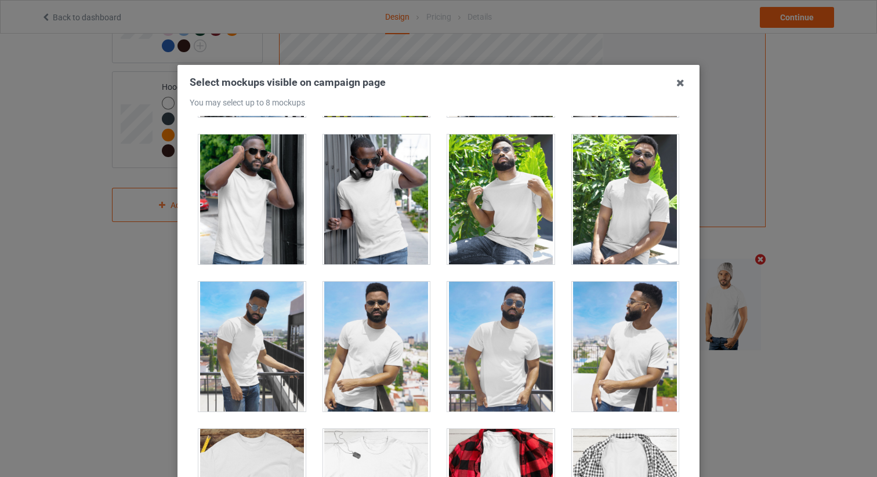
click at [496, 365] on div at bounding box center [500, 347] width 107 height 130
click at [320, 197] on div at bounding box center [376, 199] width 125 height 147
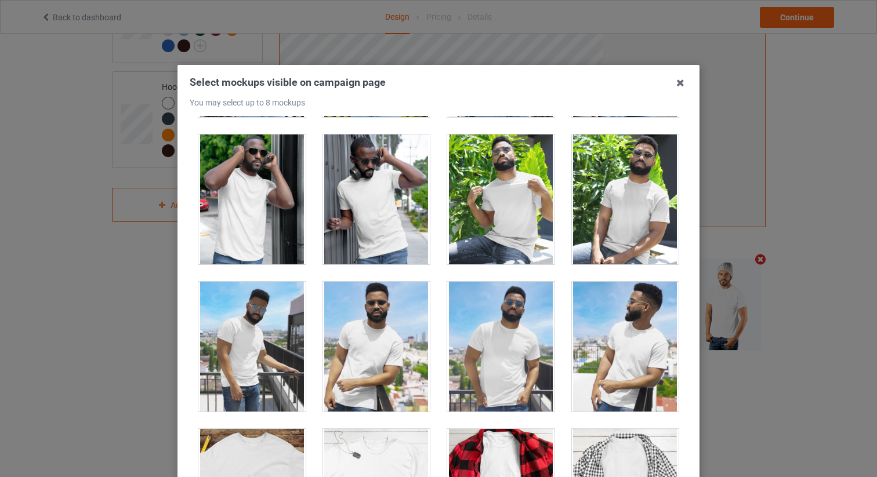
click at [387, 201] on div at bounding box center [376, 200] width 107 height 130
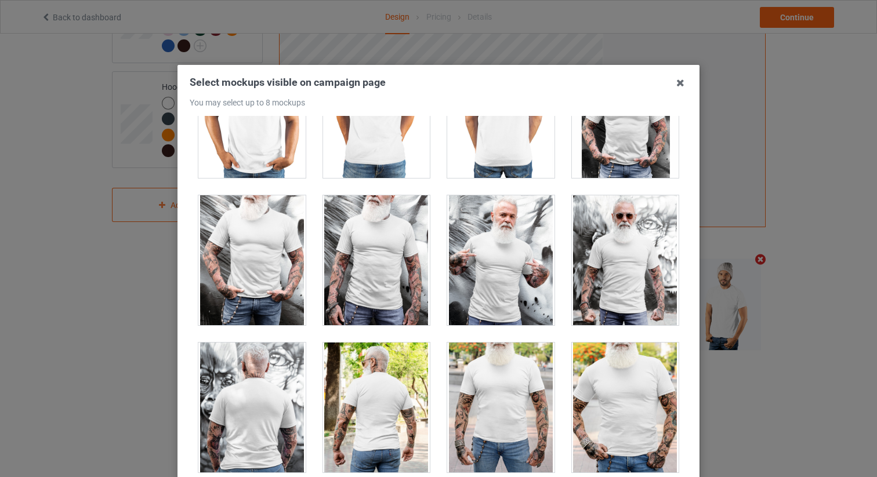
scroll to position [9173, 0]
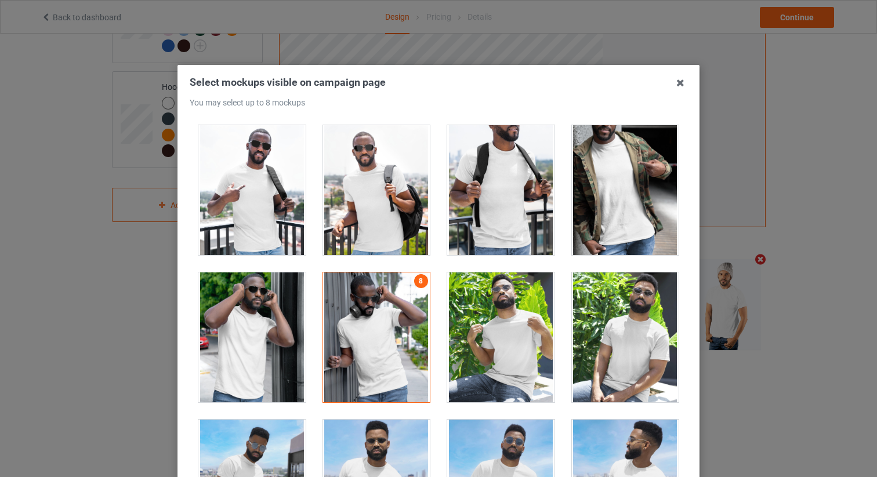
click at [379, 365] on div at bounding box center [376, 338] width 107 height 130
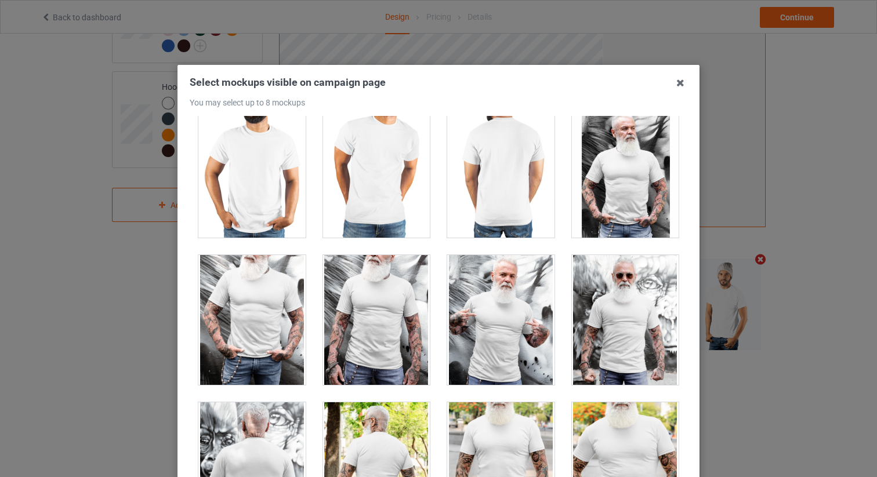
scroll to position [9169, 0]
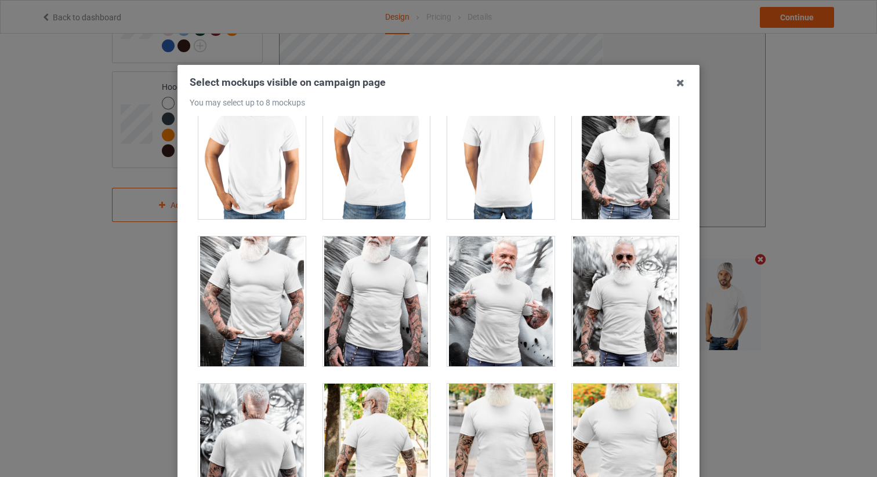
click at [554, 306] on div at bounding box center [501, 301] width 108 height 131
click at [514, 309] on div at bounding box center [500, 302] width 107 height 130
click at [529, 369] on div "8" at bounding box center [500, 301] width 125 height 147
click at [538, 246] on div at bounding box center [500, 302] width 107 height 130
click at [624, 287] on div at bounding box center [625, 302] width 107 height 130
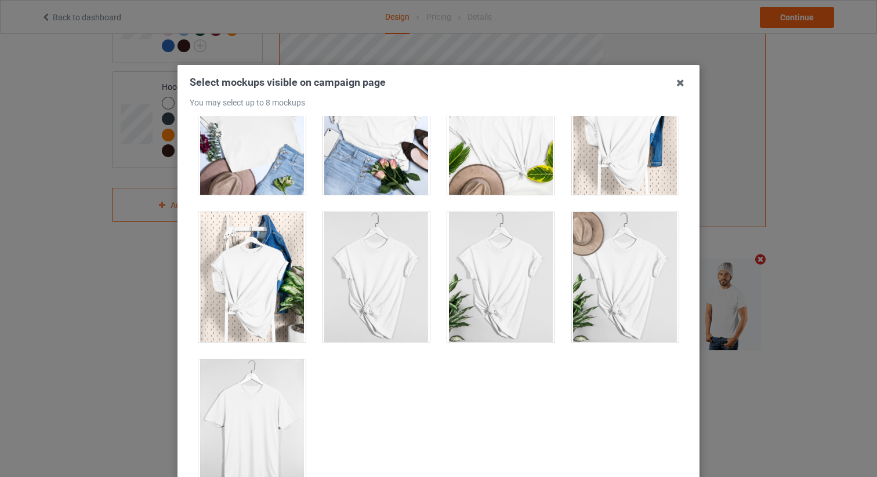
scroll to position [139, 0]
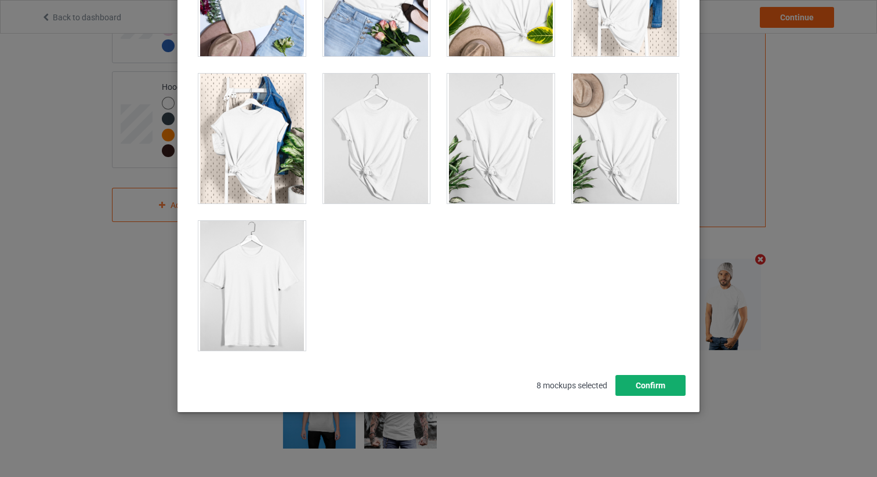
click at [647, 387] on button "Confirm" at bounding box center [650, 385] width 70 height 21
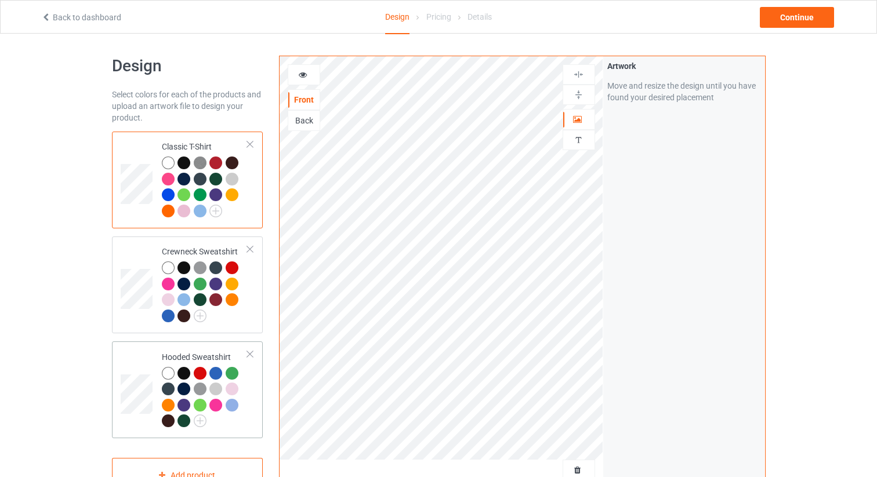
scroll to position [0, 0]
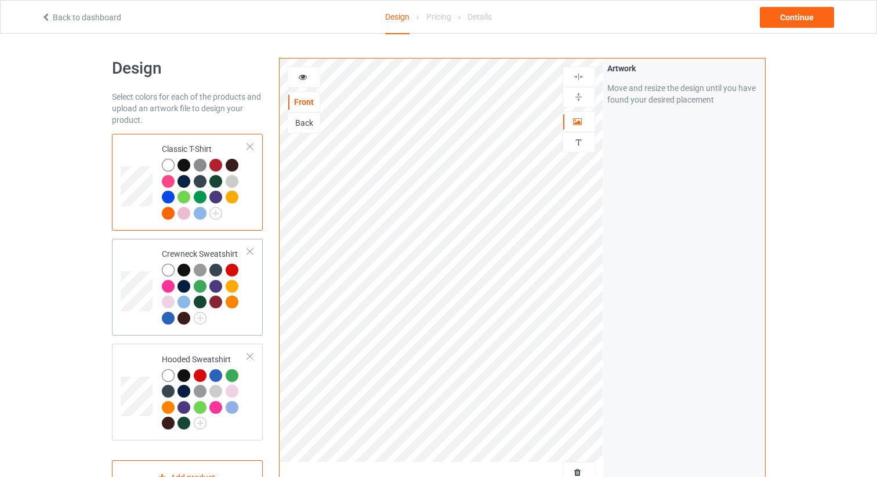
click at [248, 278] on div at bounding box center [205, 296] width 86 height 64
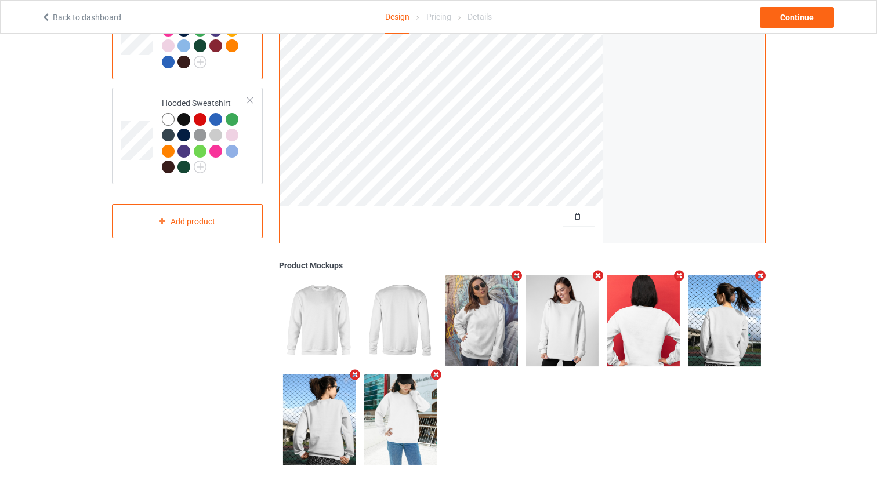
scroll to position [273, 0]
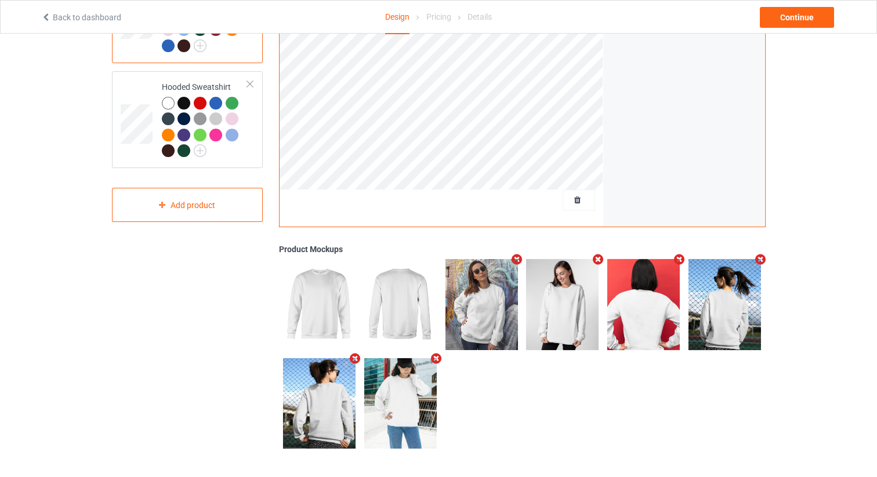
click at [517, 261] on icon "Remove mockup" at bounding box center [517, 259] width 15 height 12
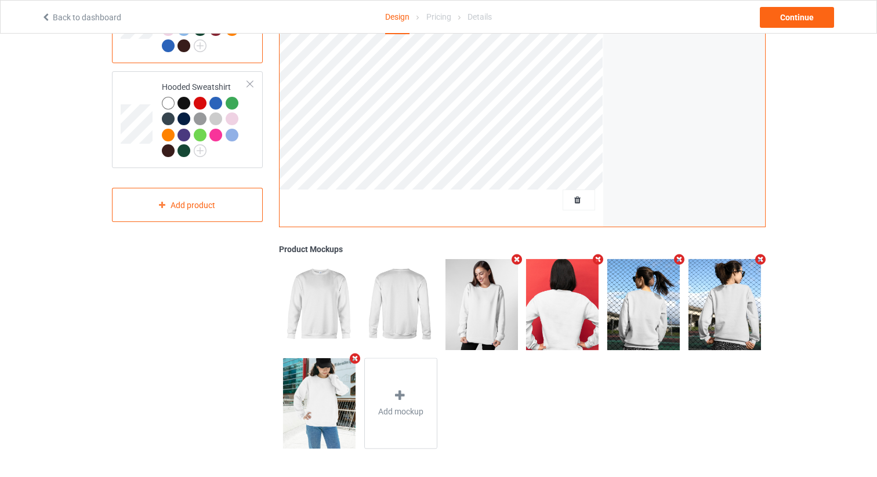
click at [517, 261] on icon "Remove mockup" at bounding box center [517, 259] width 15 height 12
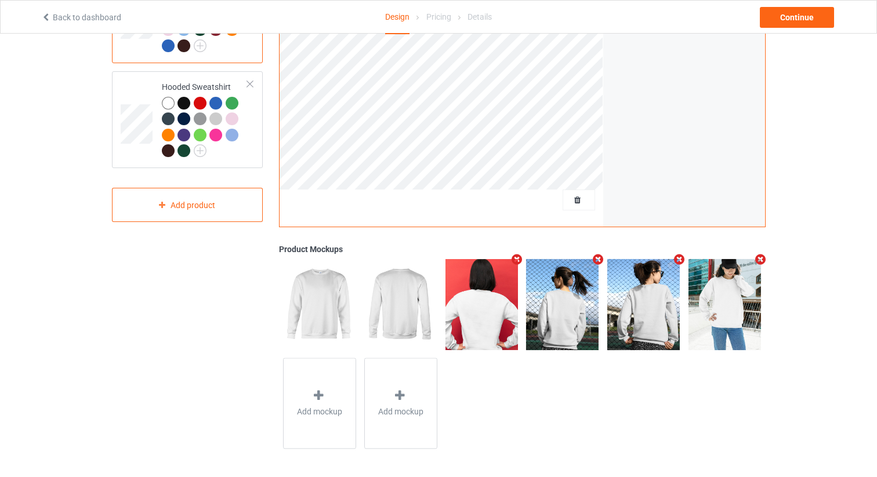
click at [517, 261] on icon "Remove mockup" at bounding box center [517, 259] width 15 height 12
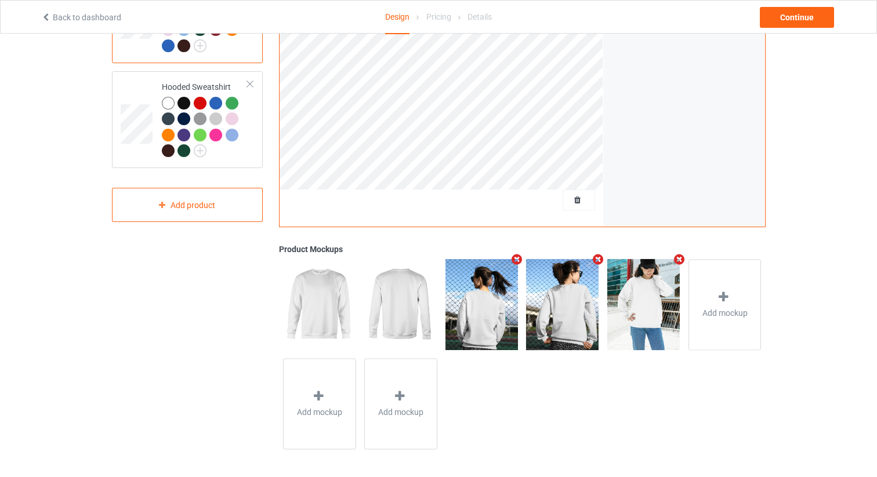
click at [517, 261] on icon "Remove mockup" at bounding box center [517, 259] width 15 height 12
click at [591, 261] on icon "Remove mockup" at bounding box center [598, 259] width 15 height 12
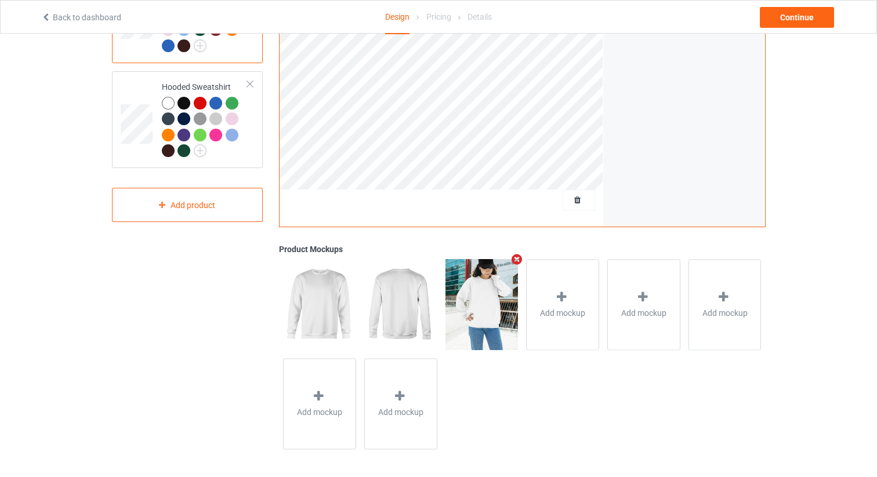
click at [517, 261] on icon "Remove mockup" at bounding box center [517, 259] width 15 height 12
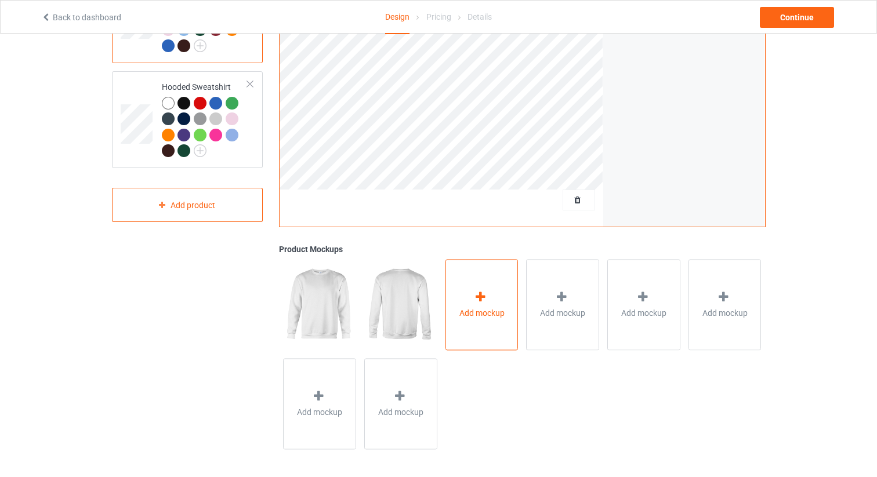
click at [484, 296] on icon at bounding box center [480, 297] width 15 height 12
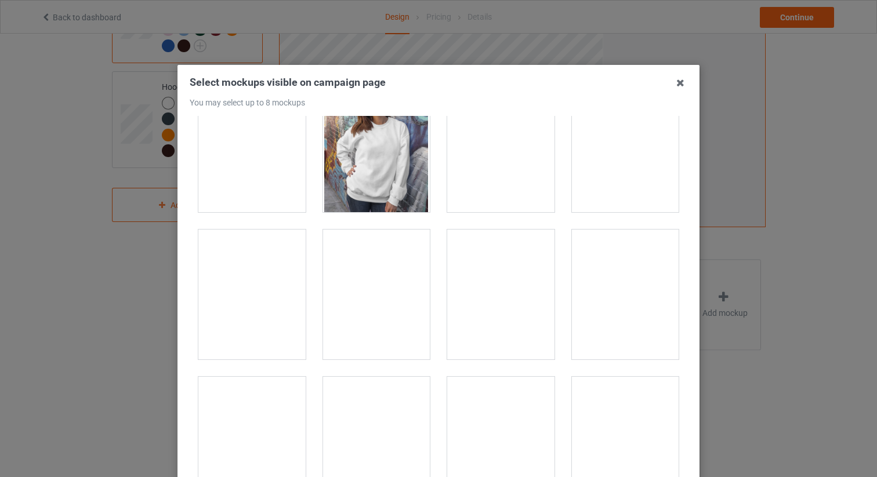
scroll to position [8, 0]
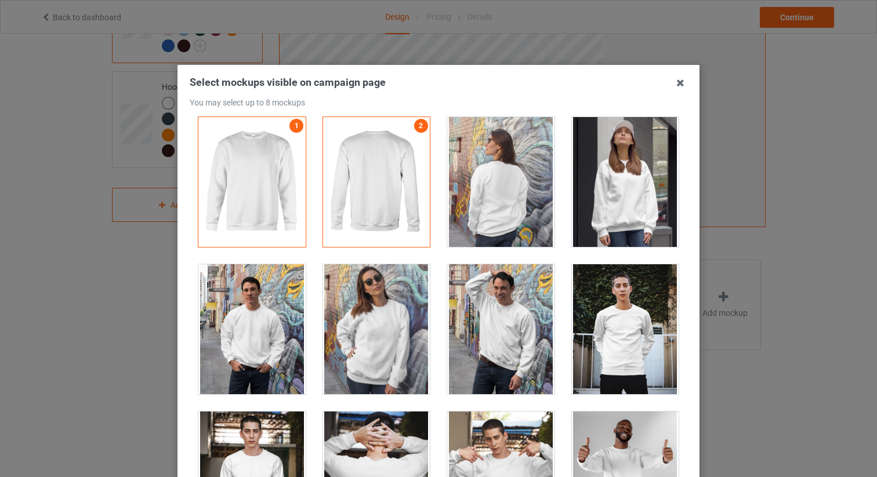
click at [264, 337] on div at bounding box center [251, 329] width 107 height 130
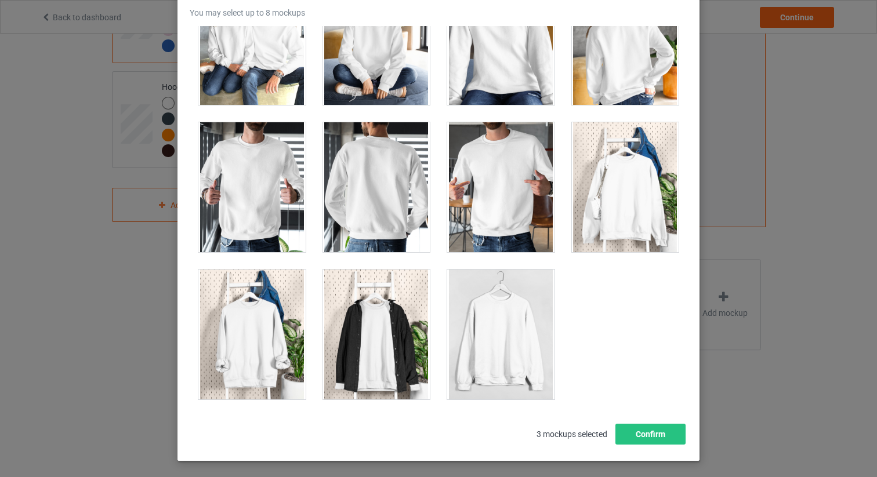
scroll to position [139, 0]
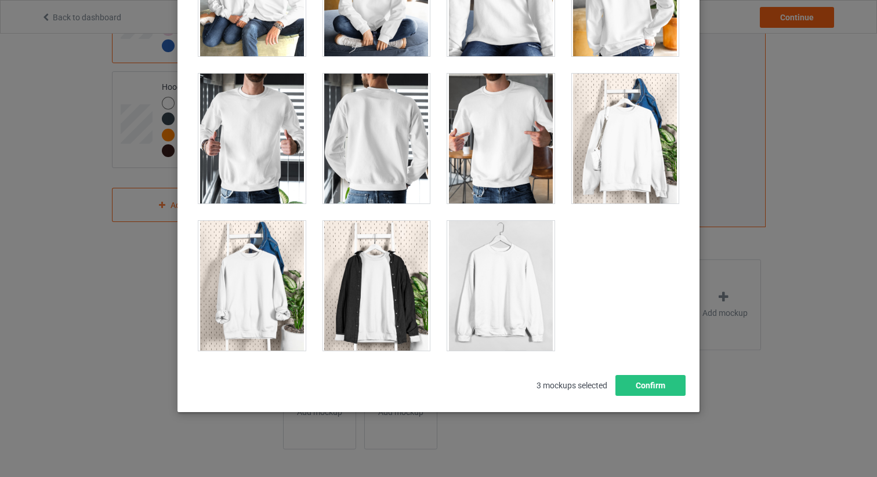
click at [509, 143] on div at bounding box center [500, 139] width 107 height 130
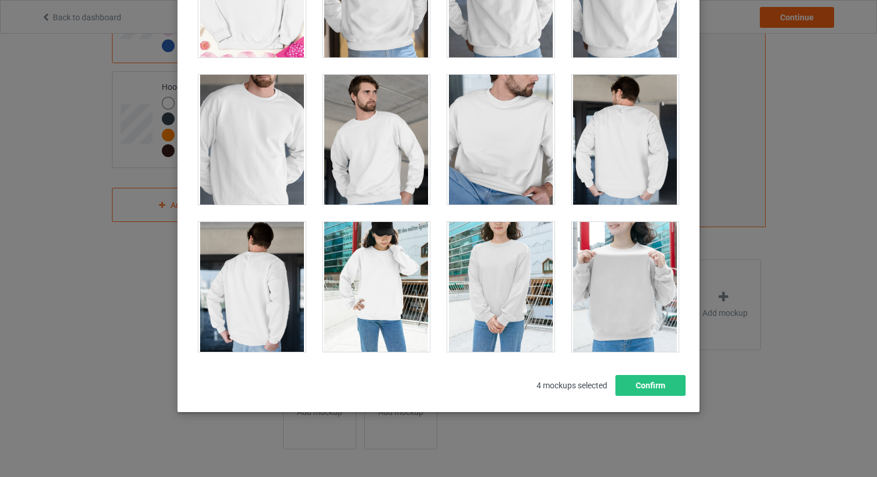
scroll to position [2853, 0]
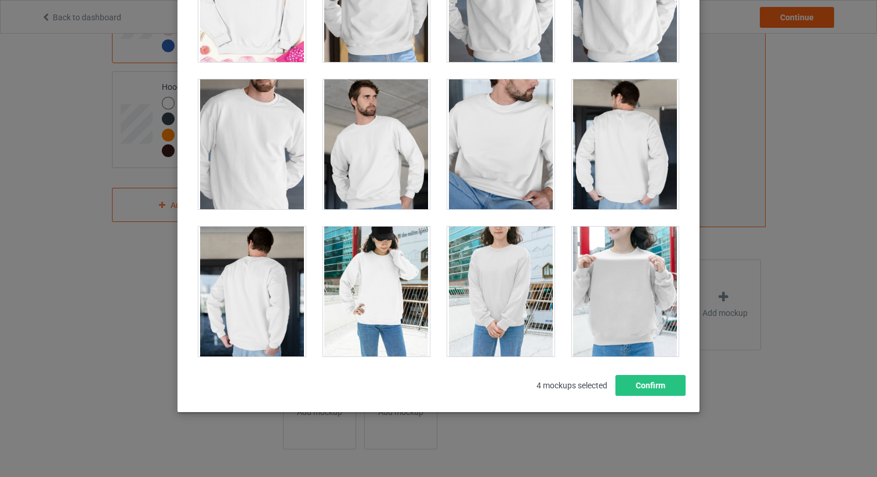
click at [379, 128] on div at bounding box center [376, 144] width 107 height 130
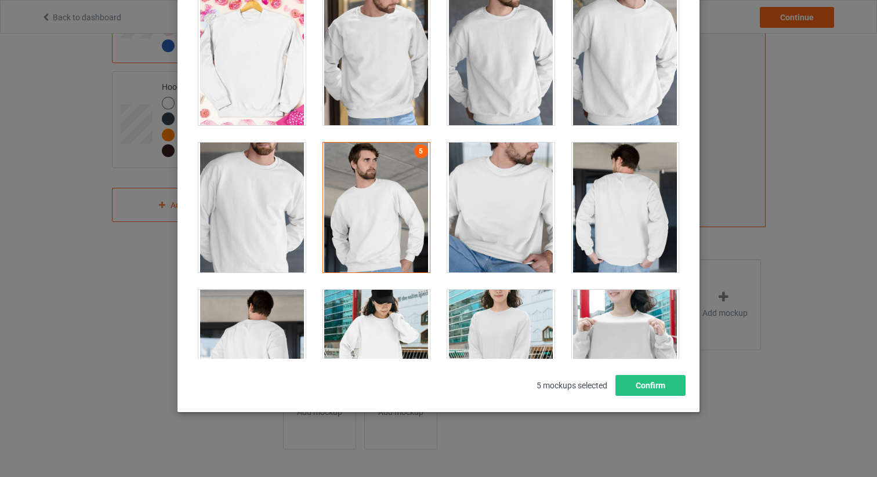
scroll to position [2708, 0]
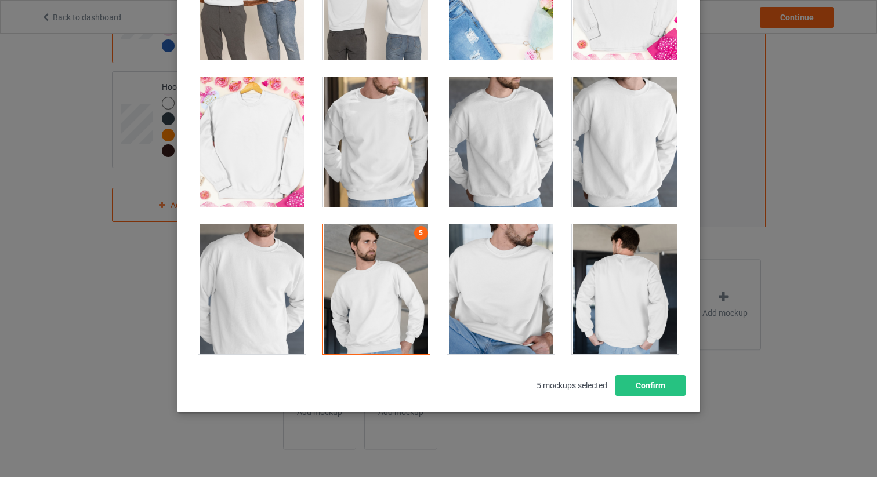
click at [633, 286] on div at bounding box center [625, 289] width 107 height 130
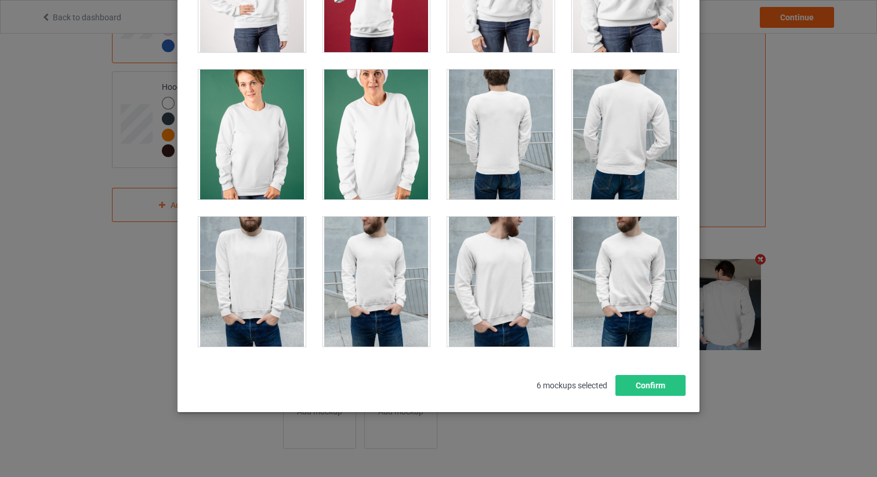
scroll to position [1674, 0]
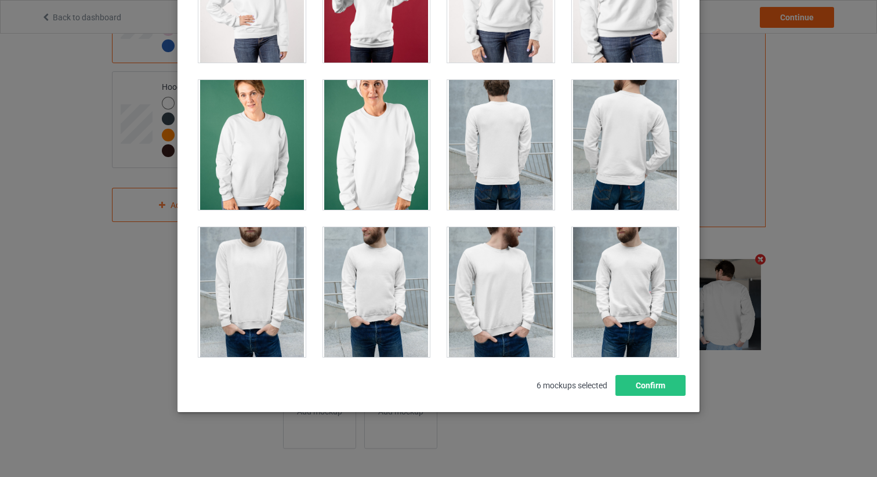
click at [628, 139] on div at bounding box center [625, 145] width 107 height 130
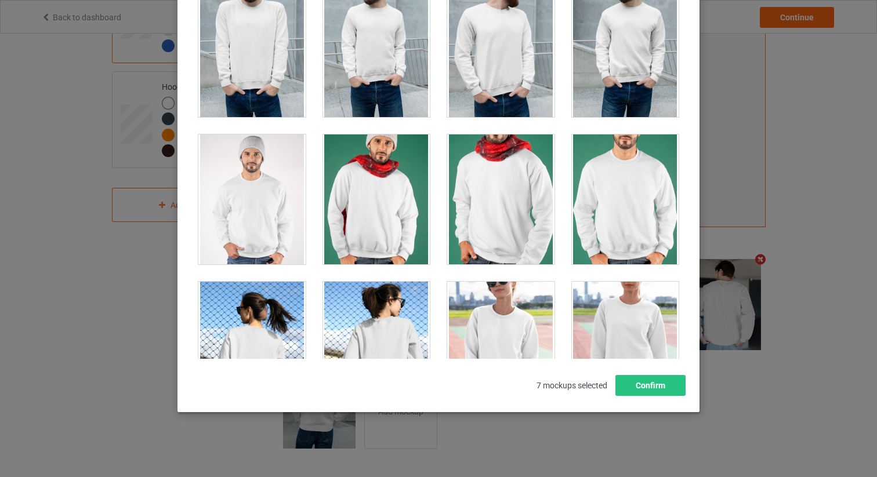
scroll to position [1897, 0]
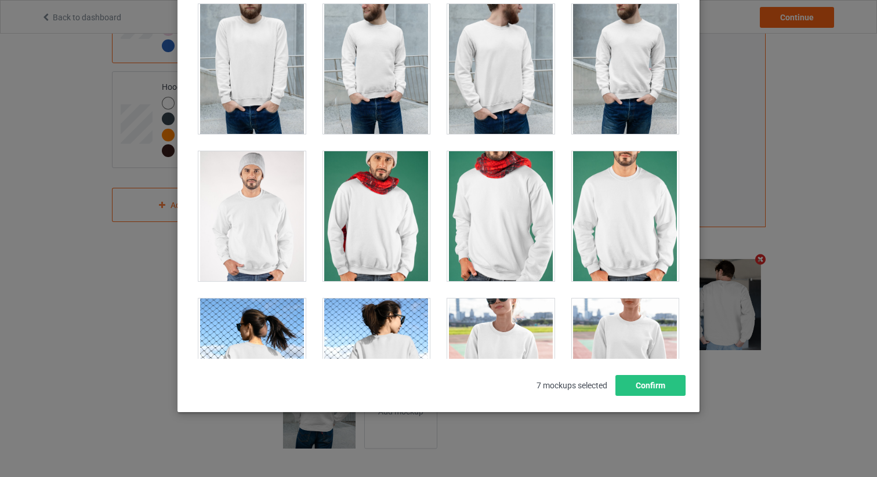
click at [364, 97] on div at bounding box center [376, 69] width 107 height 130
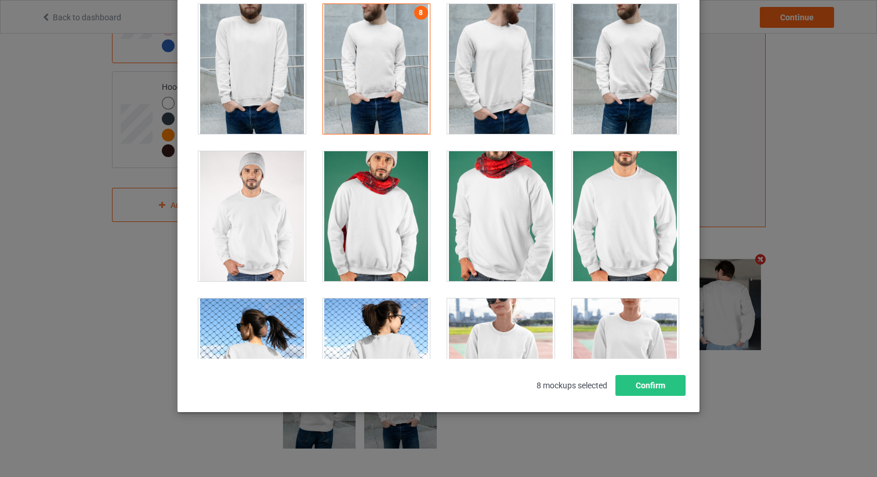
click at [376, 86] on div at bounding box center [376, 69] width 107 height 130
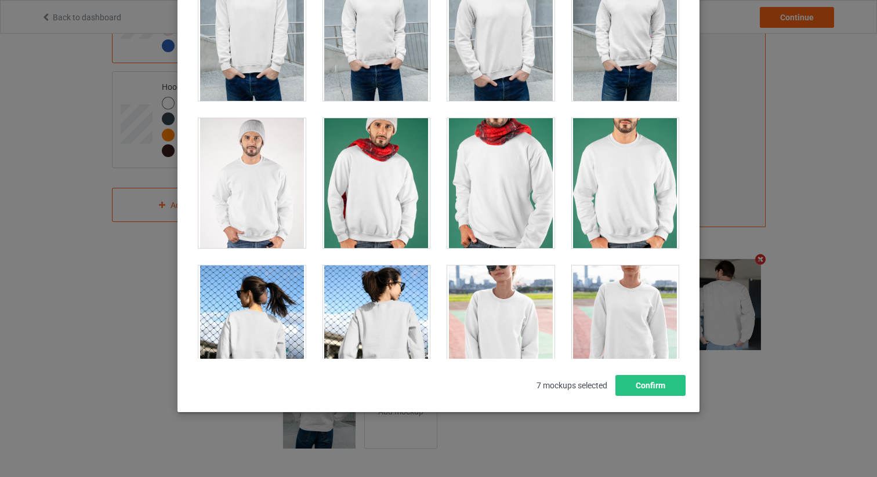
scroll to position [1934, 0]
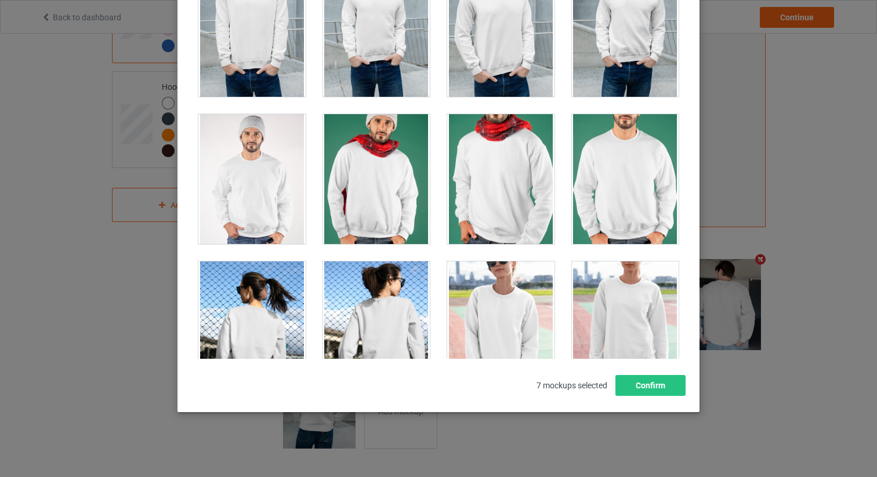
click at [259, 179] on div at bounding box center [251, 179] width 107 height 130
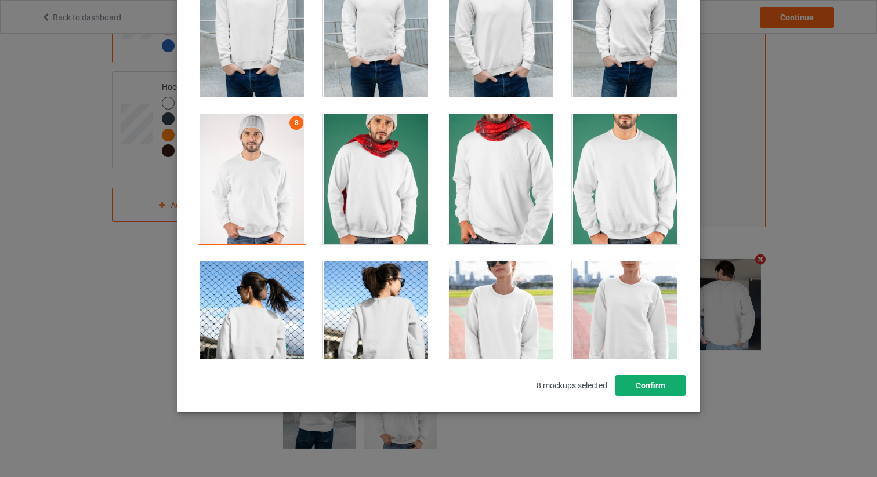
click at [661, 388] on button "Confirm" at bounding box center [650, 385] width 70 height 21
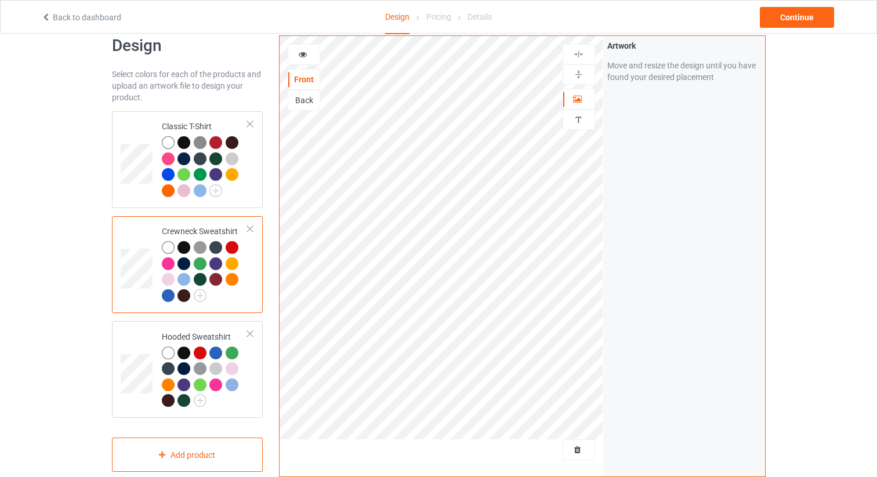
scroll to position [0, 0]
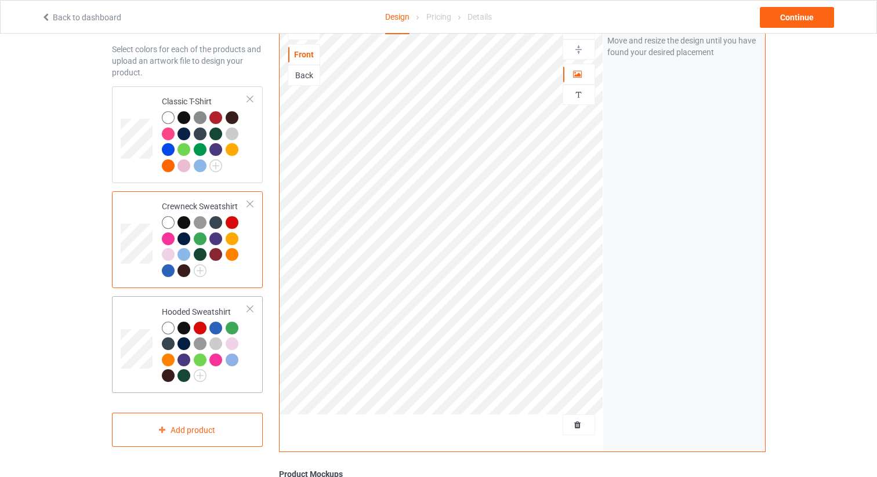
click at [240, 357] on div at bounding box center [234, 362] width 16 height 16
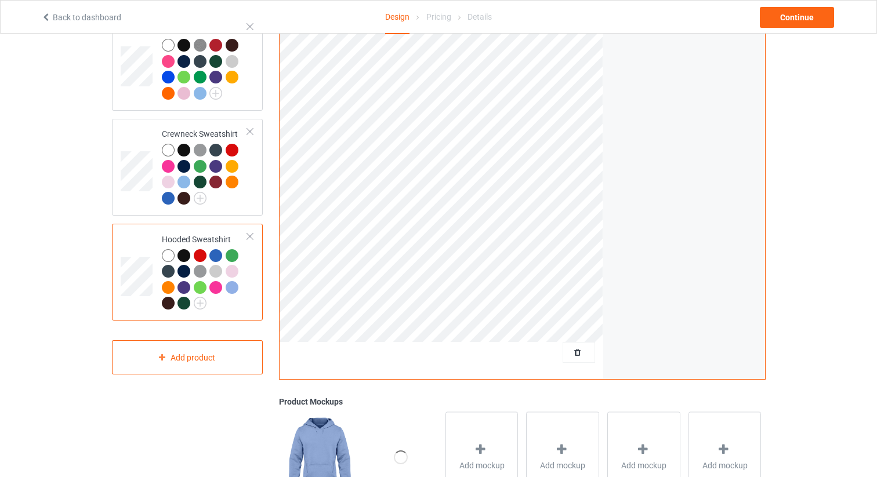
scroll to position [274, 0]
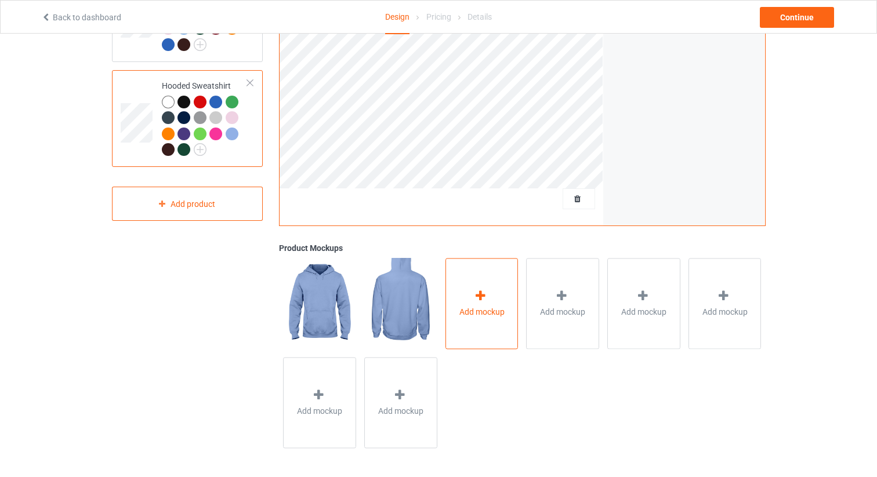
click at [466, 295] on div "Add mockup" at bounding box center [481, 303] width 73 height 91
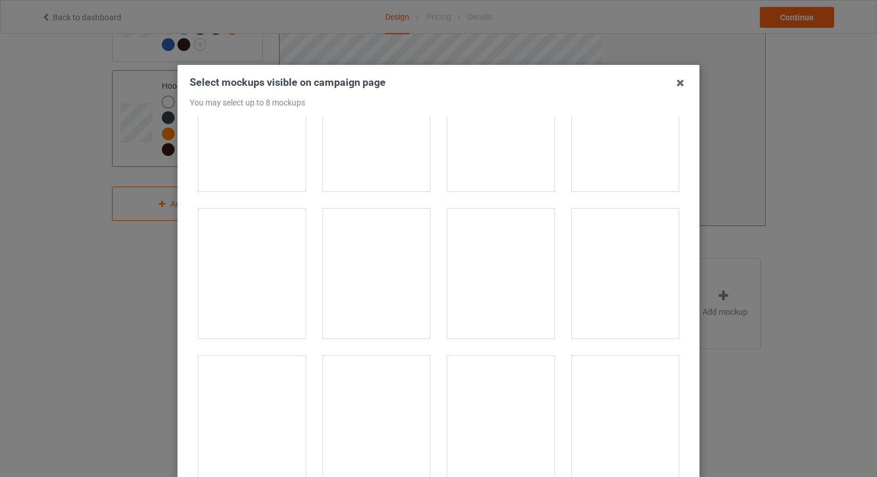
scroll to position [445, 0]
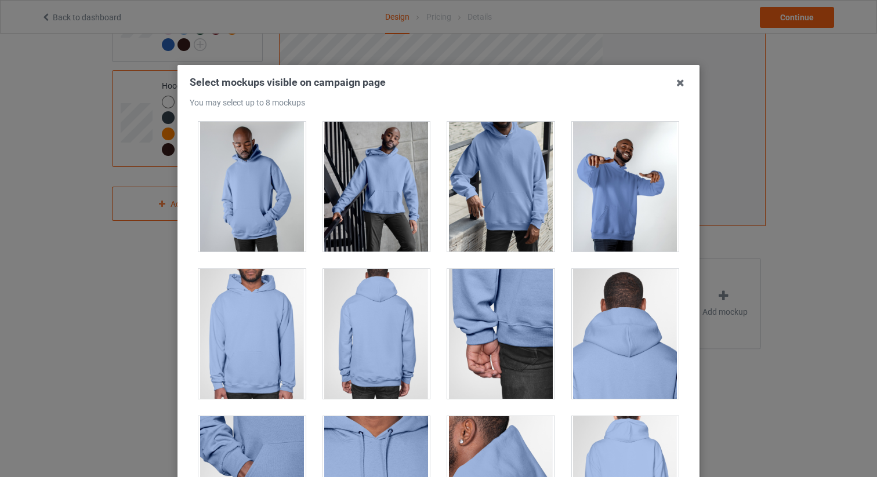
click at [268, 187] on div at bounding box center [251, 187] width 107 height 130
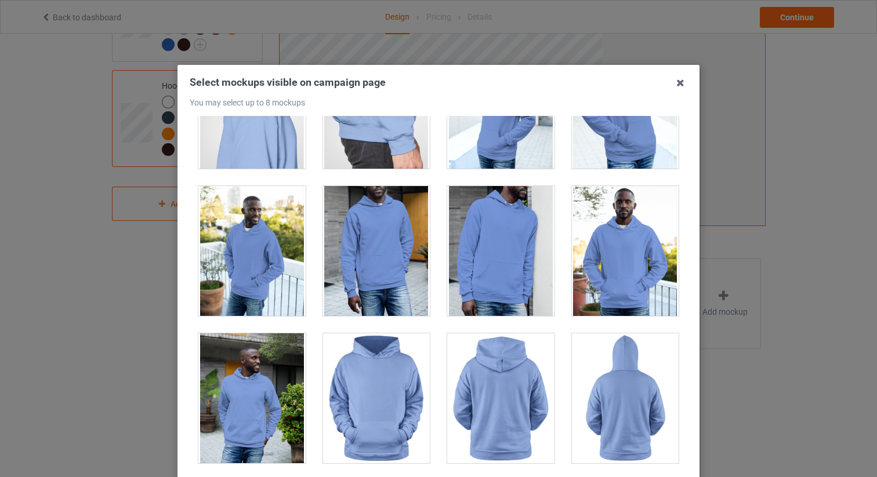
scroll to position [1135, 0]
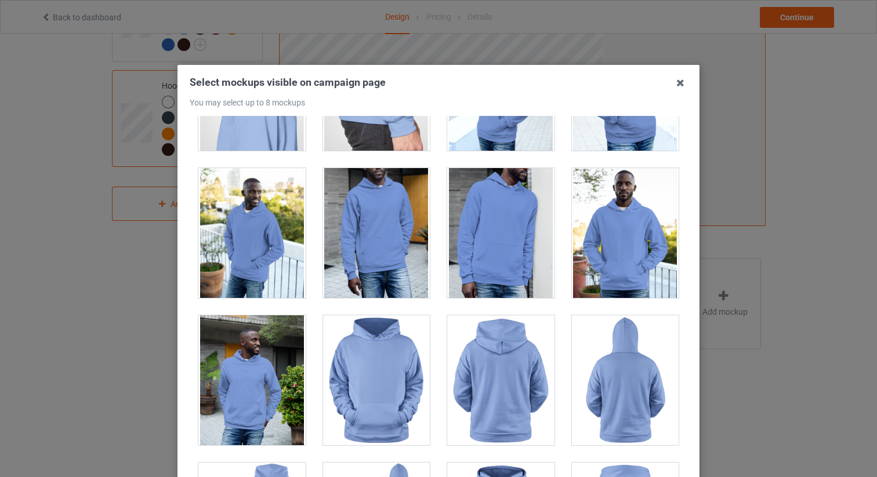
click at [626, 235] on div at bounding box center [625, 233] width 107 height 130
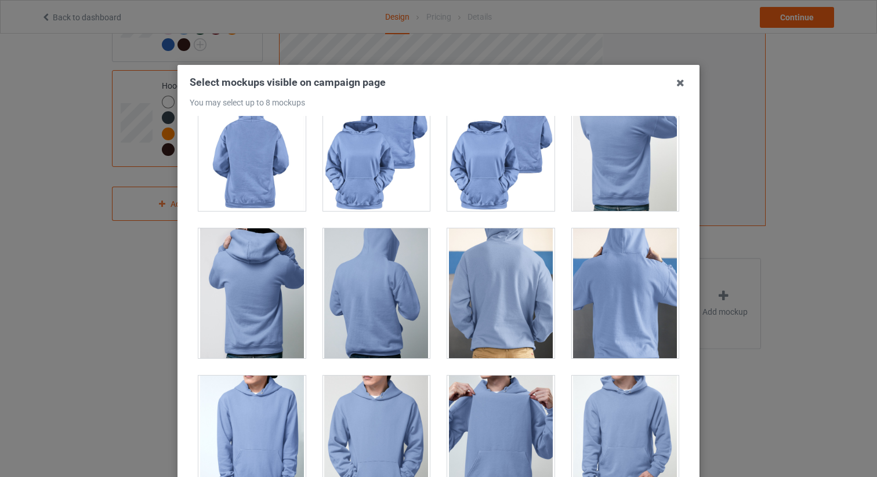
scroll to position [1721, 0]
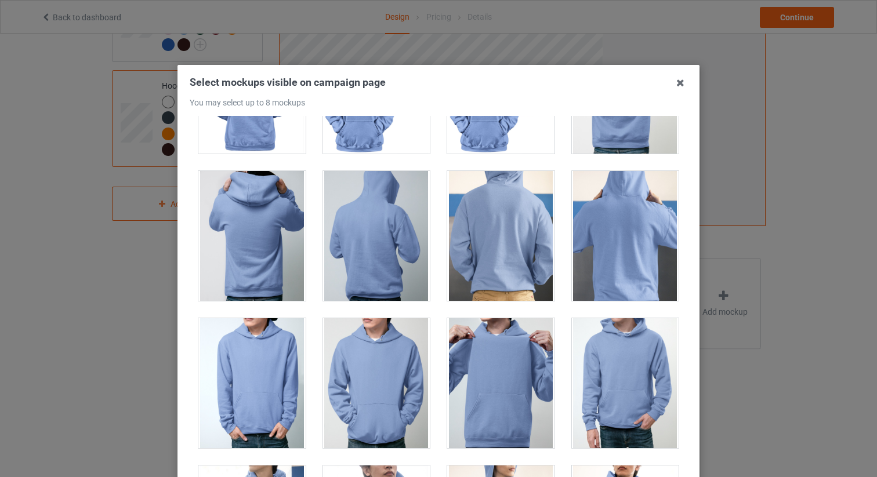
click at [513, 244] on div at bounding box center [500, 236] width 107 height 130
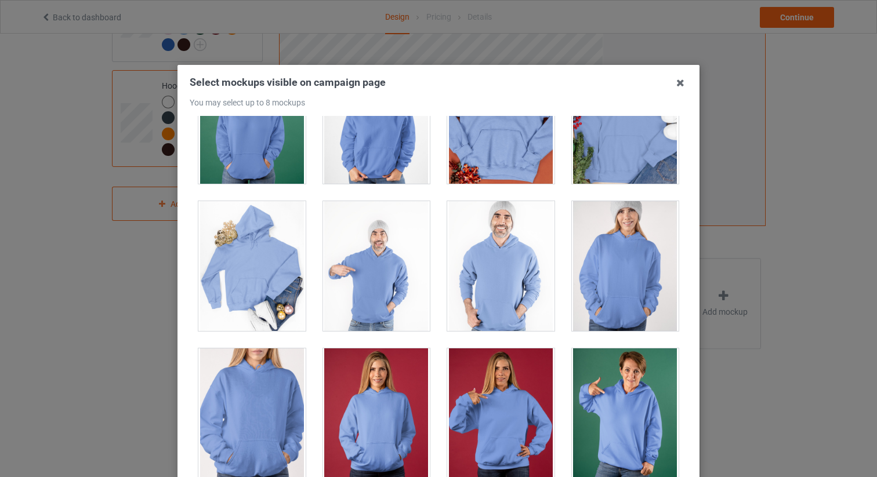
scroll to position [2460, 0]
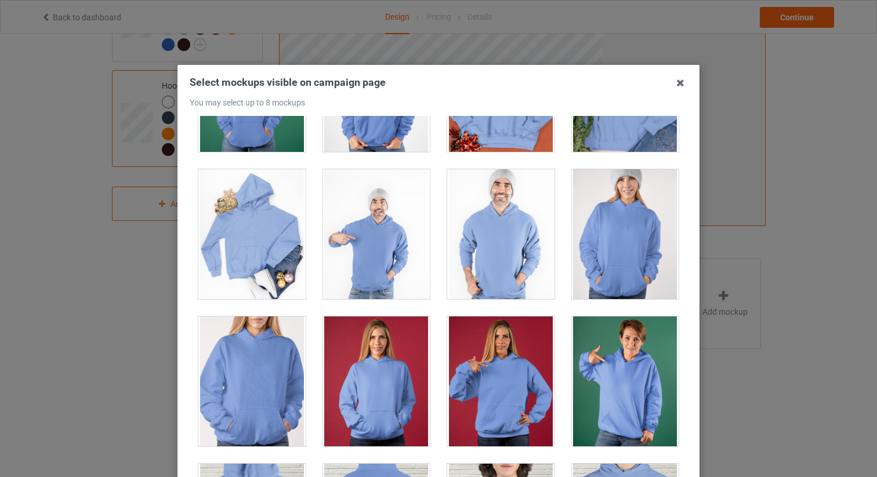
click at [360, 260] on div at bounding box center [376, 234] width 107 height 130
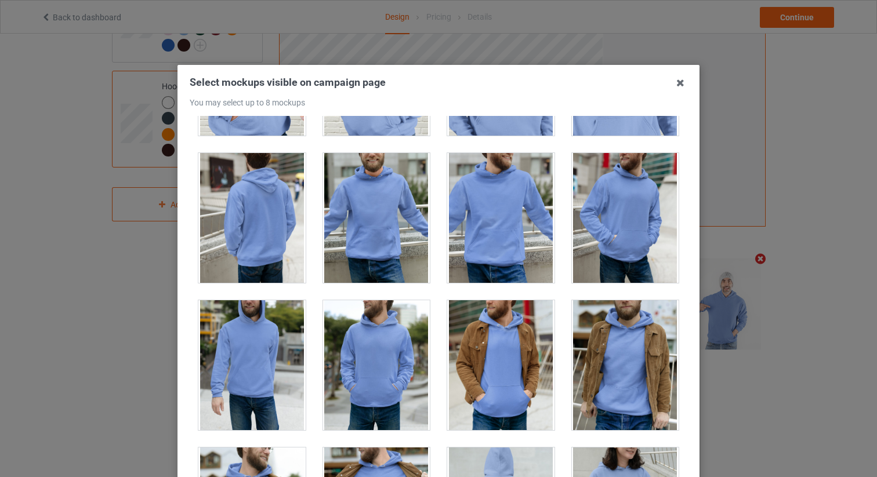
scroll to position [3065, 0]
click at [393, 264] on div at bounding box center [376, 219] width 107 height 130
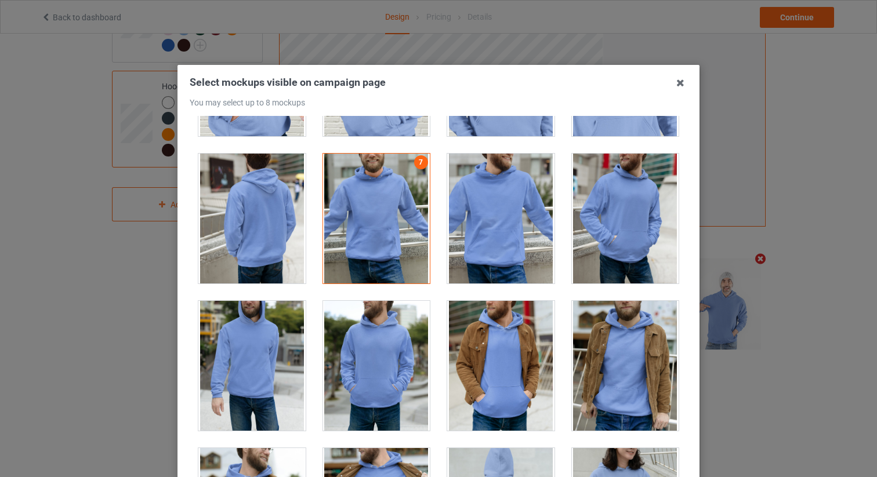
click at [393, 264] on div at bounding box center [376, 219] width 107 height 130
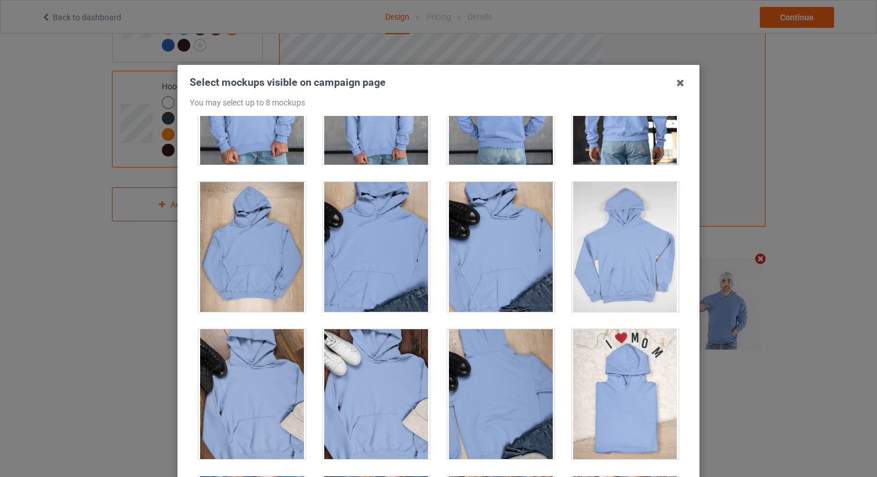
scroll to position [4847, 0]
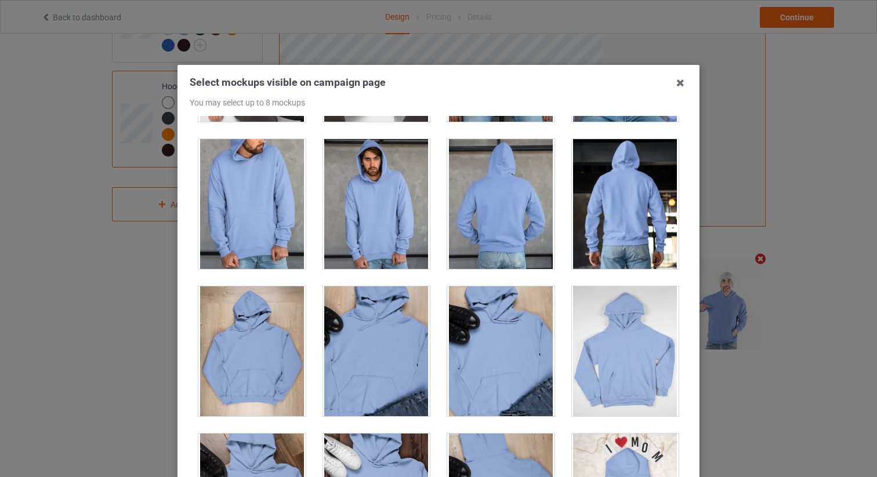
click at [462, 237] on div at bounding box center [500, 204] width 107 height 130
click at [516, 226] on div at bounding box center [500, 204] width 107 height 130
click at [605, 230] on div at bounding box center [625, 204] width 107 height 130
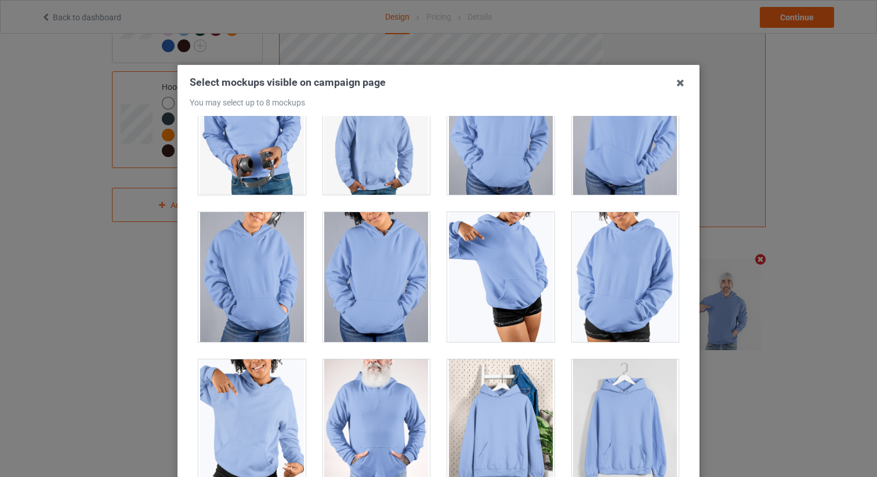
scroll to position [139, 0]
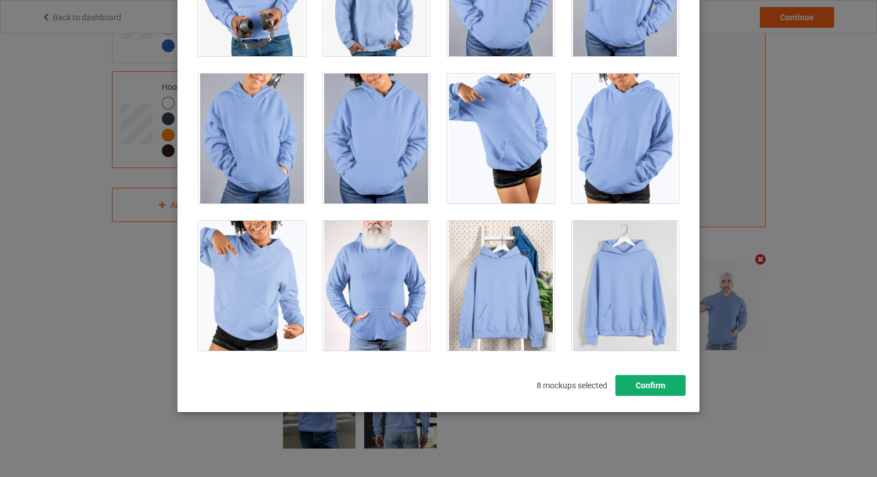
click at [659, 379] on button "Confirm" at bounding box center [650, 385] width 70 height 21
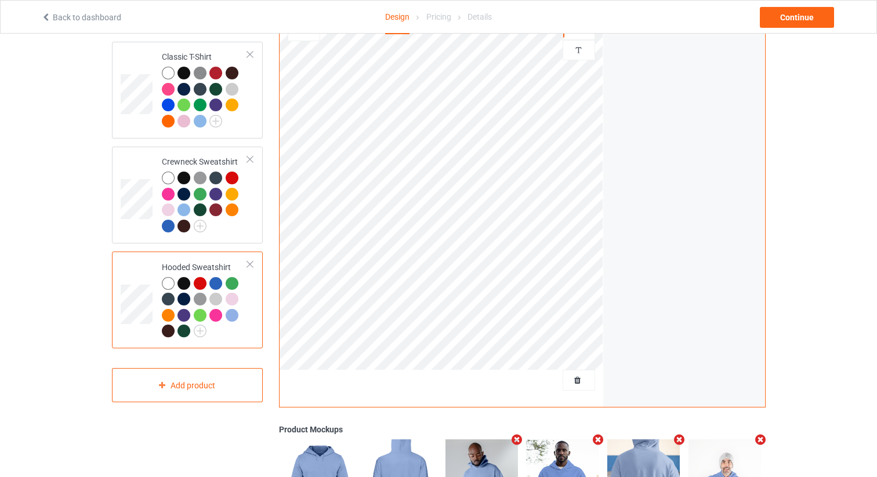
scroll to position [0, 0]
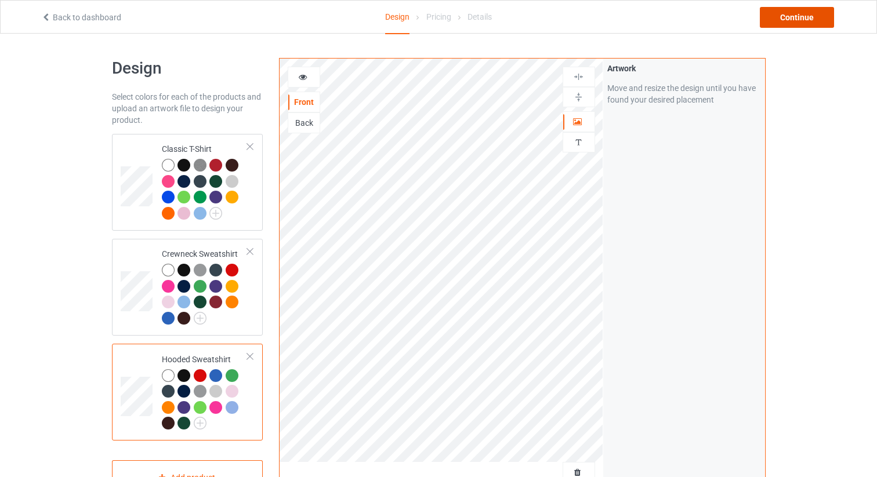
click at [806, 13] on div "Continue" at bounding box center [797, 17] width 74 height 21
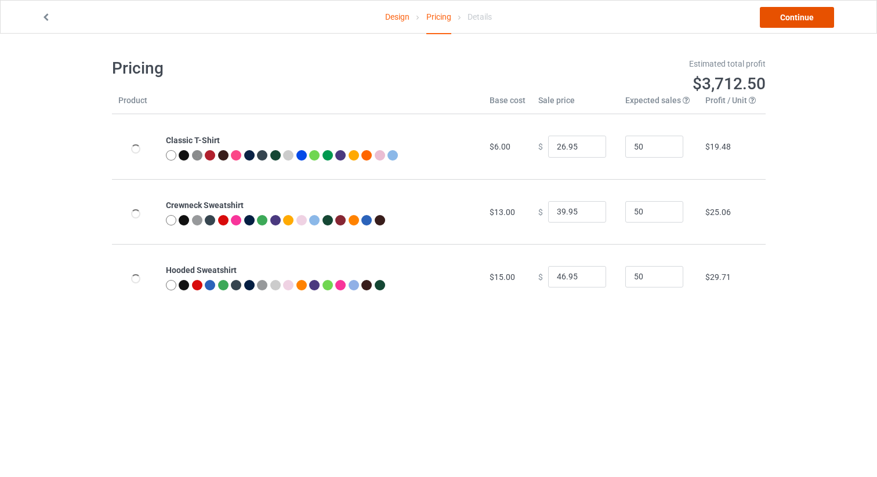
click at [795, 15] on link "Continue" at bounding box center [797, 17] width 74 height 21
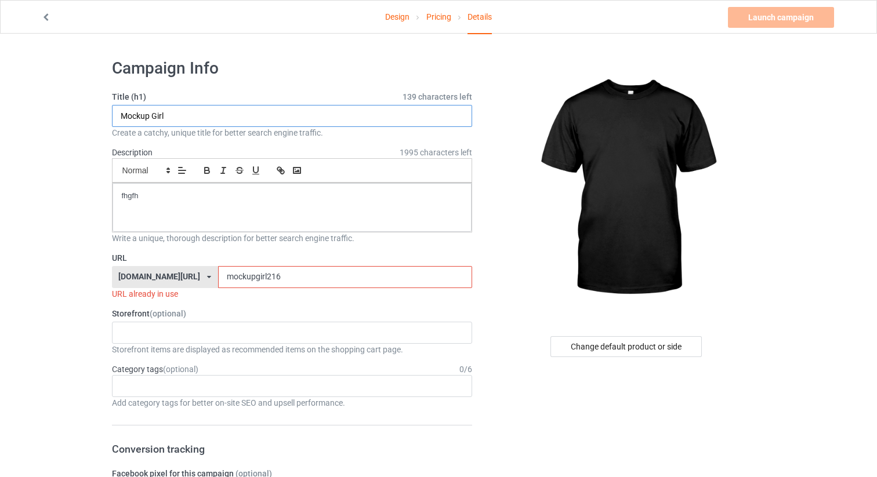
click at [157, 118] on input "Mockup Girl" at bounding box center [292, 116] width 361 height 22
type input "Mockup Man"
click at [215, 78] on h1 "Campaign Info" at bounding box center [292, 68] width 361 height 21
click at [259, 276] on input "mockupgirl216" at bounding box center [345, 277] width 254 height 22
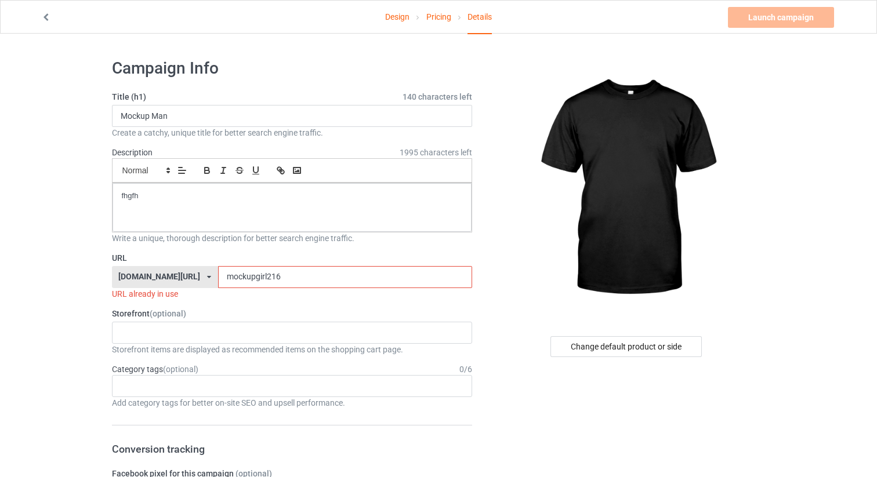
click at [233, 278] on input "mockupgirl216" at bounding box center [345, 277] width 254 height 22
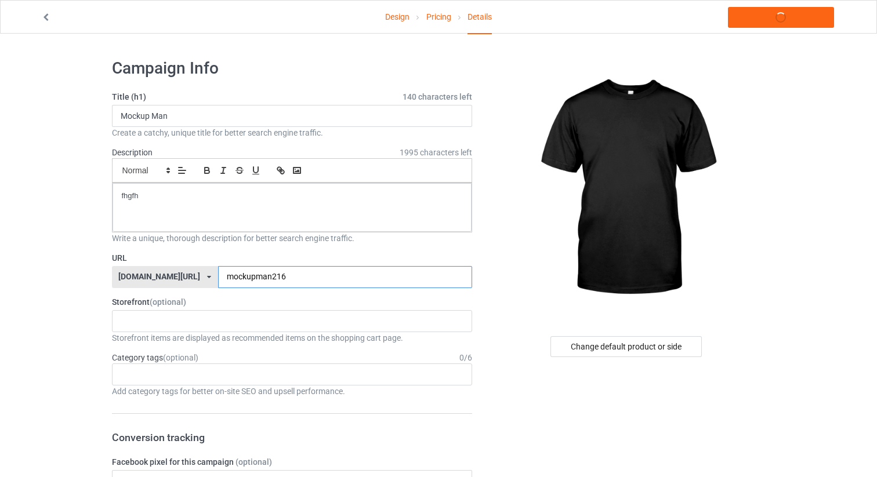
type input "mockupman216"
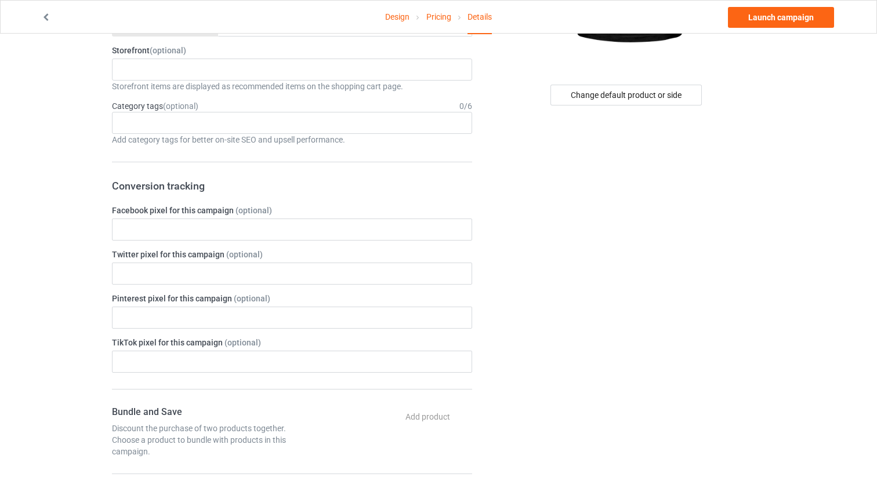
scroll to position [759, 0]
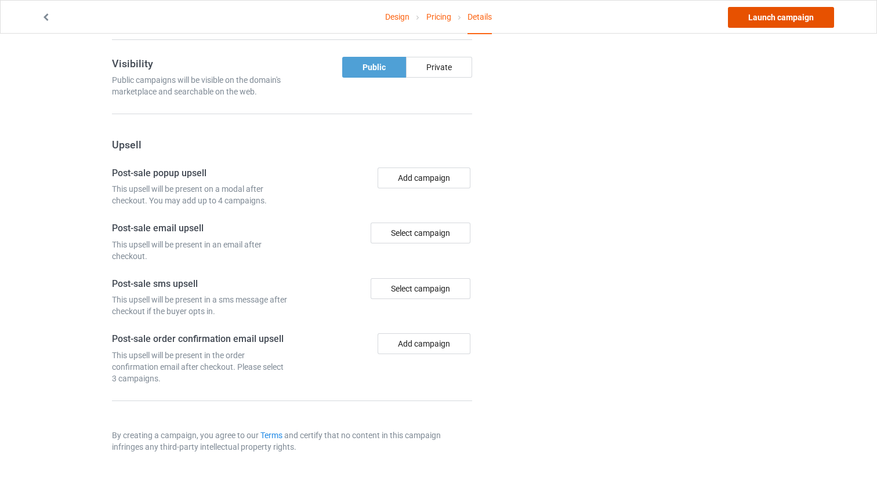
click at [766, 15] on link "Launch campaign" at bounding box center [781, 17] width 106 height 21
